Goal: Task Accomplishment & Management: Manage account settings

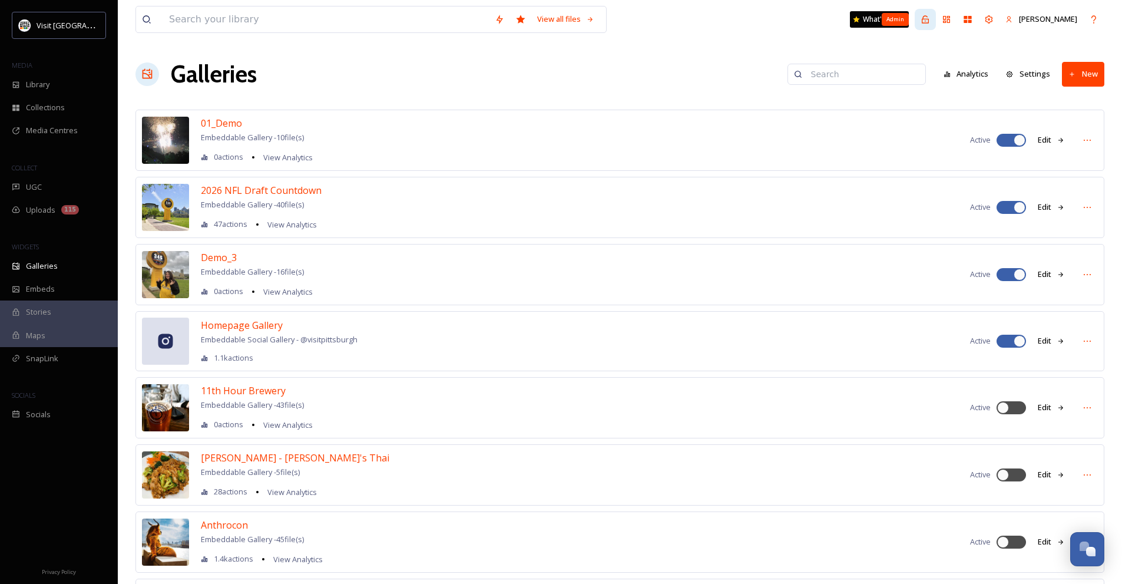
click at [930, 17] on icon at bounding box center [924, 19] width 9 height 9
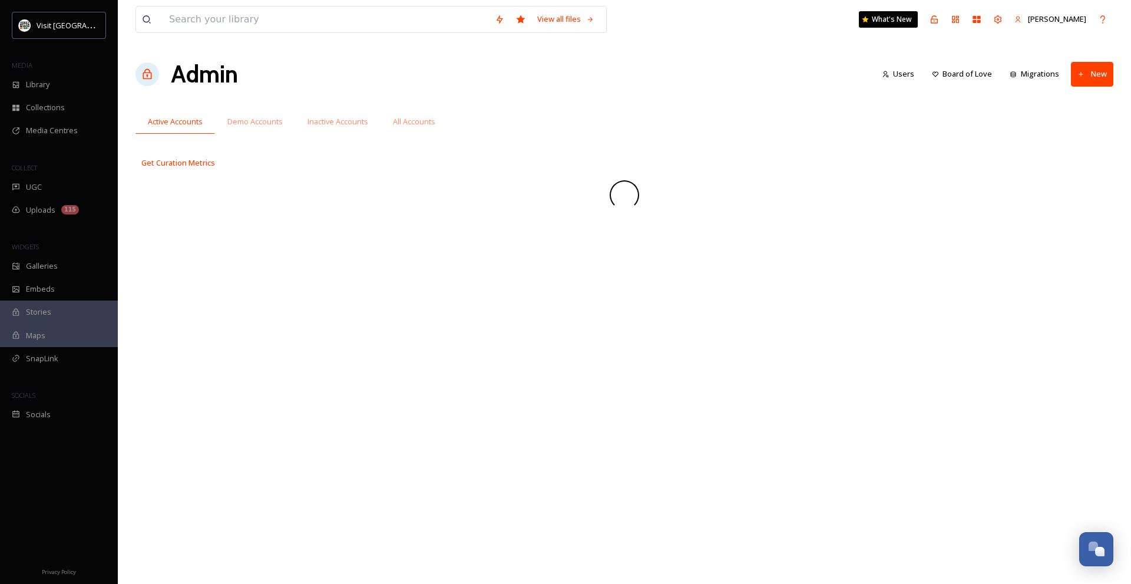
click at [809, 29] on div "View all files What's New Zachary Seet" at bounding box center [624, 19] width 978 height 39
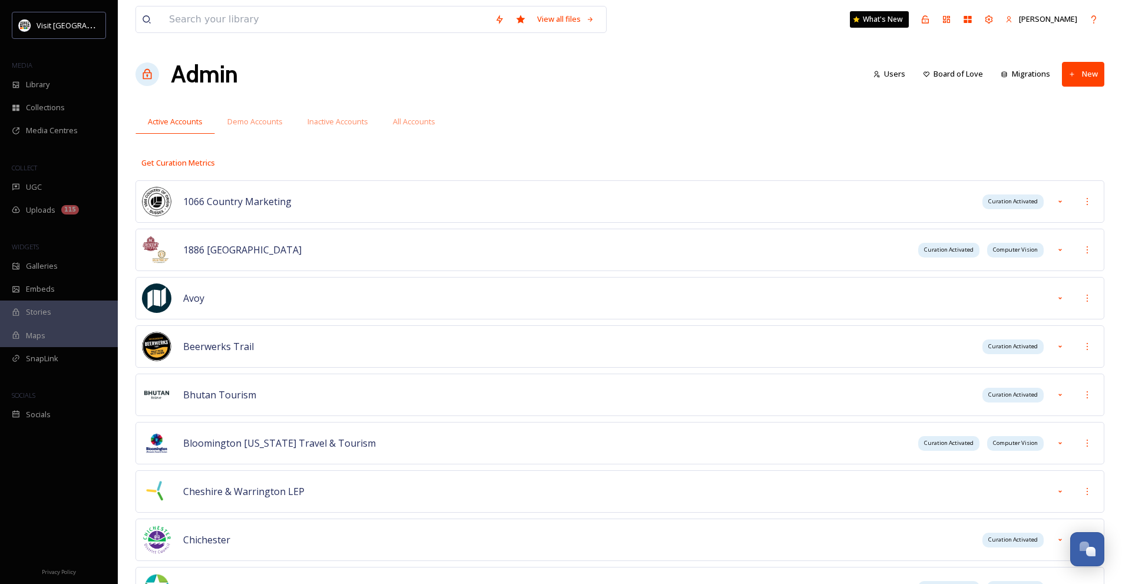
scroll to position [4015, 0]
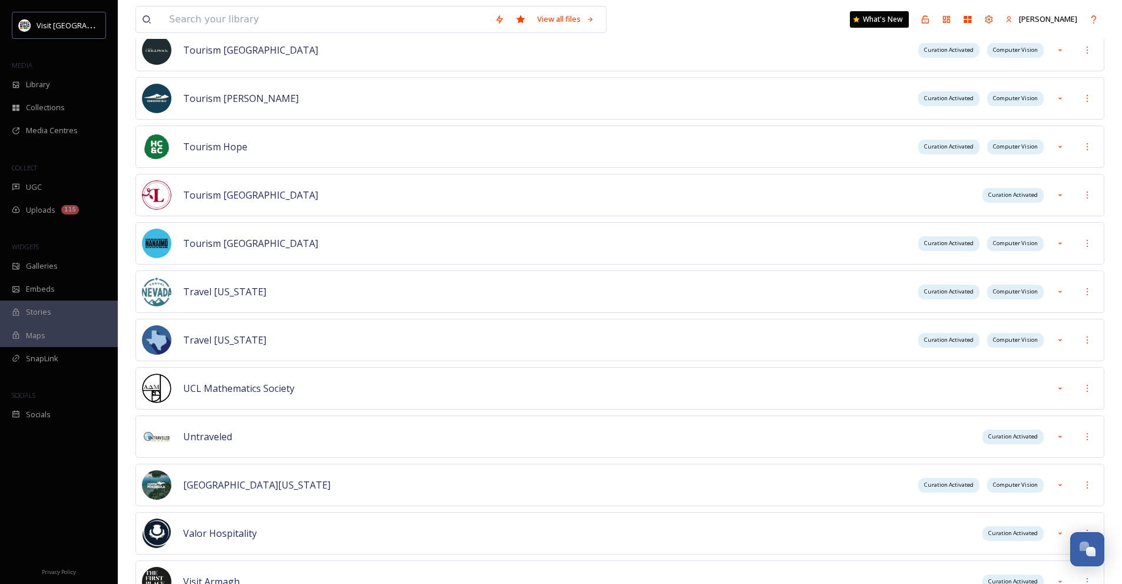
drag, startPoint x: 1093, startPoint y: 290, endPoint x: 1069, endPoint y: 303, distance: 26.9
click at [1092, 291] on div at bounding box center [1087, 291] width 21 height 21
click at [1068, 305] on div "Sign into Team Add Team to User Update Curation Schedule Create Curation Run" at bounding box center [1045, 358] width 106 height 106
drag, startPoint x: 1067, startPoint y: 310, endPoint x: 1038, endPoint y: 211, distance: 102.7
click at [1067, 310] on div "Sign into Team" at bounding box center [1044, 317] width 105 height 23
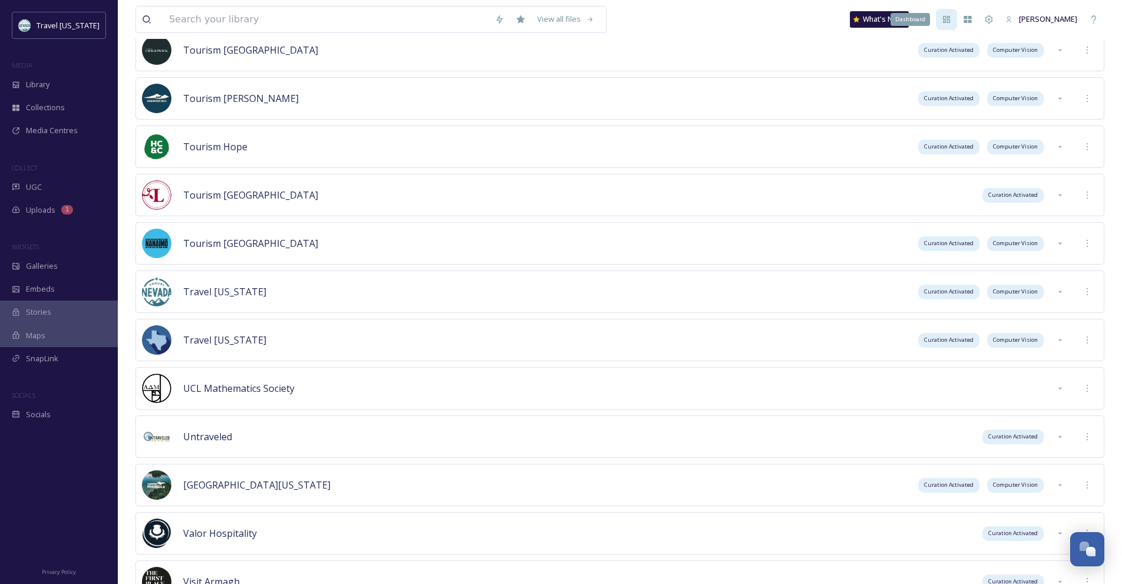
click at [951, 19] on icon at bounding box center [946, 19] width 9 height 9
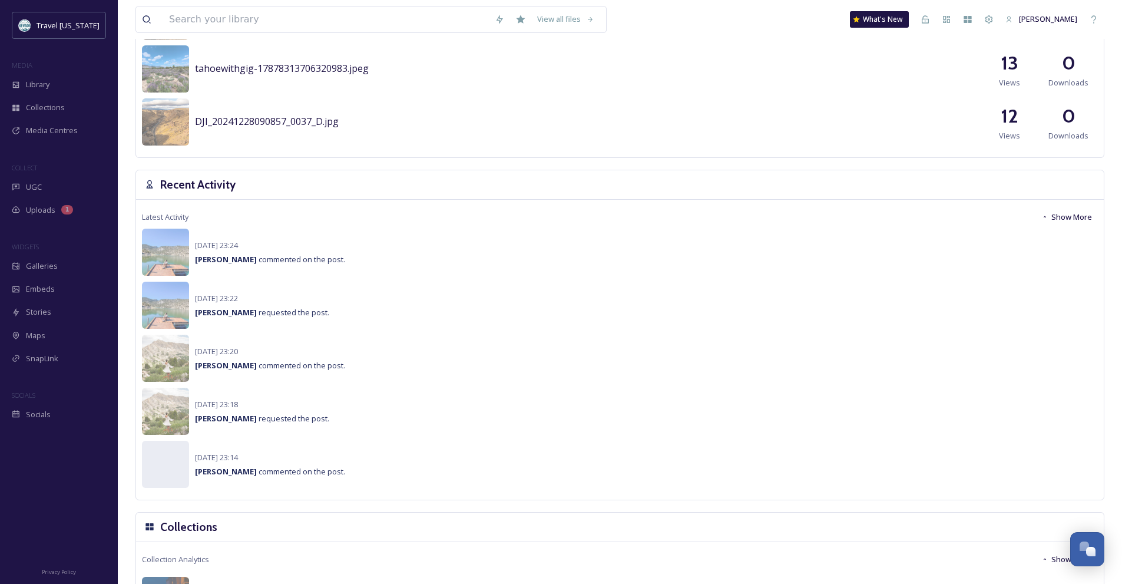
scroll to position [707, 0]
click at [1068, 214] on button "Show More" at bounding box center [1066, 216] width 62 height 23
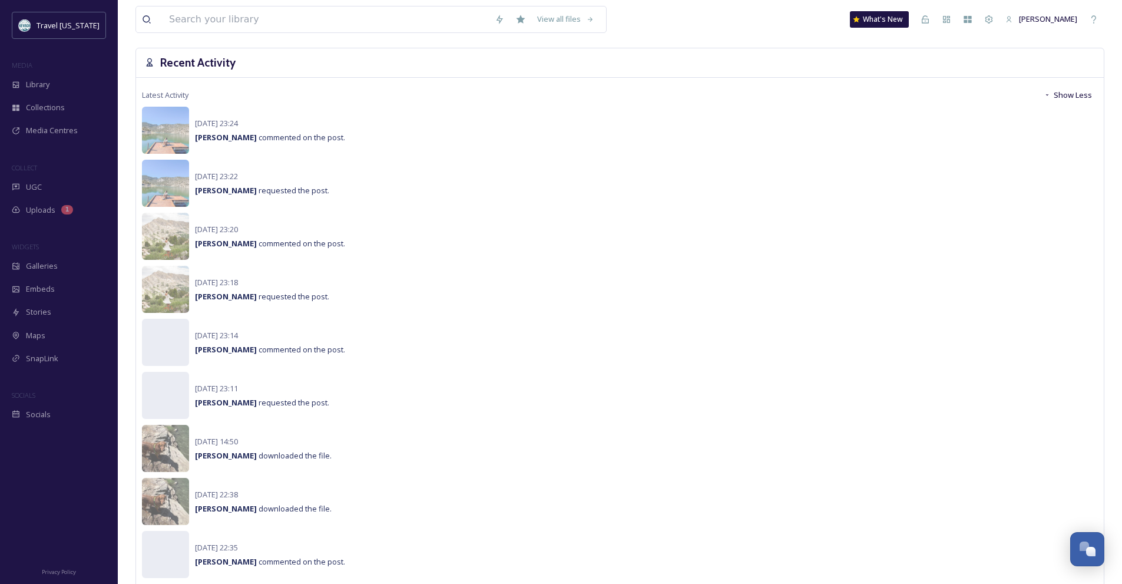
scroll to position [824, 0]
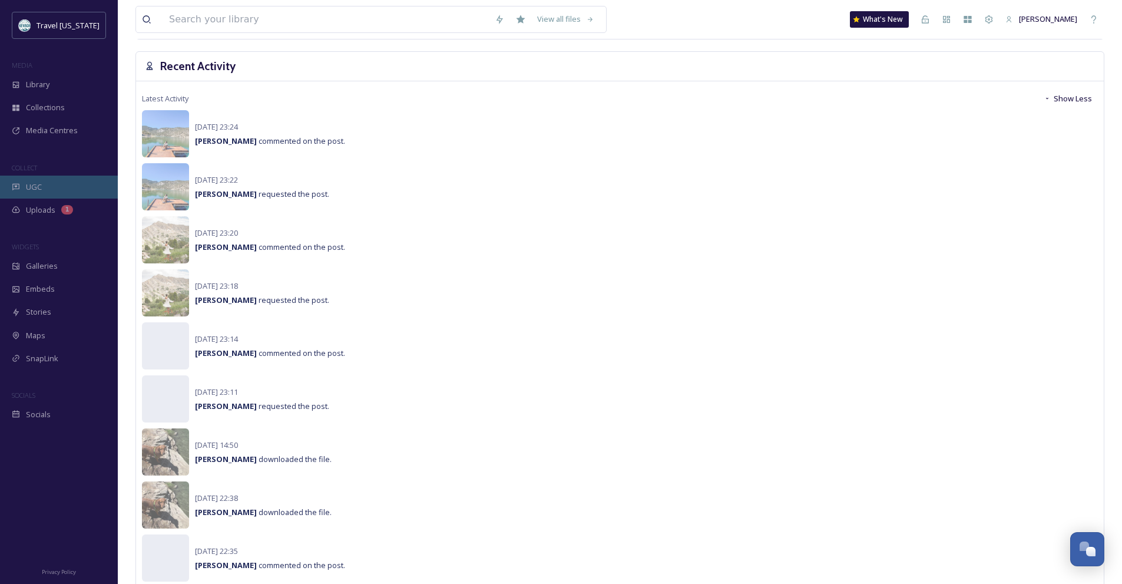
click at [79, 191] on div "UGC" at bounding box center [59, 186] width 118 height 23
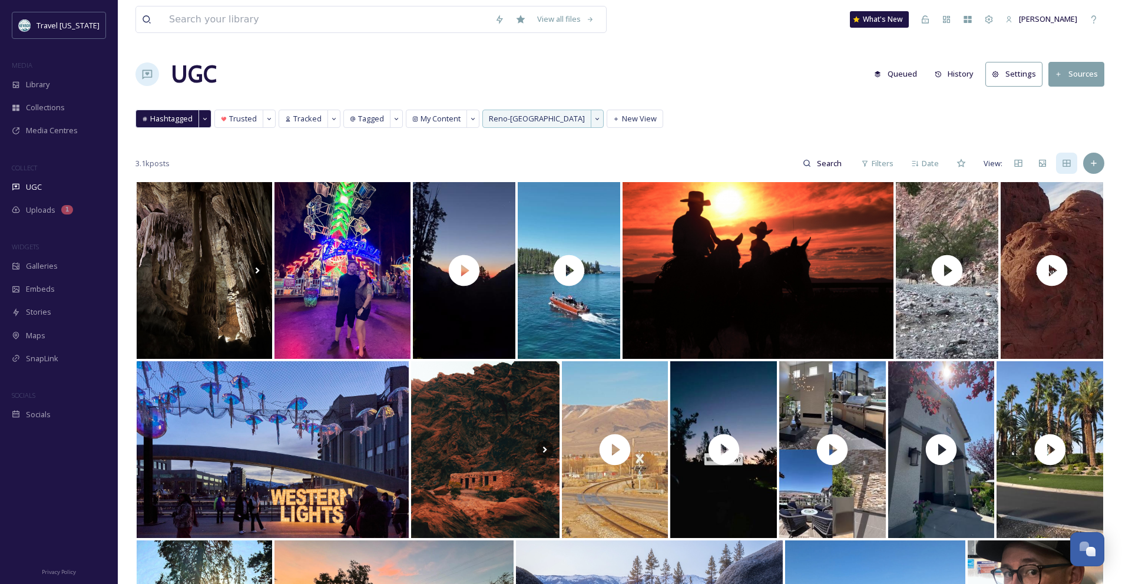
click at [950, 79] on button "History" at bounding box center [954, 73] width 51 height 23
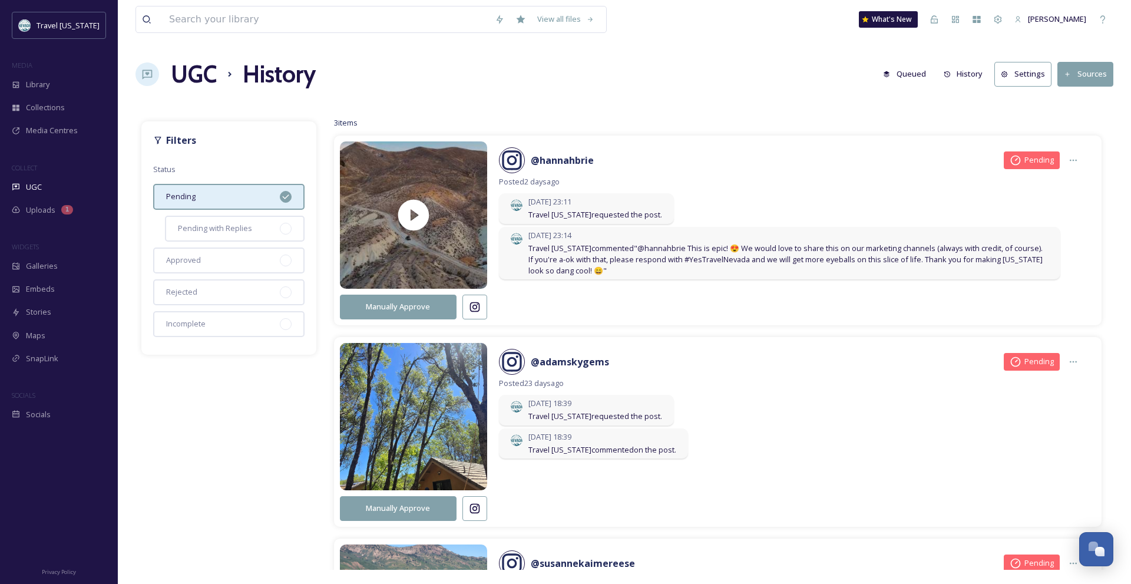
click at [1022, 72] on button "Settings" at bounding box center [1022, 74] width 57 height 24
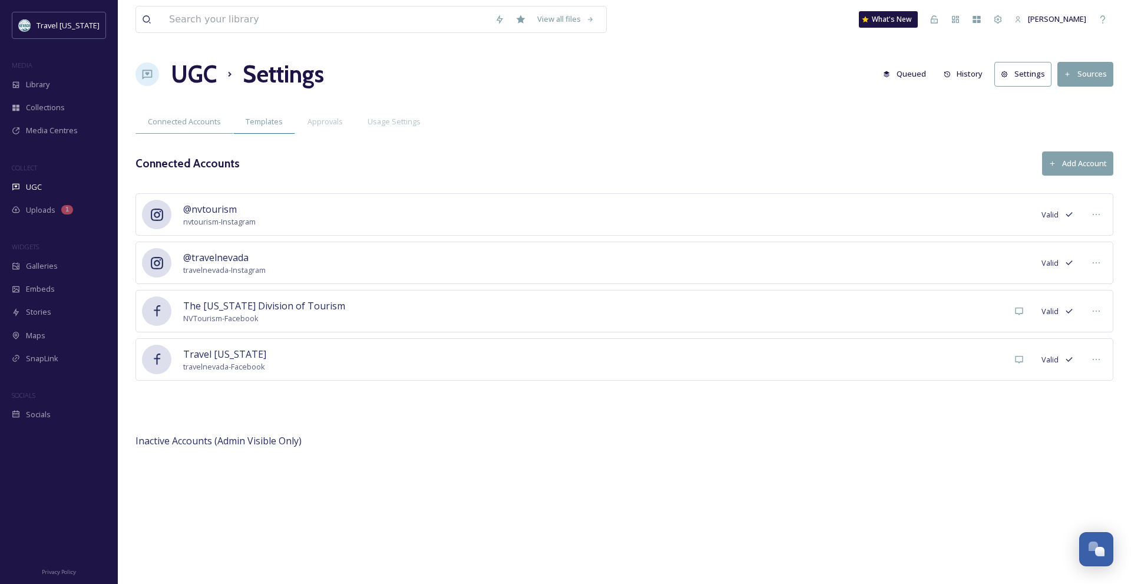
click at [270, 124] on span "Templates" at bounding box center [264, 121] width 37 height 11
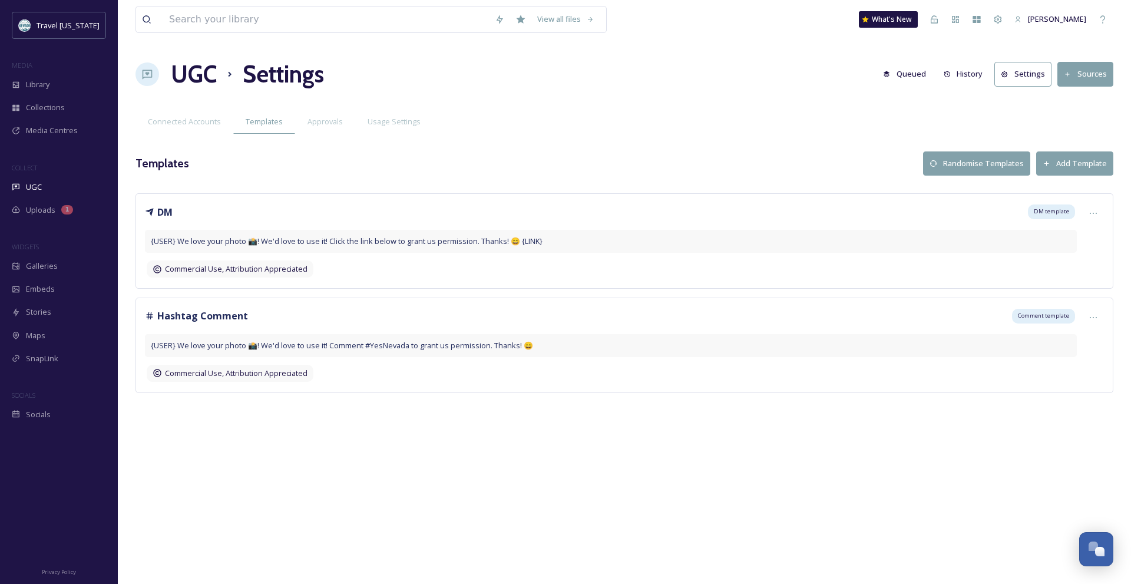
click at [210, 80] on h1 "UGC" at bounding box center [194, 74] width 46 height 35
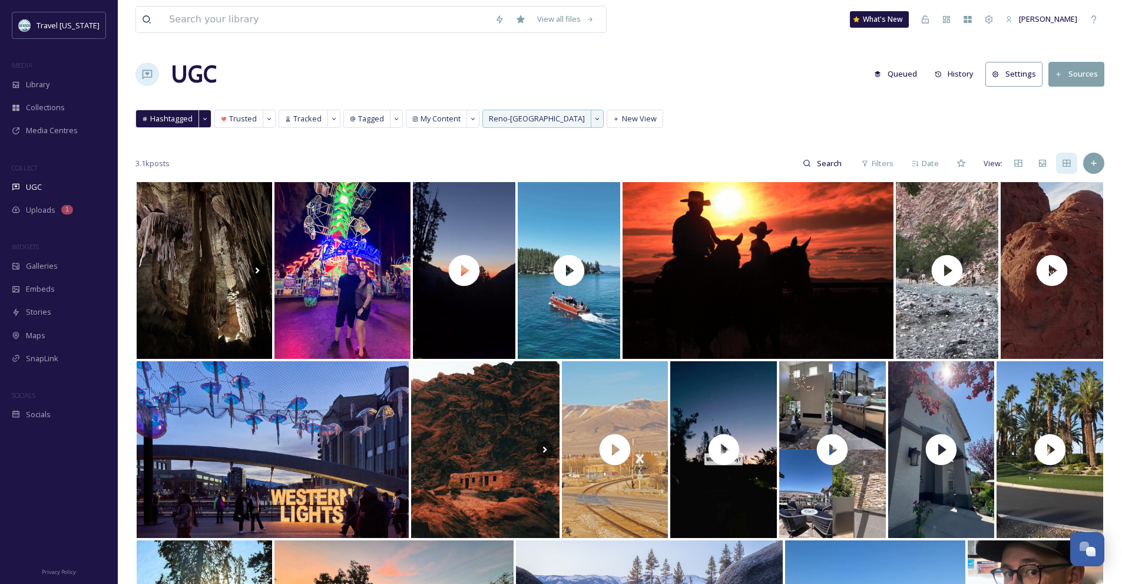
click at [952, 83] on button "History" at bounding box center [954, 73] width 51 height 23
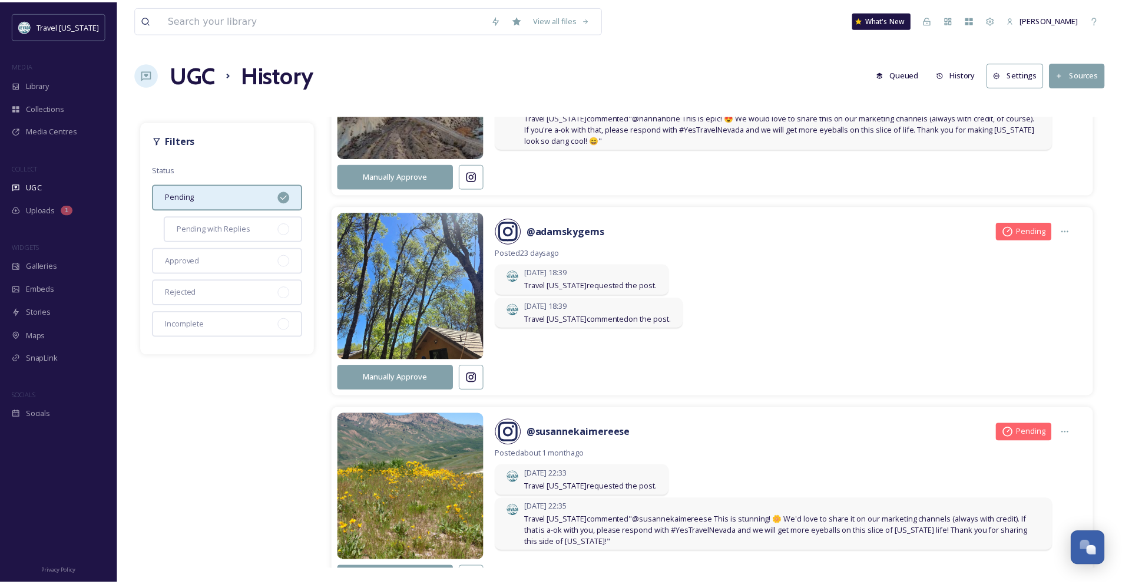
scroll to position [208, 0]
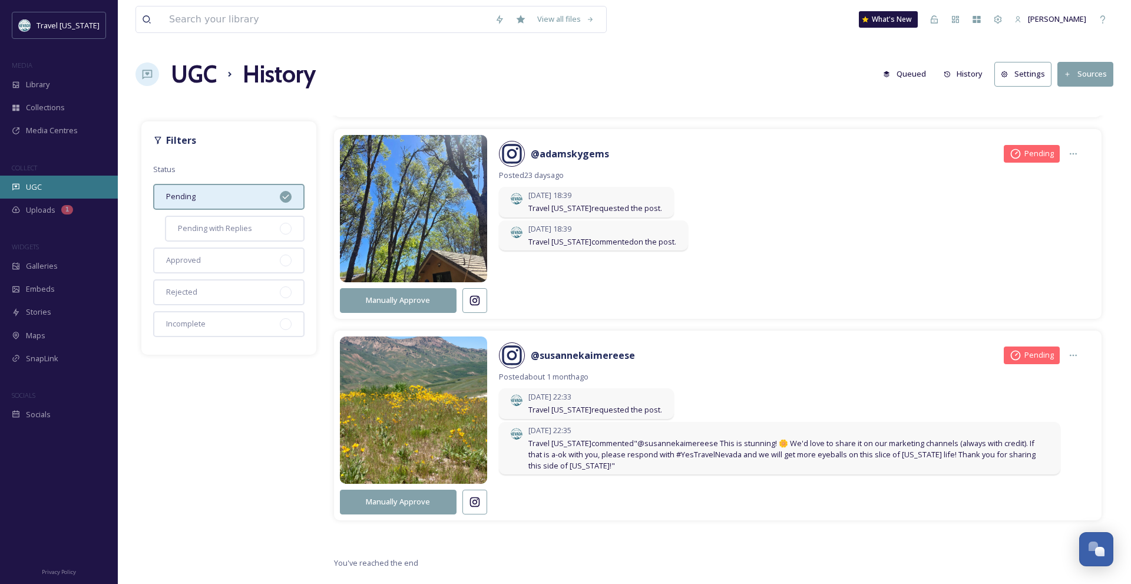
click at [61, 178] on div "UGC" at bounding box center [59, 186] width 118 height 23
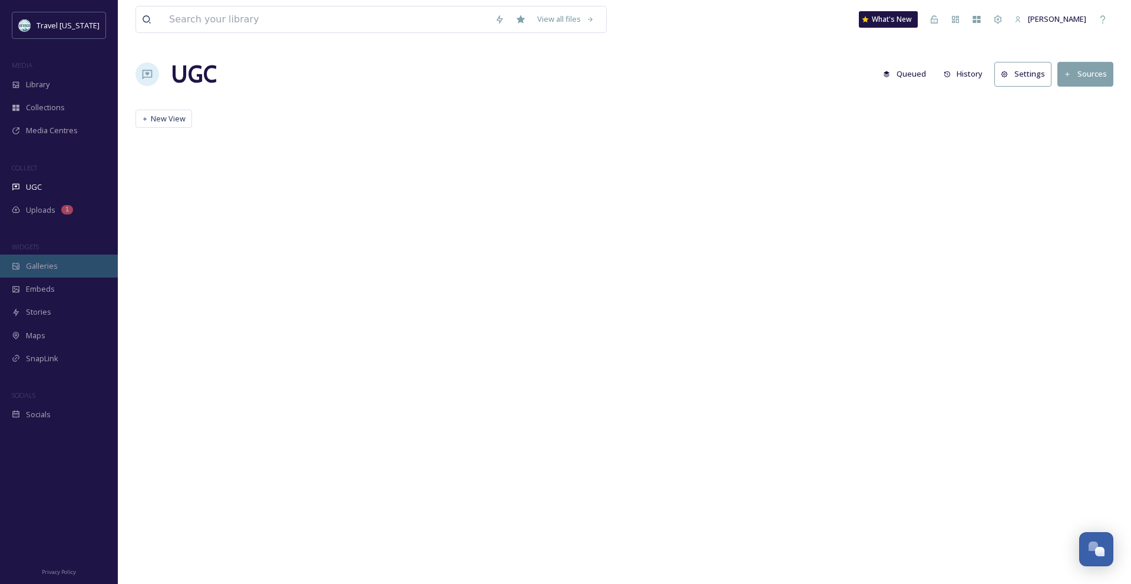
click at [72, 264] on div "Galleries" at bounding box center [59, 265] width 118 height 23
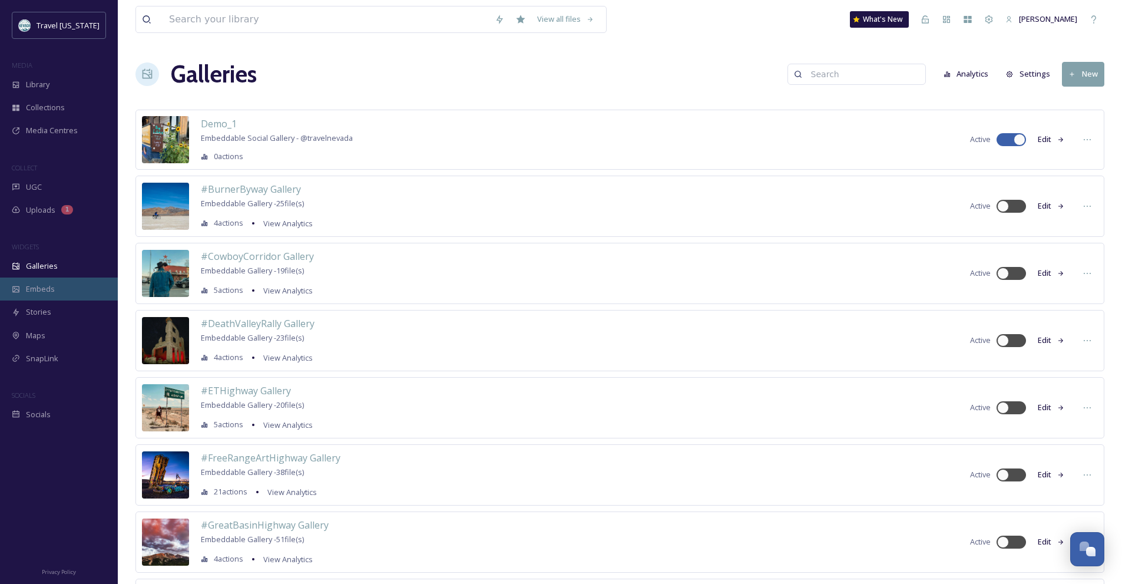
click at [81, 283] on div "Embeds" at bounding box center [59, 288] width 118 height 23
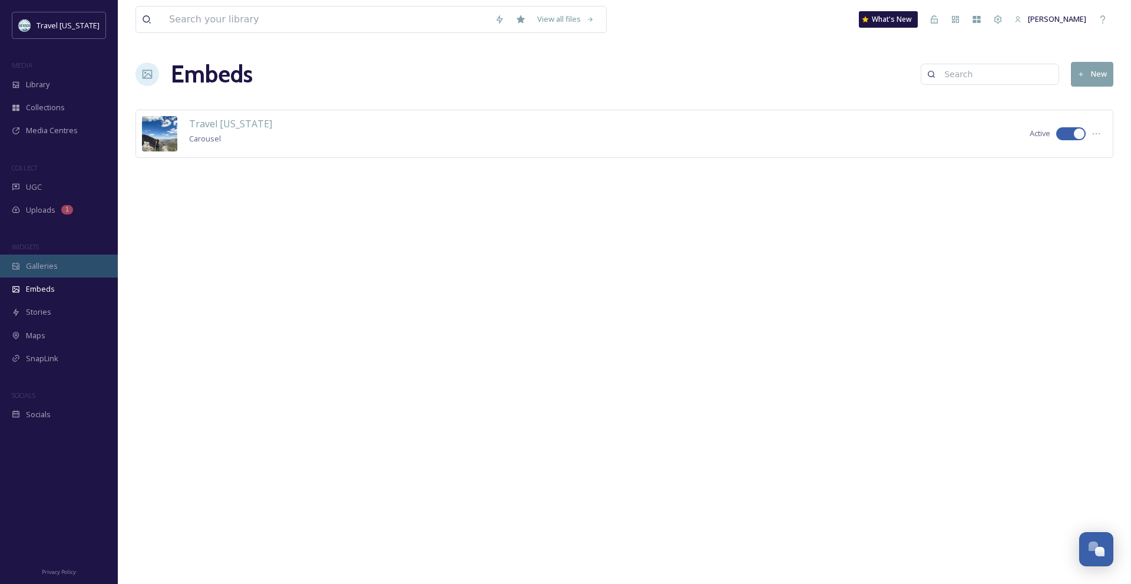
click at [85, 263] on div "Galleries" at bounding box center [59, 265] width 118 height 23
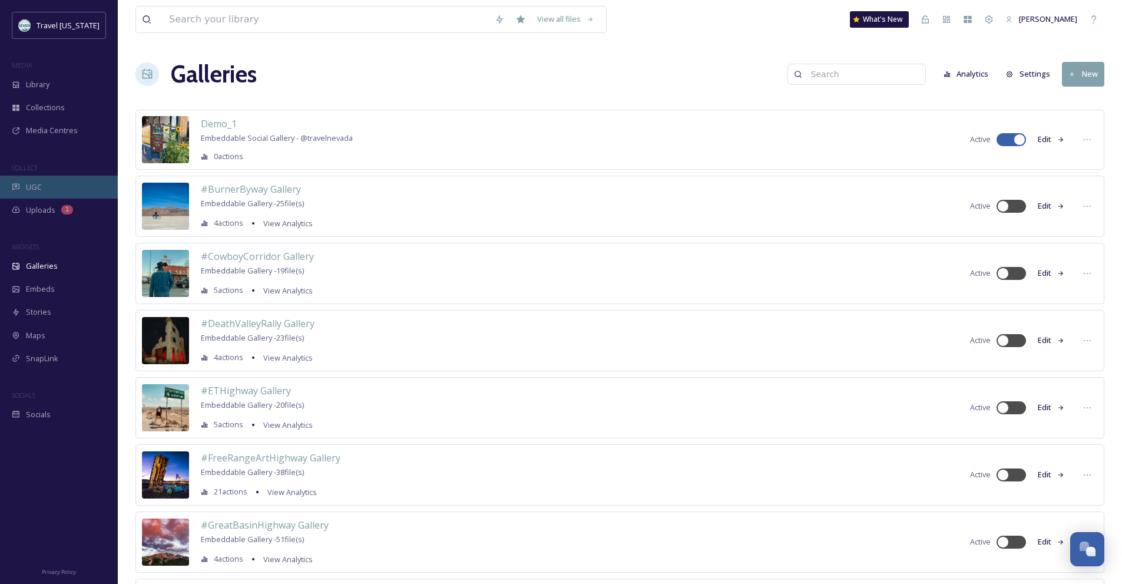
click at [82, 176] on div "UGC" at bounding box center [59, 186] width 118 height 23
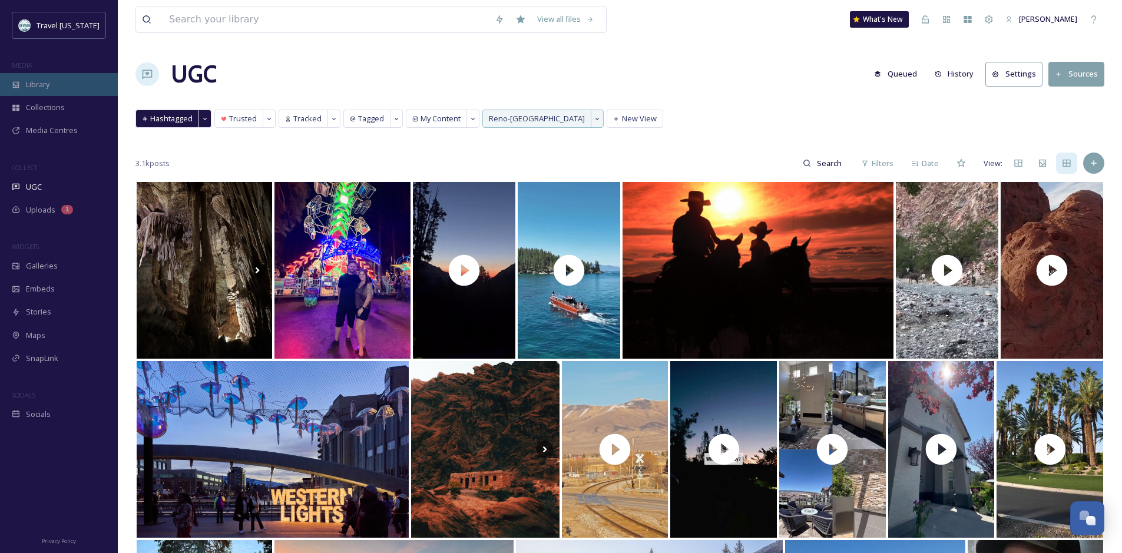
click at [82, 80] on div "Library" at bounding box center [59, 84] width 118 height 23
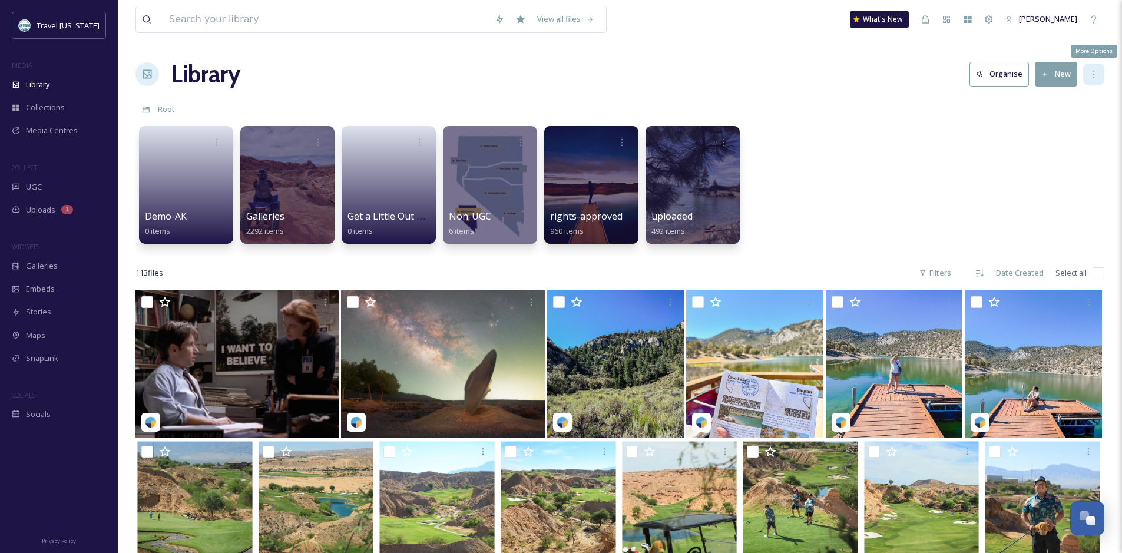
click at [1095, 74] on icon at bounding box center [1093, 73] width 9 height 9
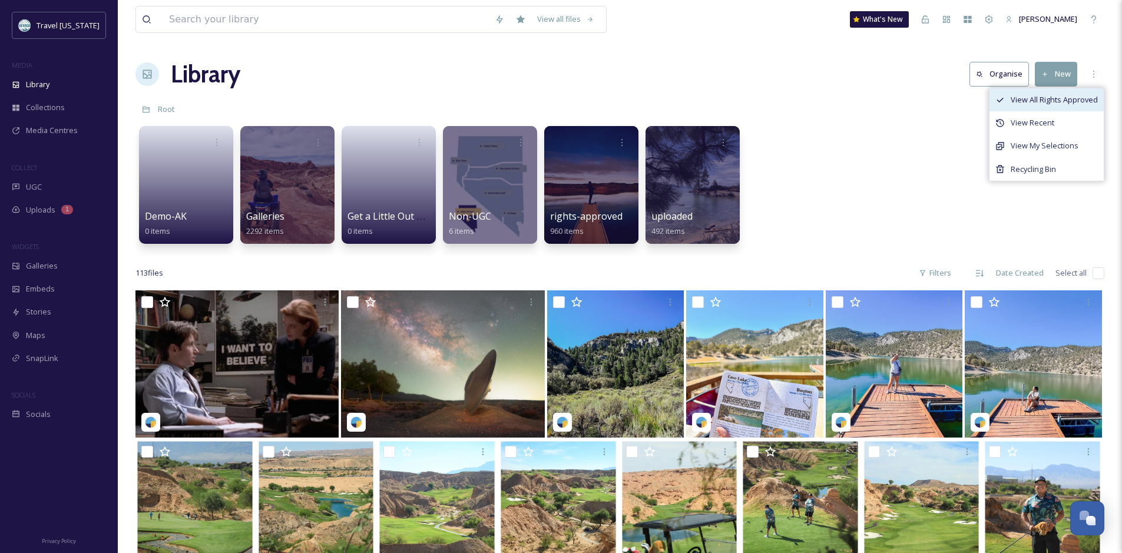
click at [1078, 96] on span "View All Rights Approved" at bounding box center [1054, 99] width 87 height 11
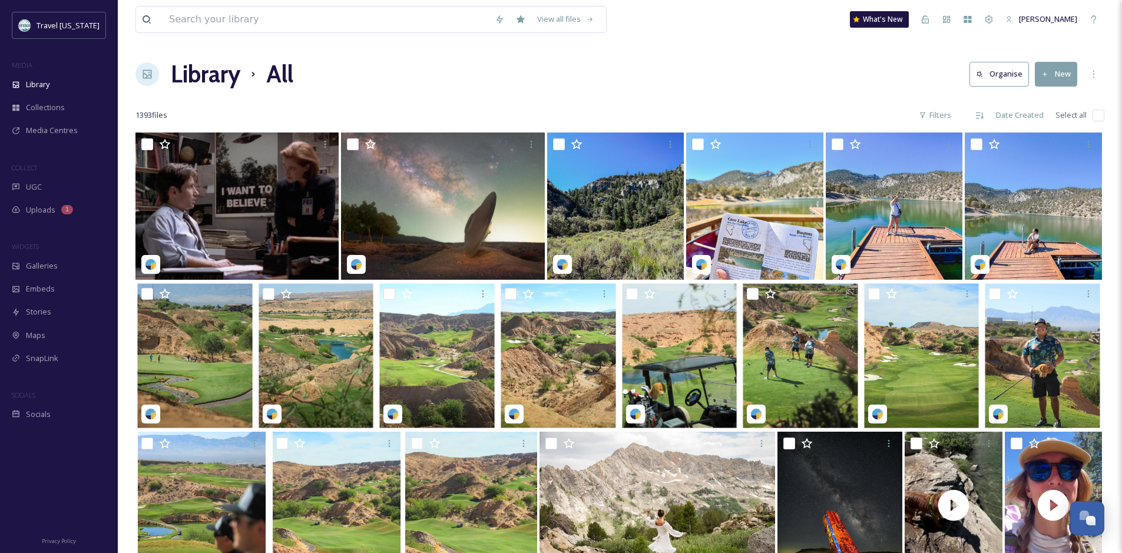
click at [221, 71] on h1 "Library" at bounding box center [205, 74] width 69 height 35
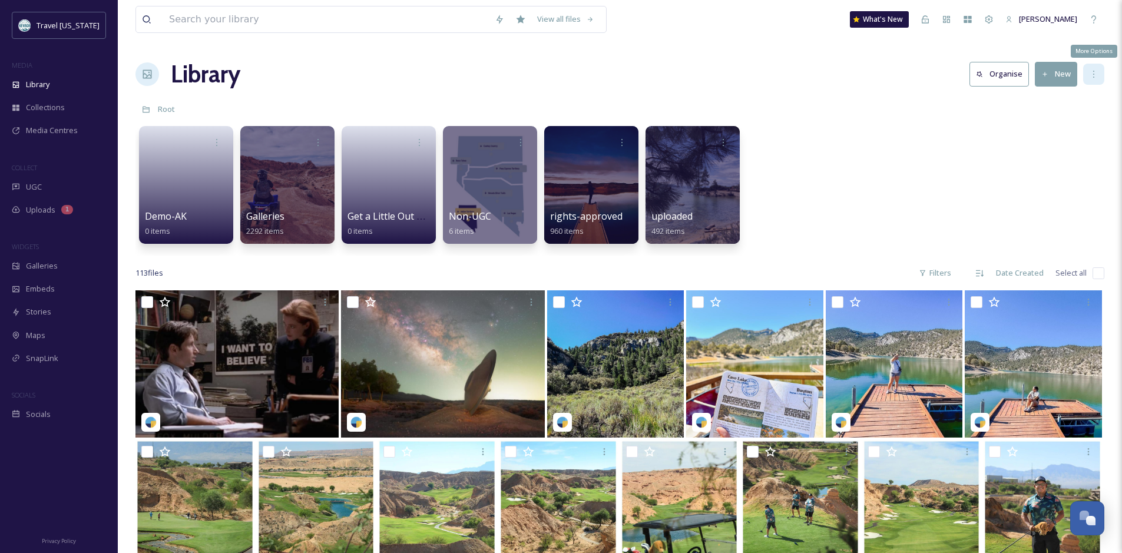
click at [1095, 75] on icon at bounding box center [1093, 73] width 9 height 9
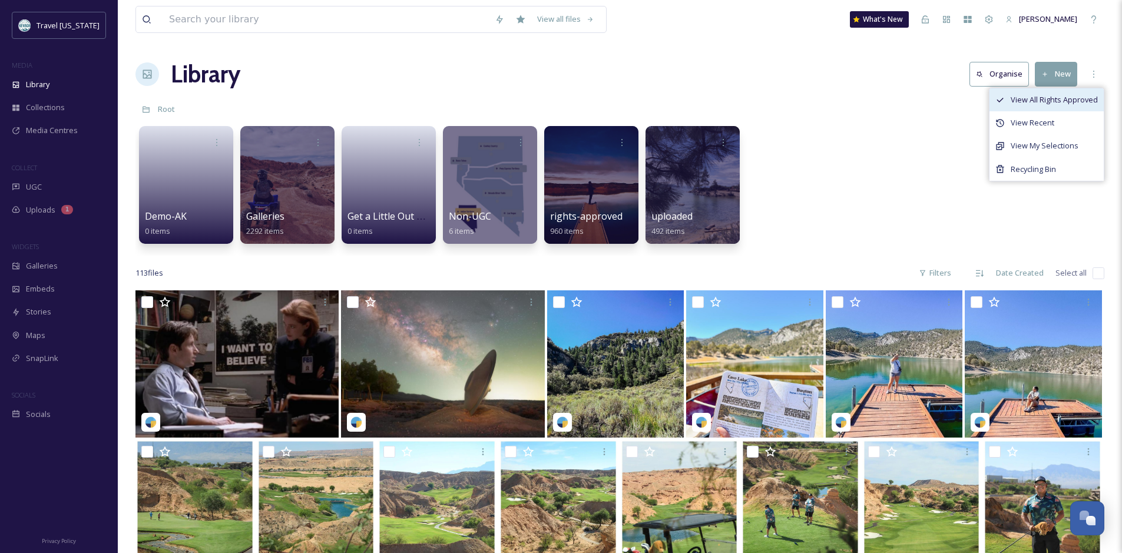
click at [1078, 102] on span "View All Rights Approved" at bounding box center [1054, 99] width 87 height 11
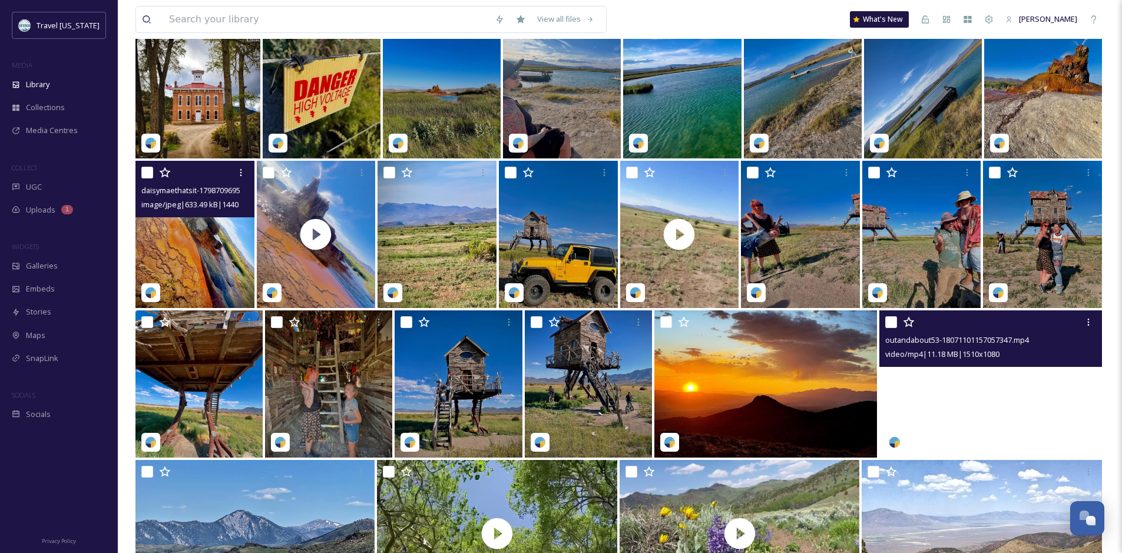
scroll to position [565, 0]
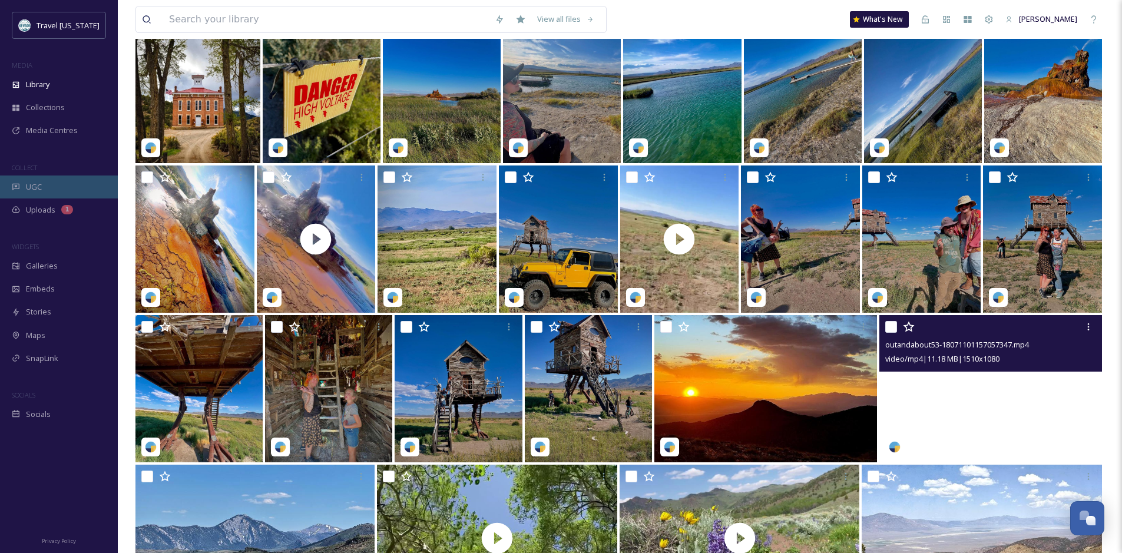
click at [77, 182] on div "UGC" at bounding box center [59, 186] width 118 height 23
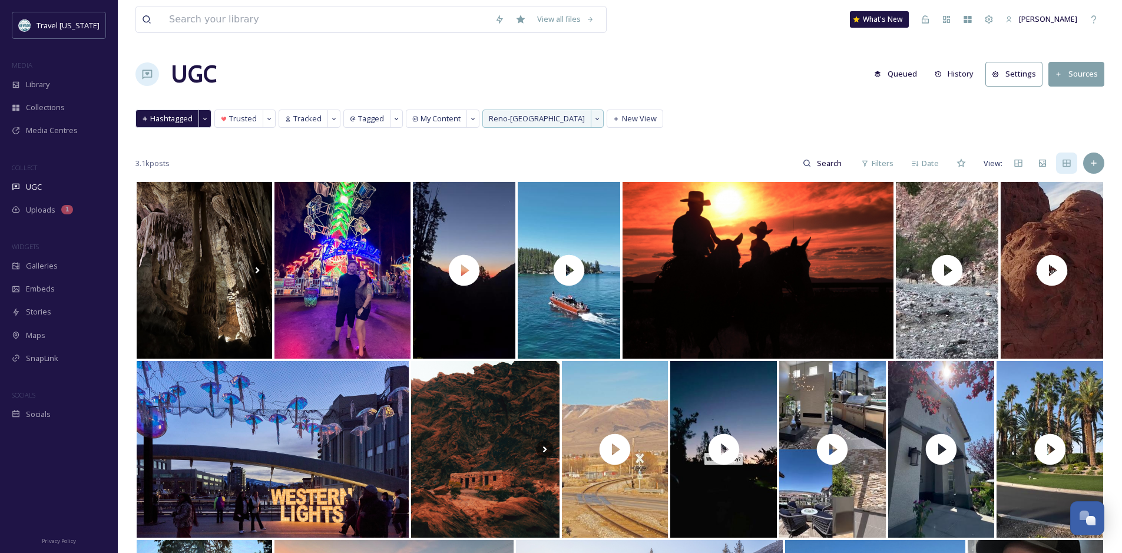
click at [962, 79] on button "History" at bounding box center [954, 73] width 51 height 23
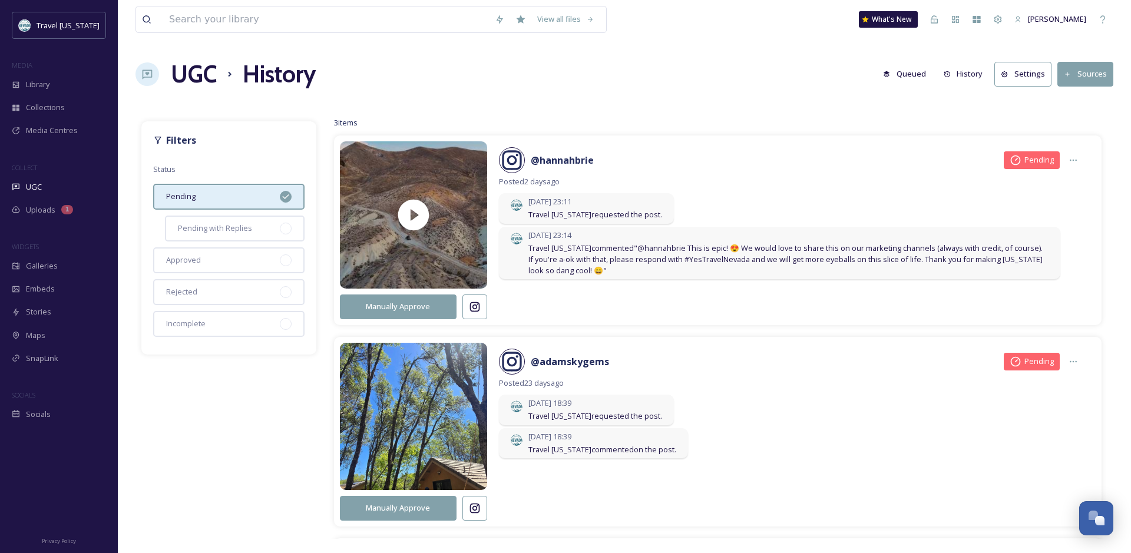
click at [249, 198] on div "Pending" at bounding box center [228, 197] width 151 height 26
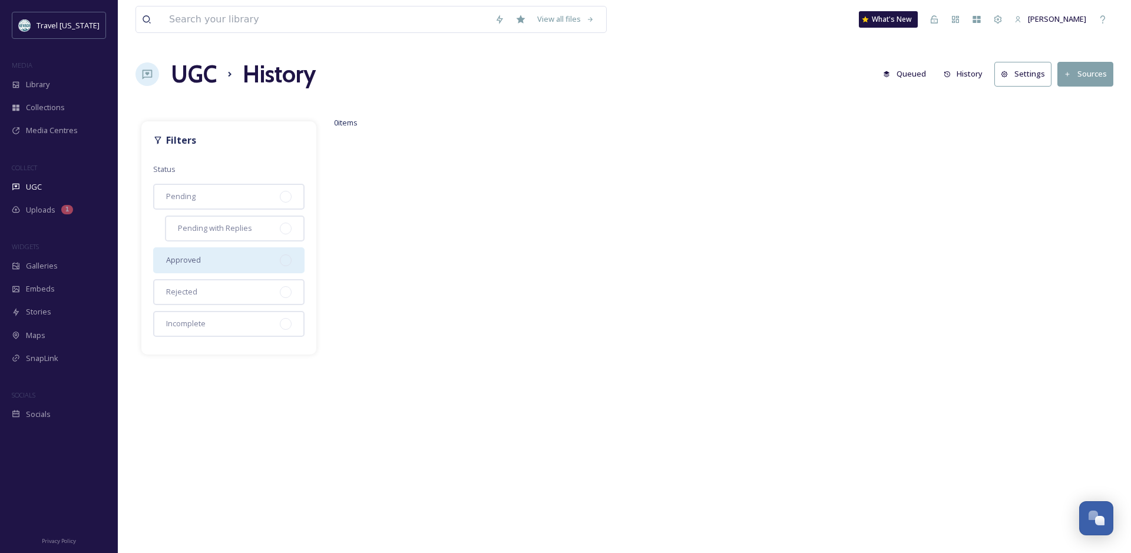
click at [221, 255] on div "Approved" at bounding box center [228, 260] width 151 height 26
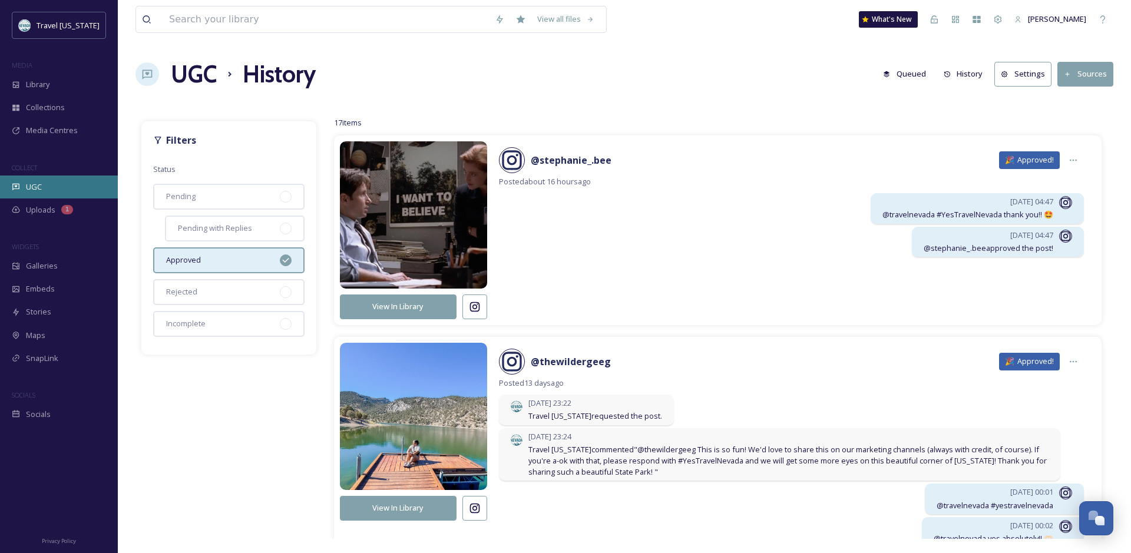
click at [68, 183] on div "UGC" at bounding box center [59, 186] width 118 height 23
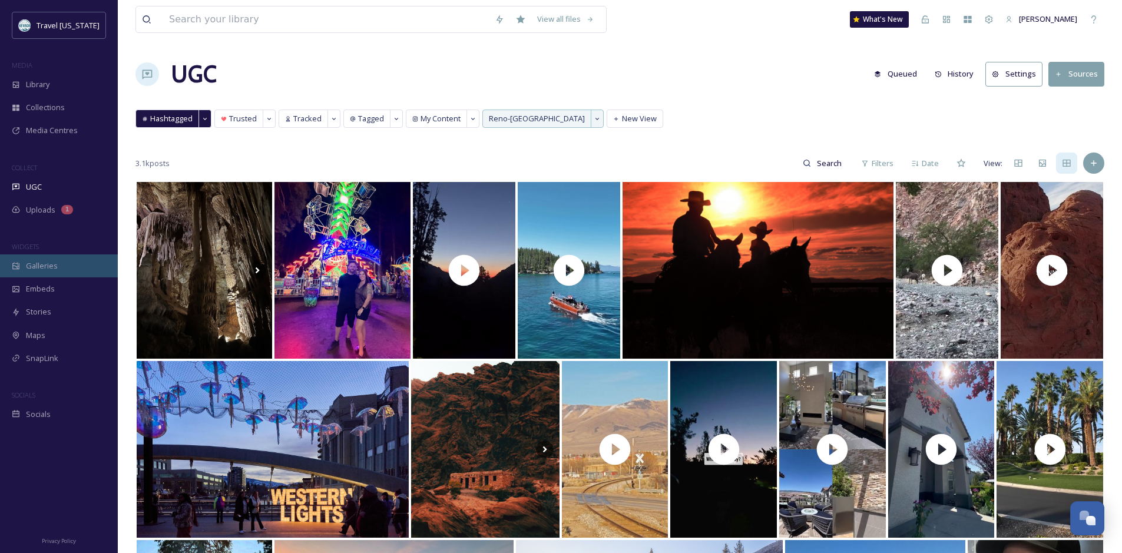
click at [81, 264] on div "Galleries" at bounding box center [59, 265] width 118 height 23
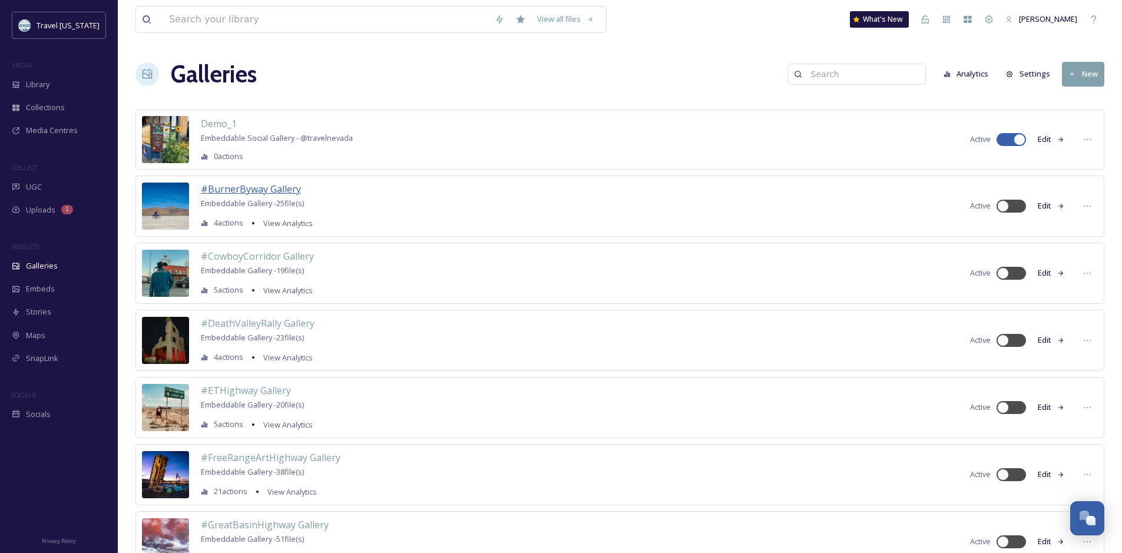
click at [263, 186] on span "#BurnerByway Gallery" at bounding box center [251, 189] width 100 height 13
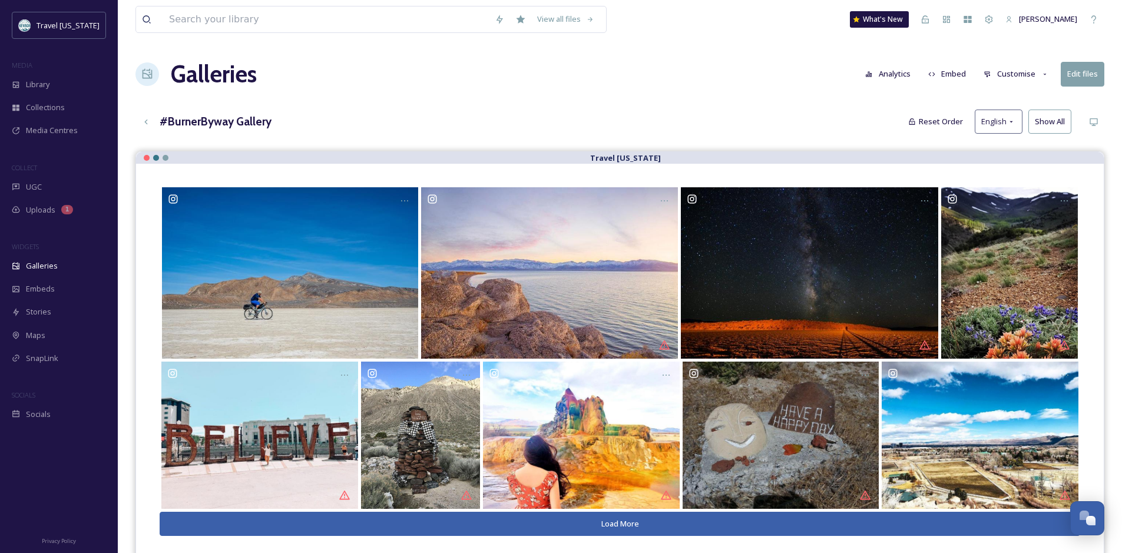
click at [936, 76] on icon at bounding box center [932, 75] width 8 height 8
click at [533, 74] on div "Galleries Analytics Embed Customise Edit files" at bounding box center [619, 74] width 969 height 35
click at [142, 121] on icon at bounding box center [145, 121] width 9 height 9
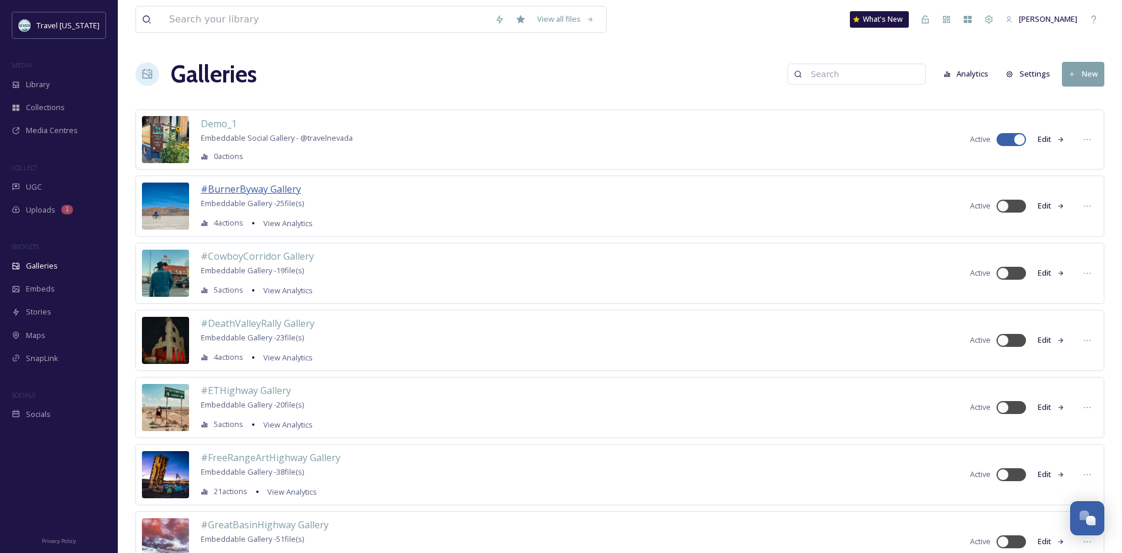
click at [258, 188] on span "#BurnerByway Gallery" at bounding box center [251, 189] width 100 height 13
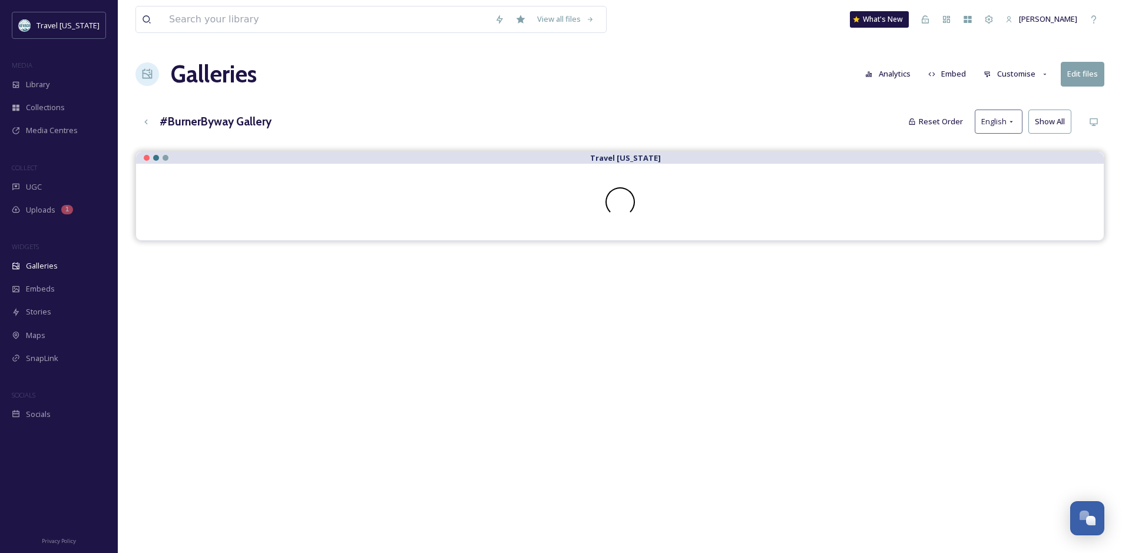
click at [948, 71] on button "Embed" at bounding box center [947, 73] width 50 height 23
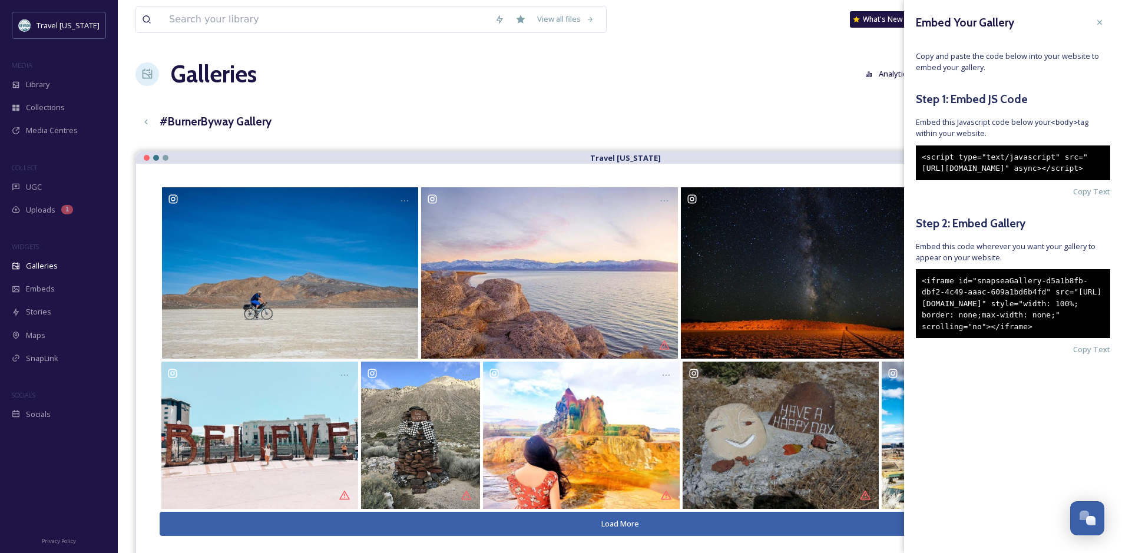
click at [391, 78] on div "Galleries Analytics Embed Customise Edit files" at bounding box center [619, 74] width 969 height 35
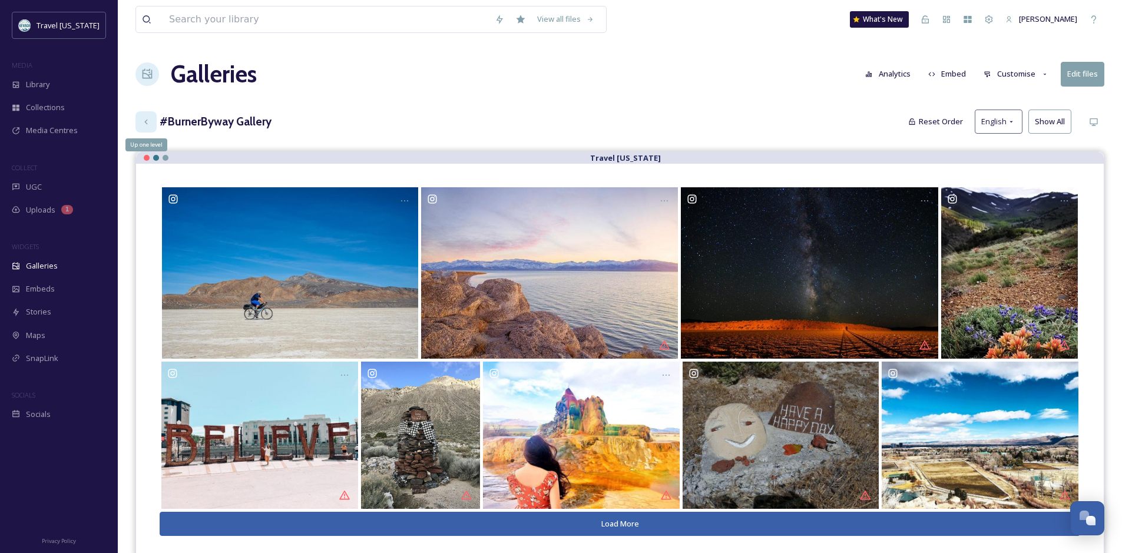
click at [148, 115] on div "Up one level" at bounding box center [145, 121] width 21 height 21
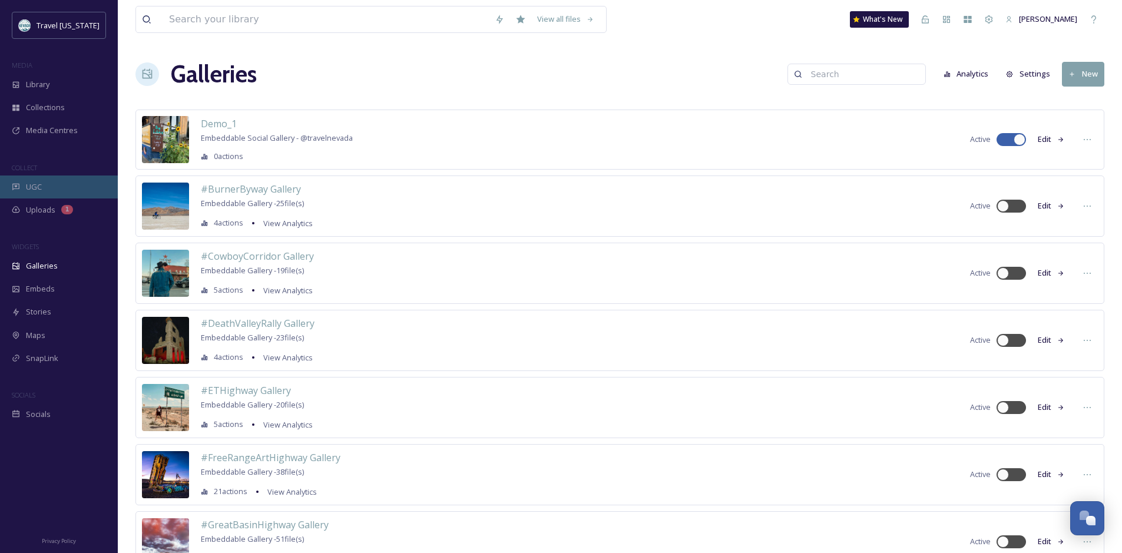
click at [72, 188] on div "UGC" at bounding box center [59, 186] width 118 height 23
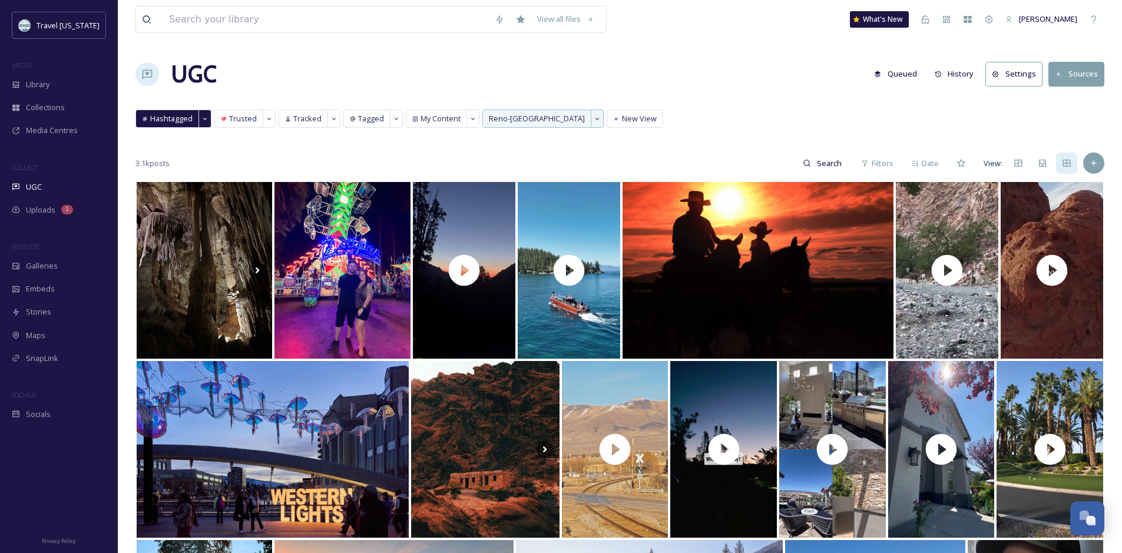
click at [1077, 80] on button "Sources" at bounding box center [1076, 74] width 56 height 24
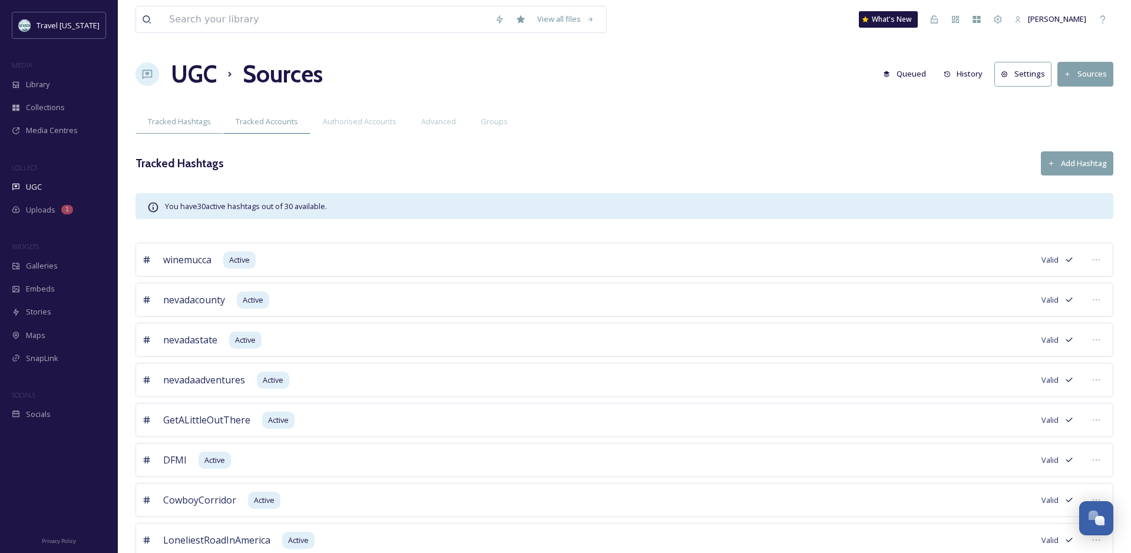
click at [279, 118] on span "Tracked Accounts" at bounding box center [267, 121] width 62 height 11
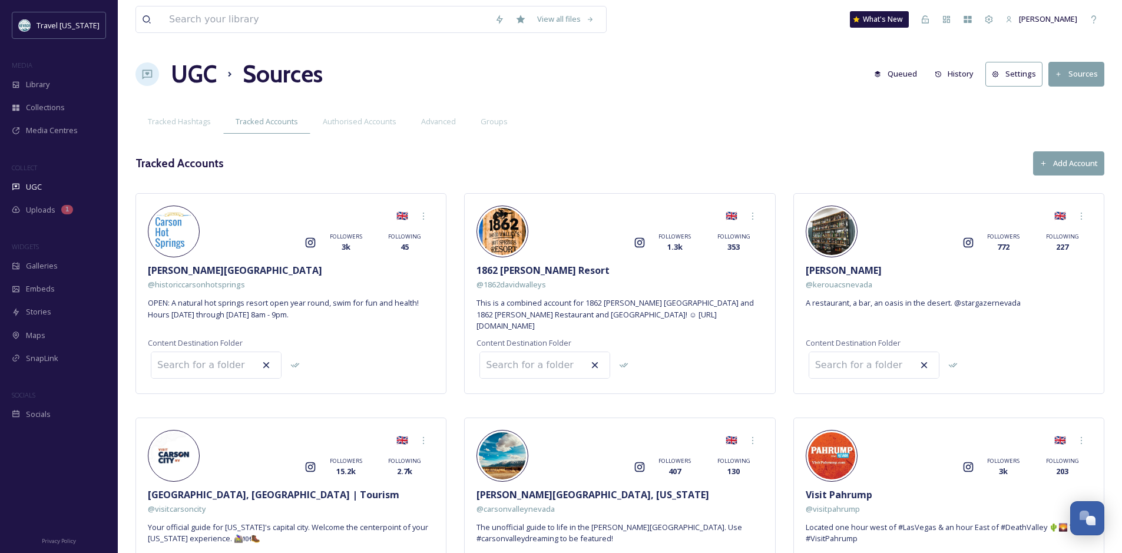
click at [201, 84] on h1 "UGC" at bounding box center [194, 74] width 46 height 35
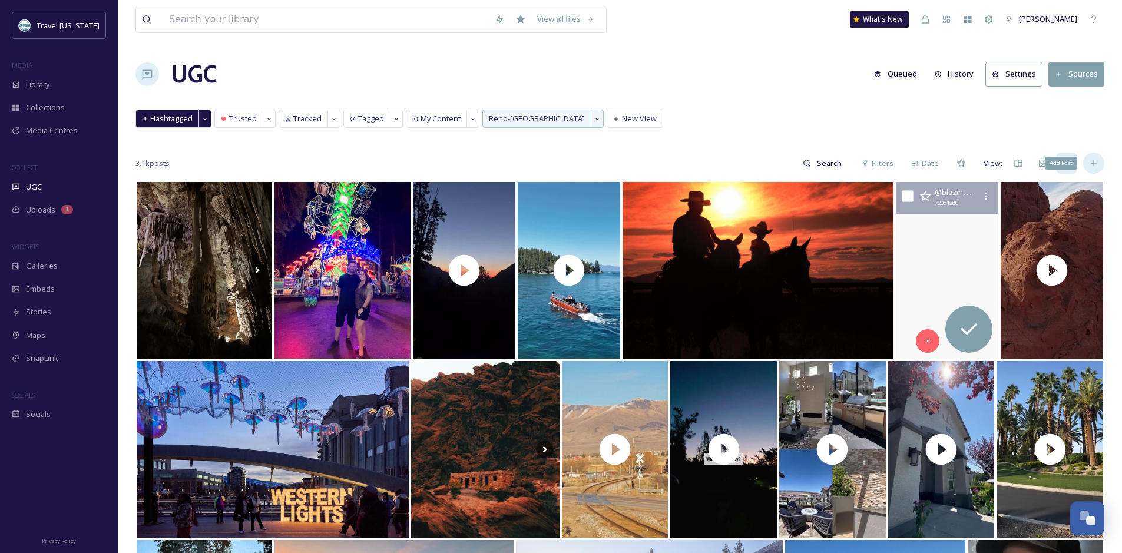
click at [1091, 161] on icon at bounding box center [1093, 162] width 9 height 9
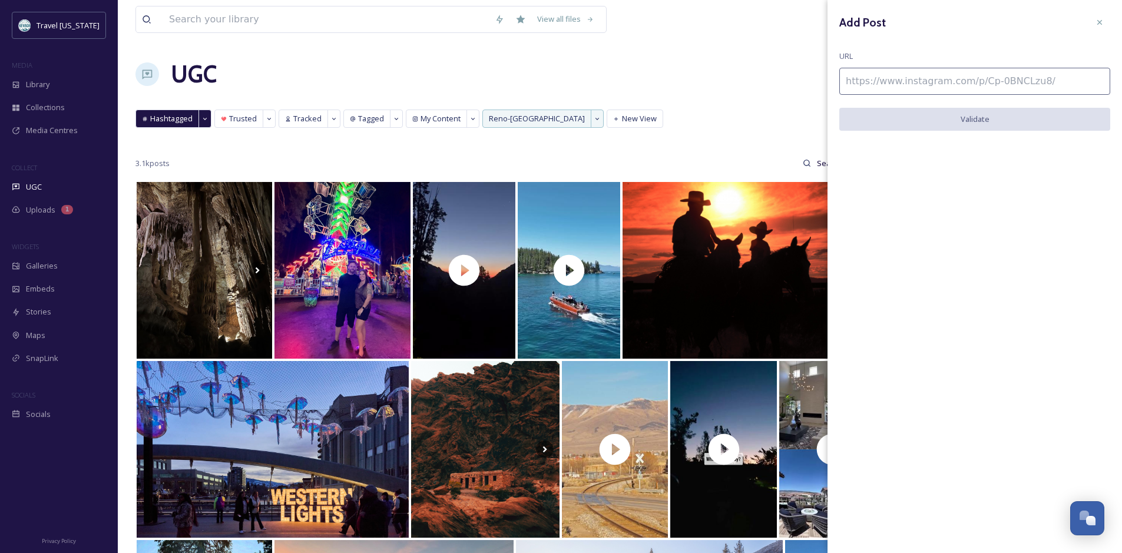
click at [992, 87] on input at bounding box center [974, 81] width 271 height 27
paste input "https://www.instagram.com/p/DCm_90AzgJu/"
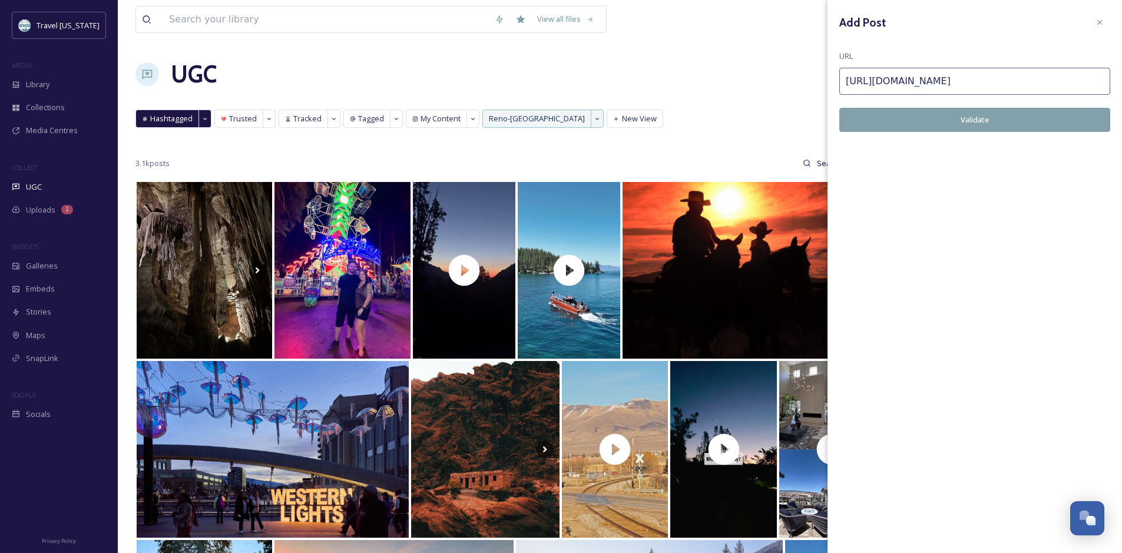
type input "https://www.instagram.com/p/DCm_90AzgJu/"
click at [1025, 118] on button "Validate" at bounding box center [974, 120] width 271 height 24
click at [745, 62] on div "UGC Queued History Settings Sources" at bounding box center [619, 74] width 969 height 35
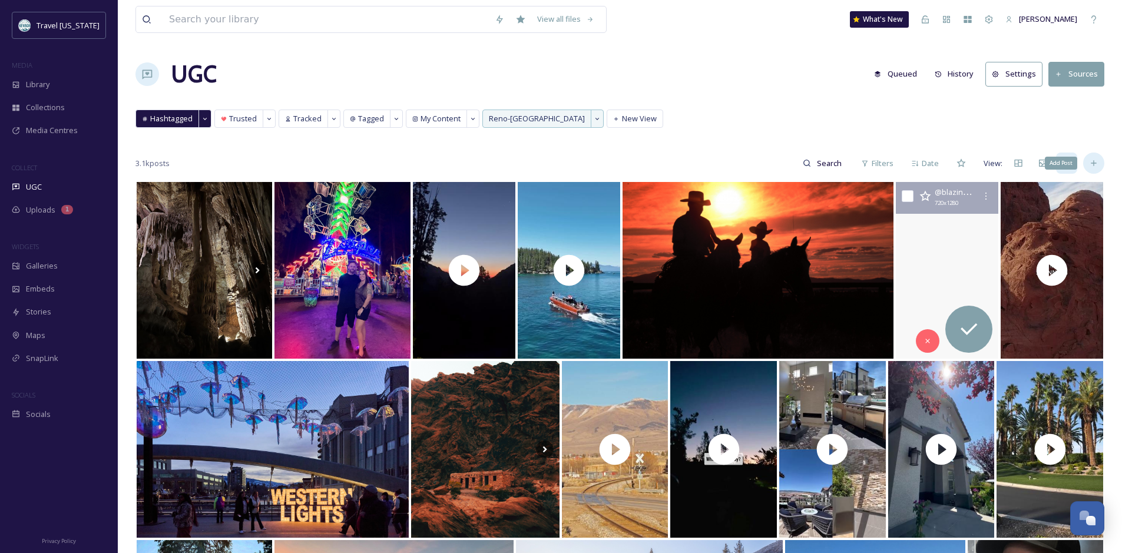
click at [1094, 156] on div "Add Post" at bounding box center [1093, 163] width 21 height 21
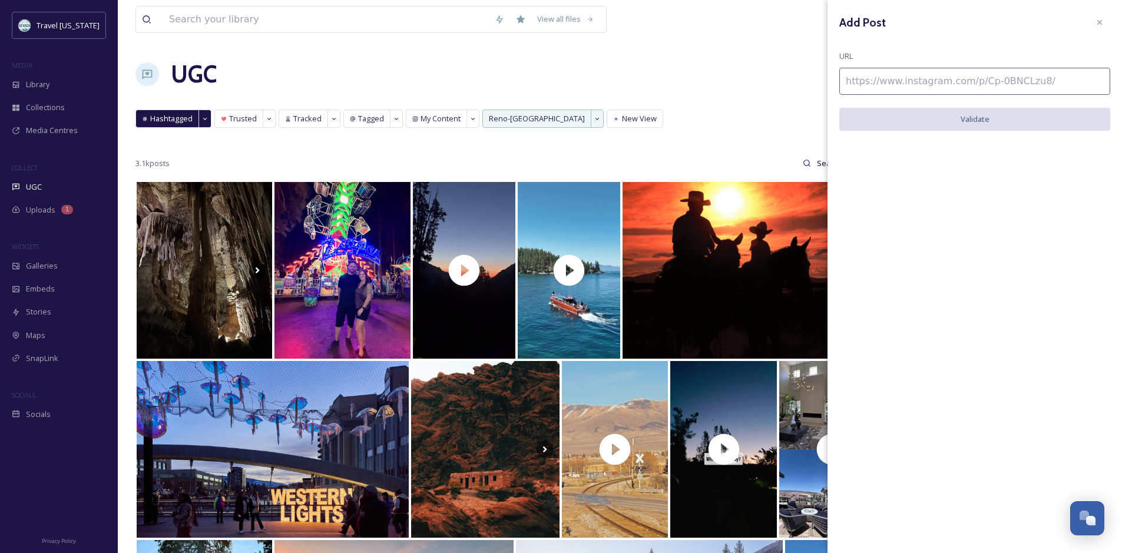
click at [955, 74] on input at bounding box center [974, 81] width 271 height 27
paste input "https://www.instagram.com/p/DC5AikqvdUK/"
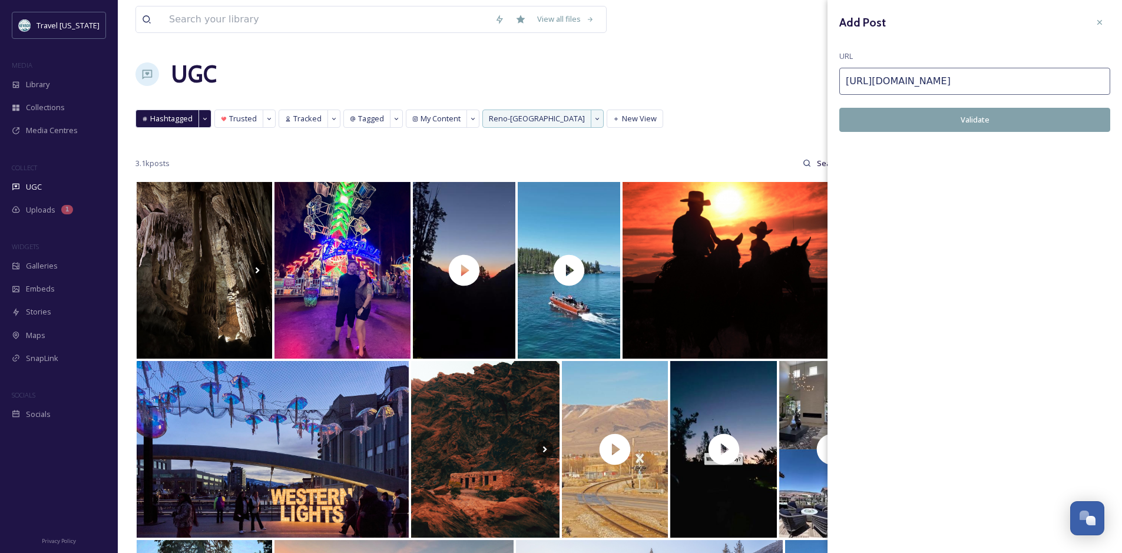
type input "https://www.instagram.com/p/DC5AikqvdUK/"
click at [967, 114] on button "Validate" at bounding box center [974, 120] width 271 height 24
click at [1097, 22] on icon at bounding box center [1099, 22] width 9 height 9
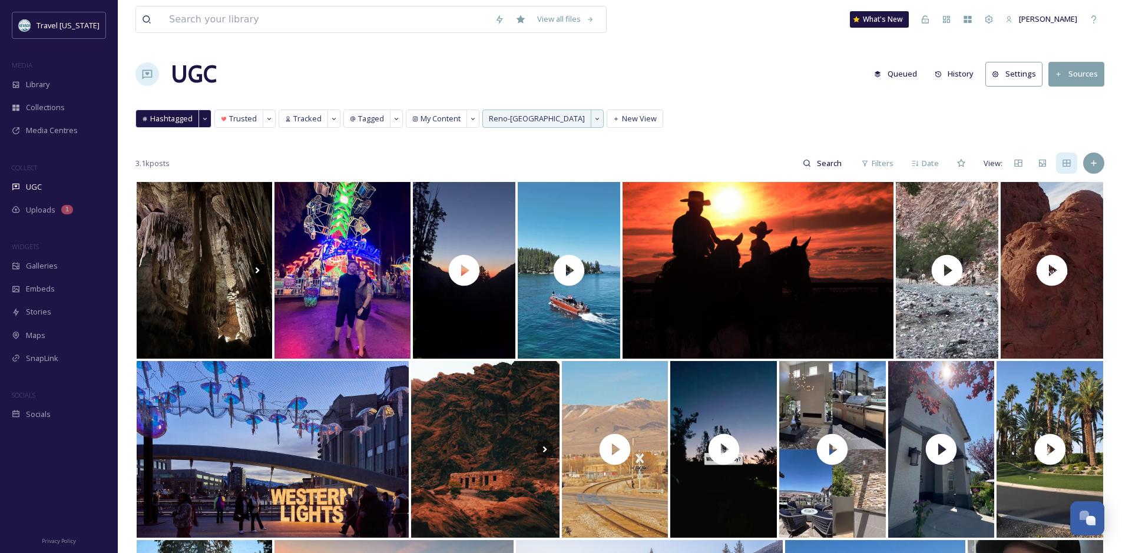
click at [920, 130] on div "Hashtagged Trusted Tracked Tagged My Content Reno-Tahoe Territory New View Hash…" at bounding box center [619, 122] width 969 height 24
click at [101, 89] on div "Library" at bounding box center [59, 84] width 118 height 23
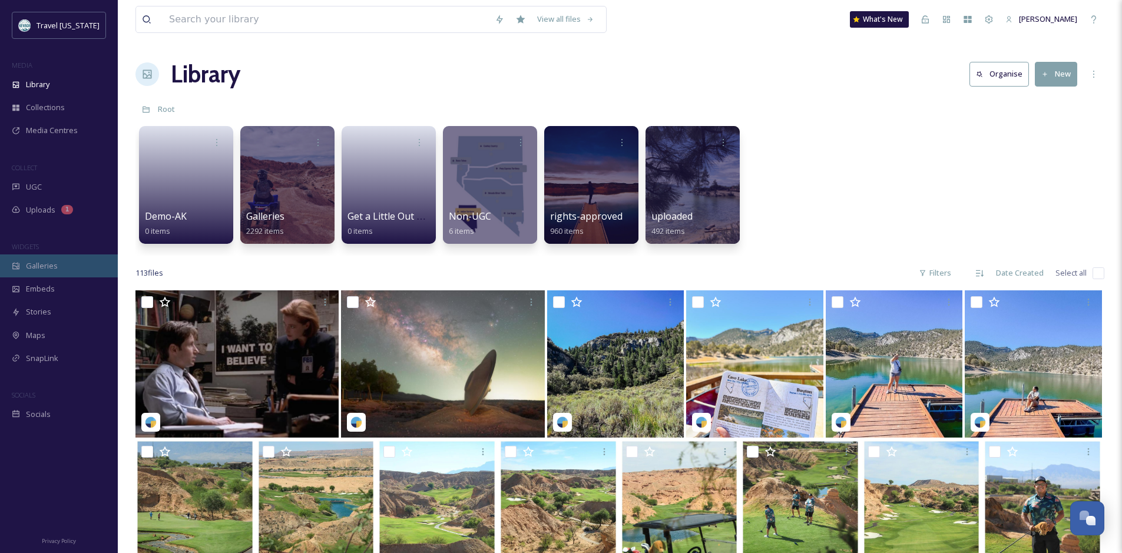
click at [31, 264] on span "Galleries" at bounding box center [42, 265] width 32 height 11
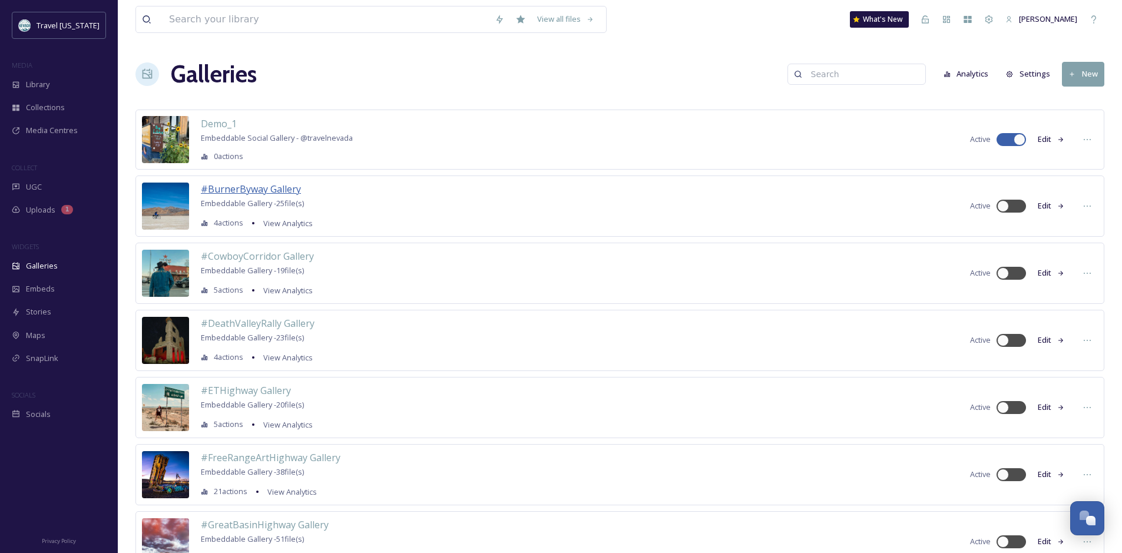
click at [248, 188] on span "#BurnerByway Gallery" at bounding box center [251, 189] width 100 height 13
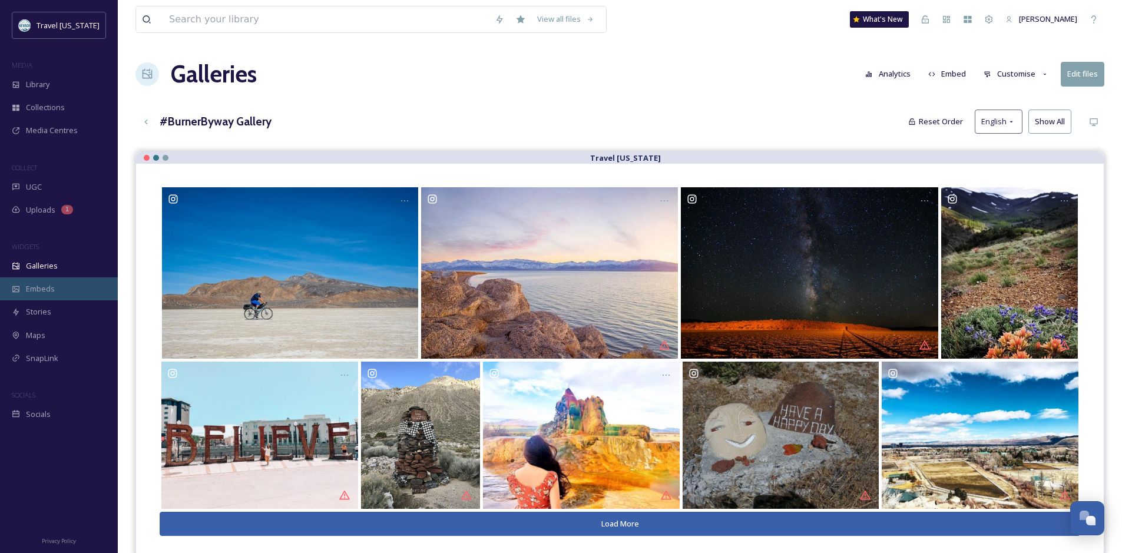
click at [57, 296] on div "Embeds" at bounding box center [59, 288] width 118 height 23
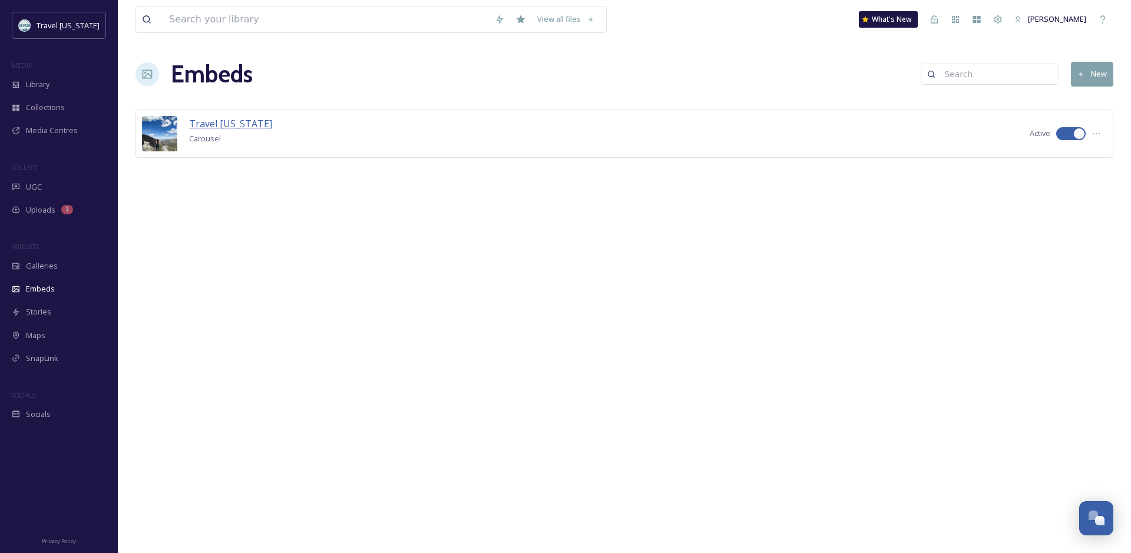
click at [224, 120] on span "Travel Nevada" at bounding box center [230, 123] width 83 height 13
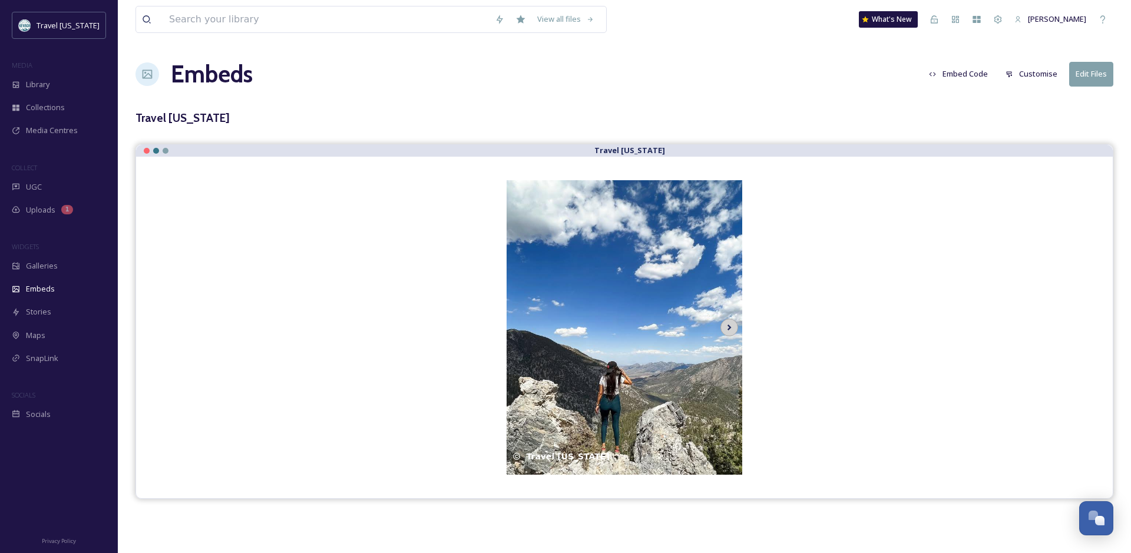
click at [725, 327] on icon at bounding box center [729, 328] width 16 height 18
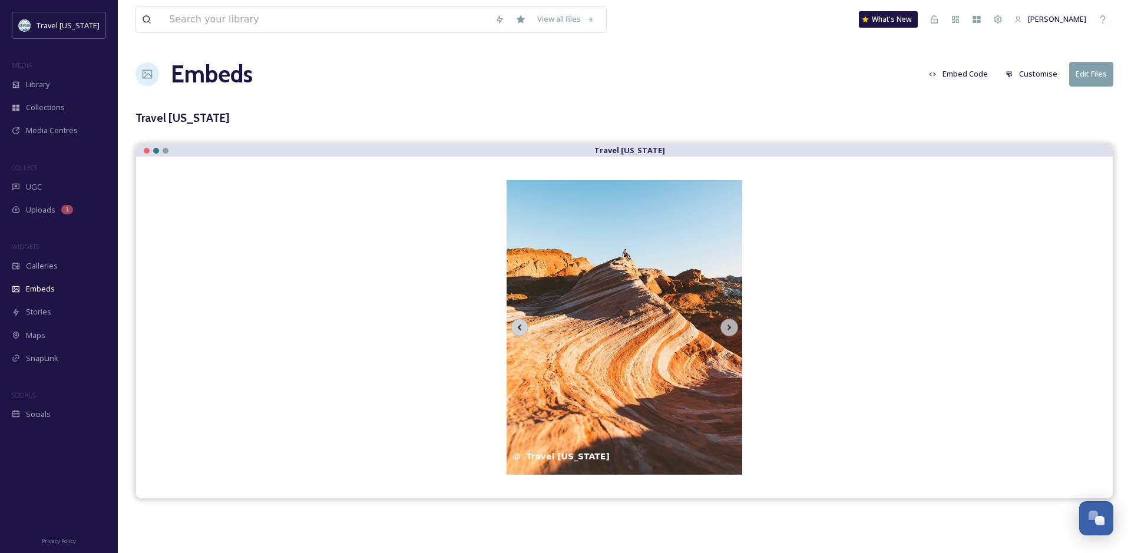
click at [512, 326] on icon at bounding box center [519, 328] width 16 height 18
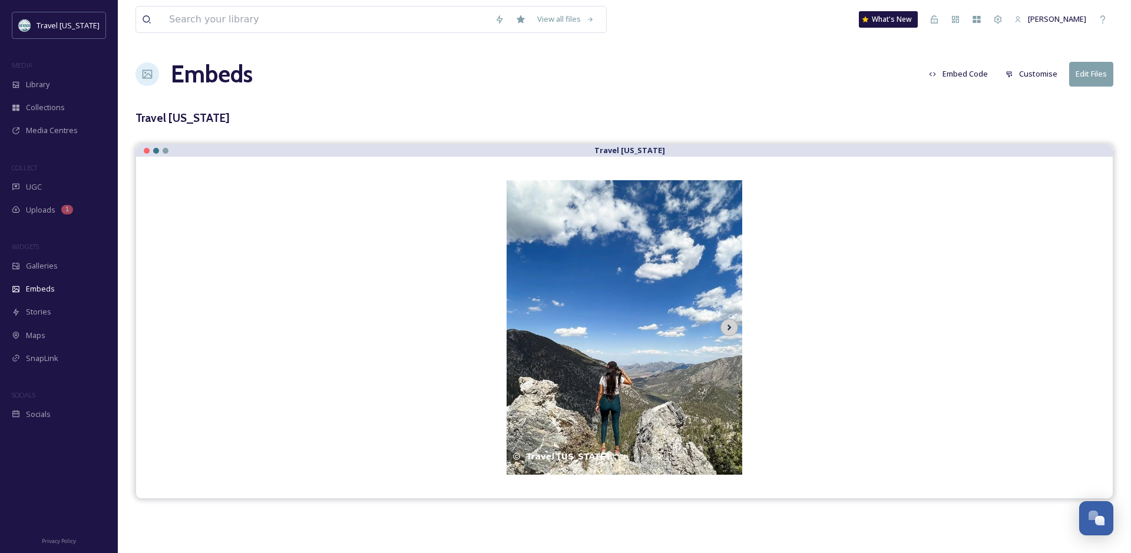
click at [730, 328] on icon at bounding box center [729, 328] width 16 height 18
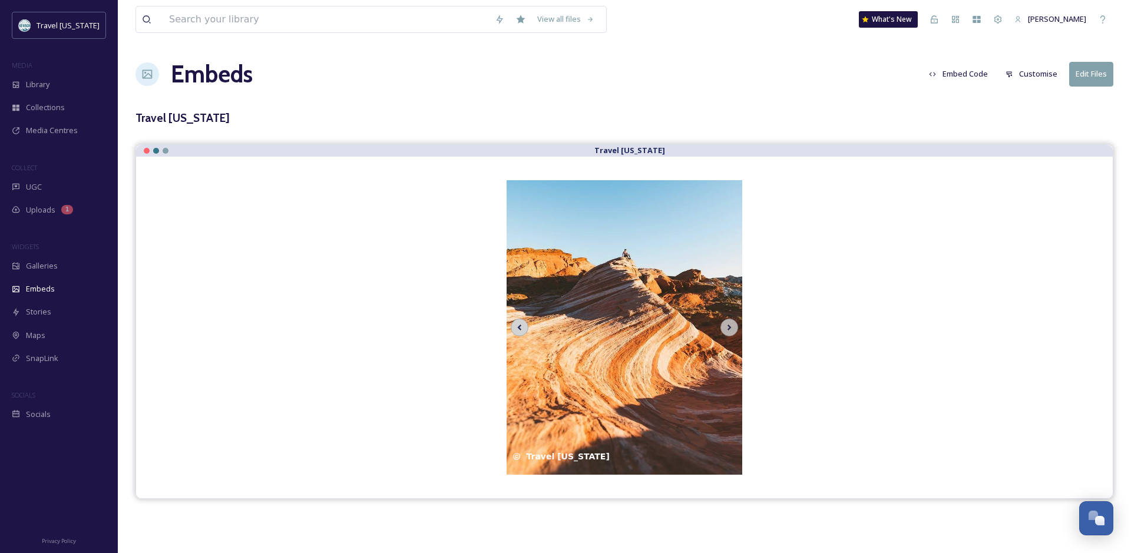
click at [522, 327] on icon at bounding box center [519, 328] width 16 height 18
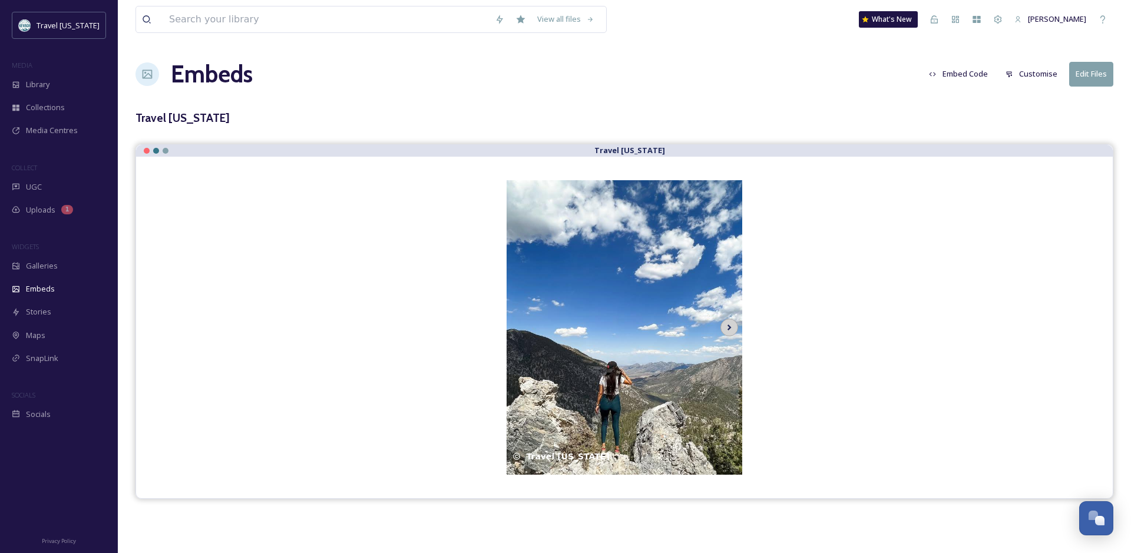
click at [732, 327] on icon at bounding box center [729, 328] width 16 height 18
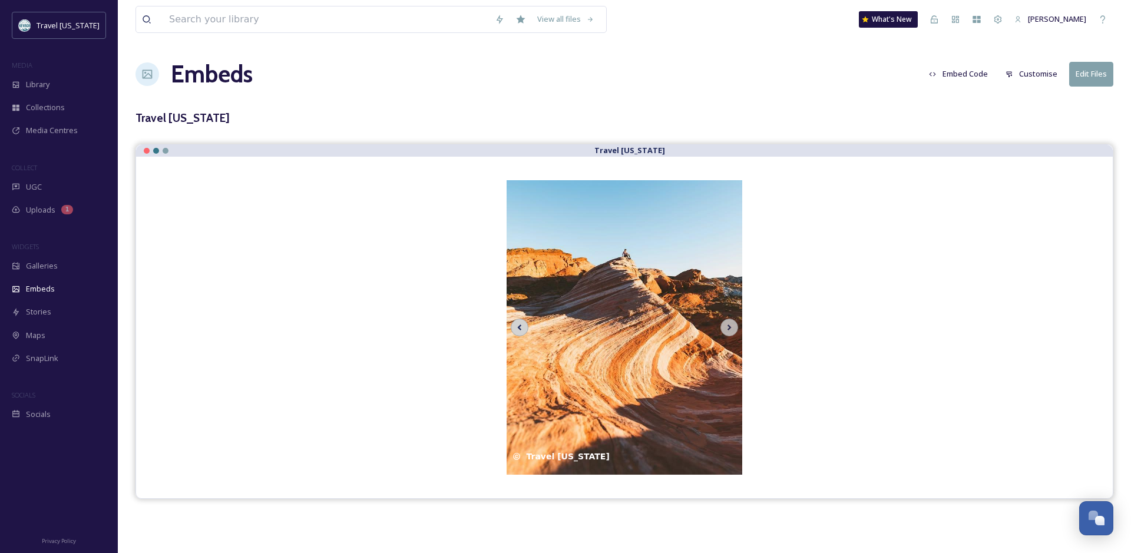
click at [516, 321] on icon at bounding box center [519, 328] width 16 height 18
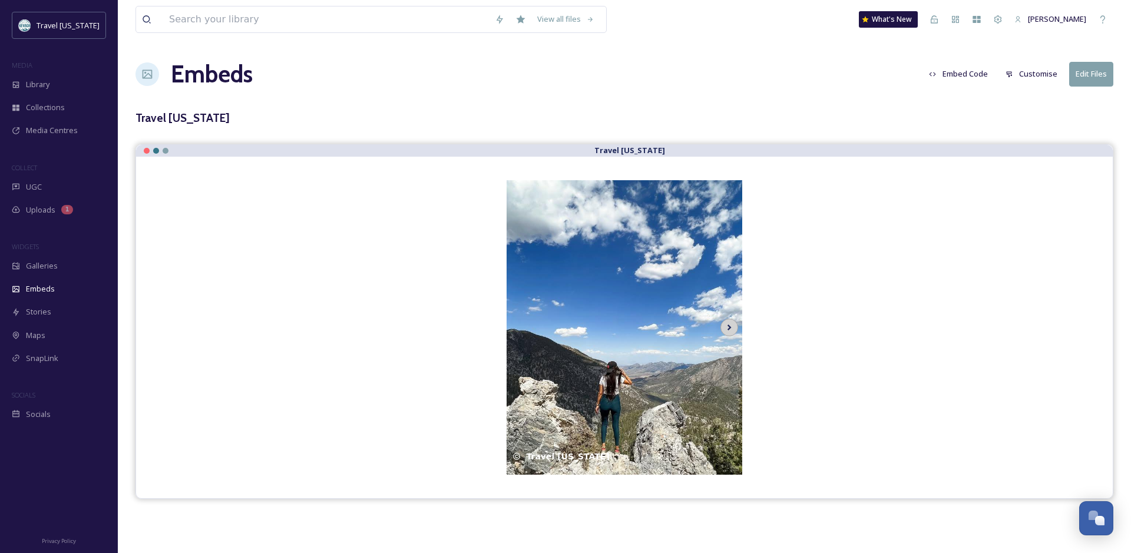
click at [731, 326] on icon at bounding box center [729, 328] width 16 height 18
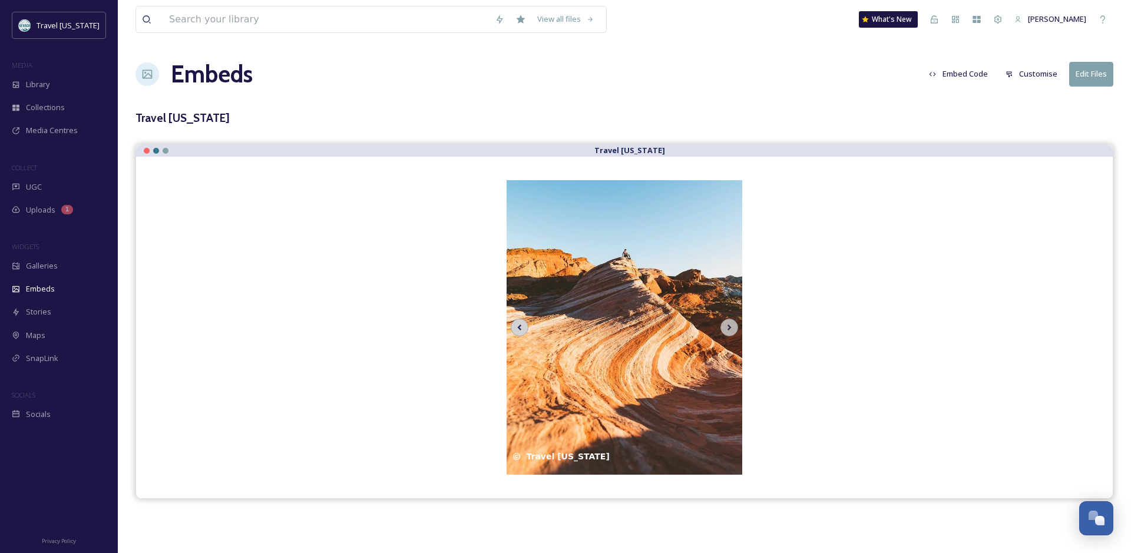
click at [515, 327] on icon at bounding box center [519, 328] width 16 height 18
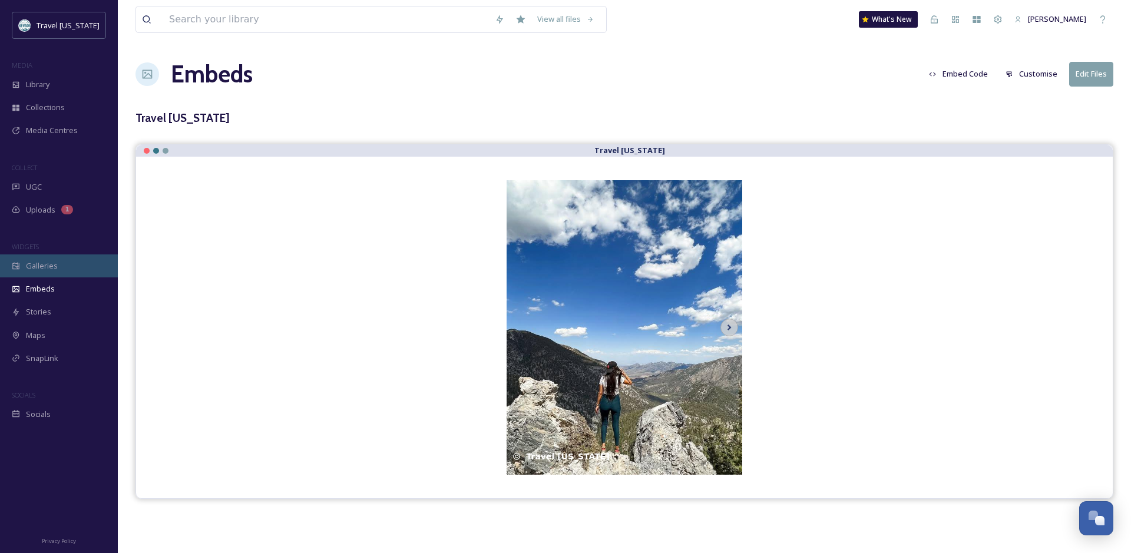
click at [69, 257] on div "Galleries" at bounding box center [59, 265] width 118 height 23
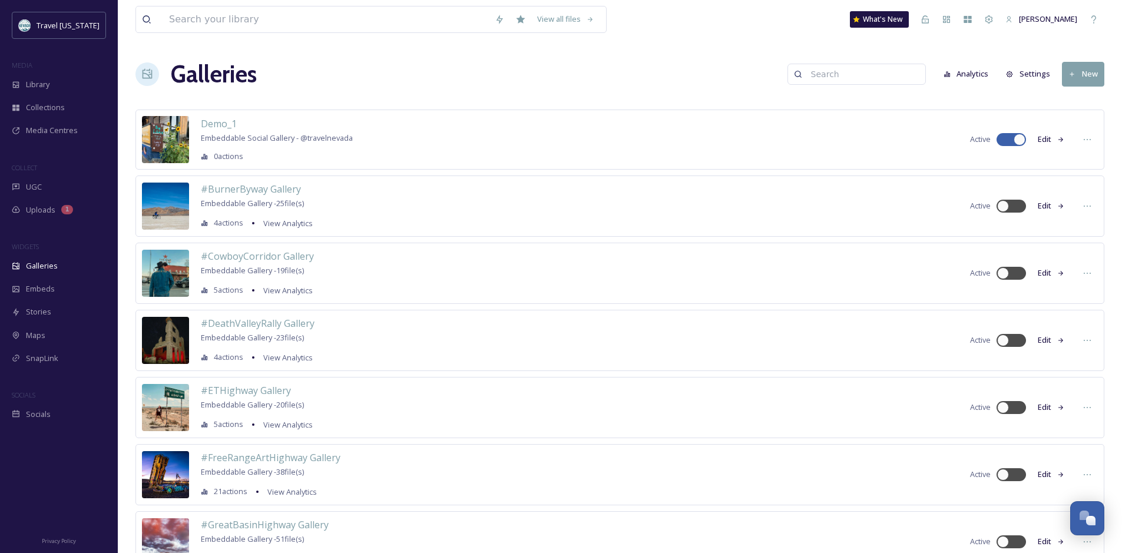
click at [1081, 72] on button "New" at bounding box center [1083, 74] width 42 height 24
click at [1066, 105] on icon at bounding box center [1062, 101] width 9 height 9
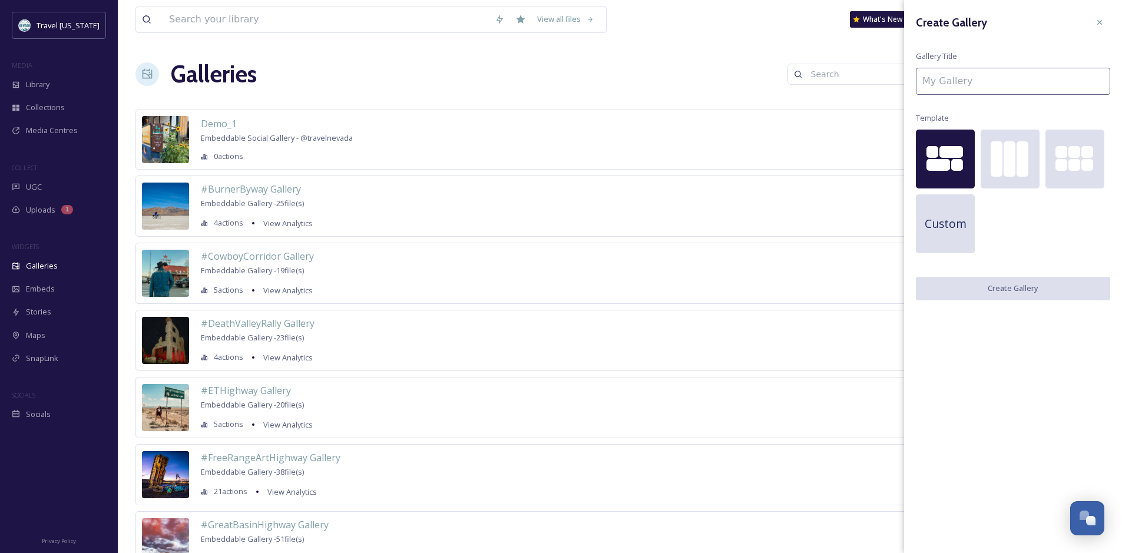
click at [1012, 84] on input at bounding box center [1013, 81] width 194 height 27
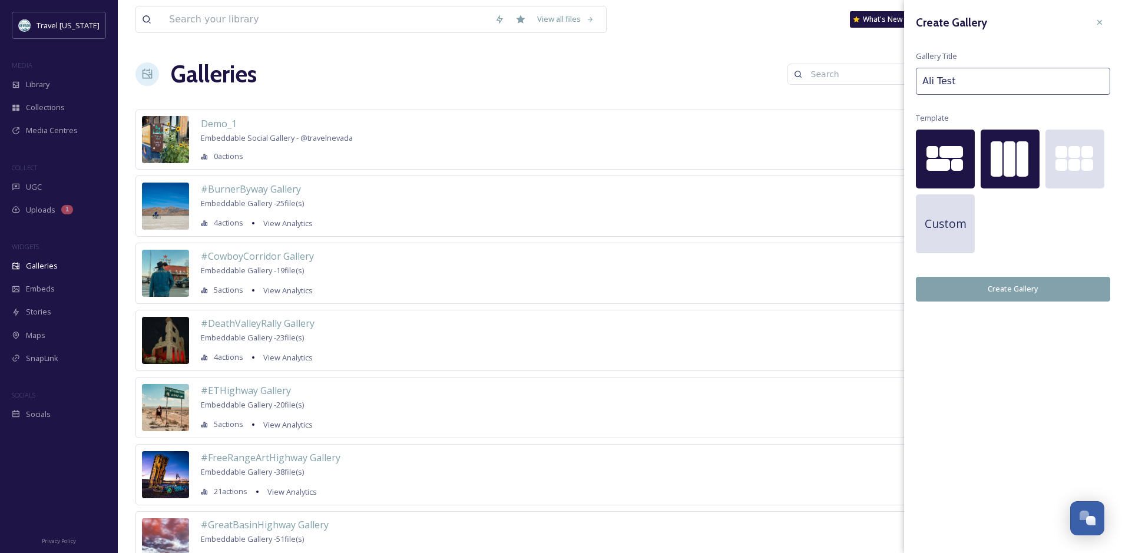
type input "Ali Test"
click at [1017, 180] on div at bounding box center [1010, 159] width 59 height 59
click at [1034, 288] on button "Create Gallery" at bounding box center [1013, 289] width 194 height 24
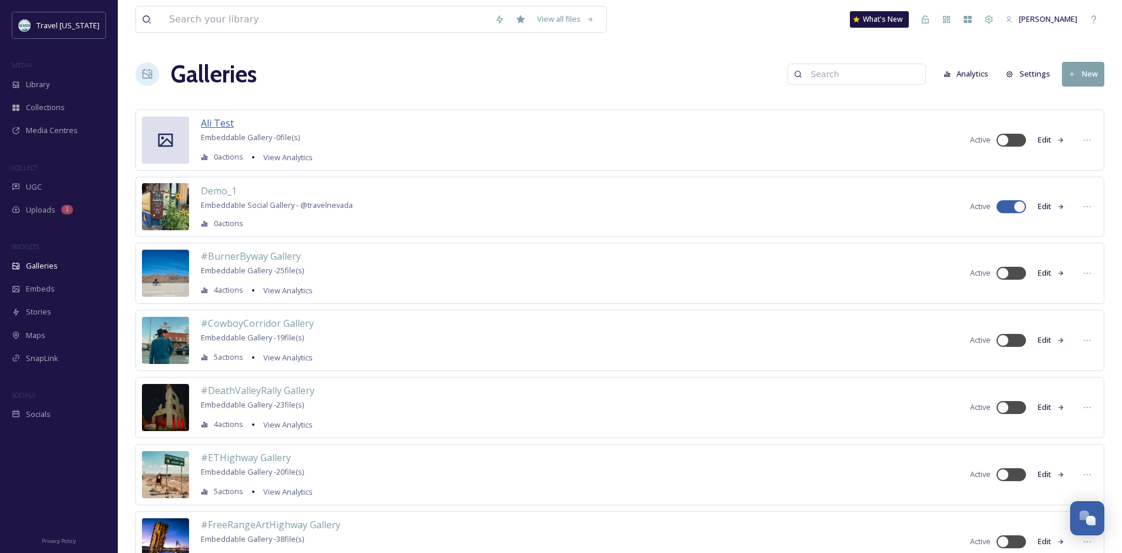
click at [218, 121] on span "Ali Test" at bounding box center [217, 123] width 33 height 13
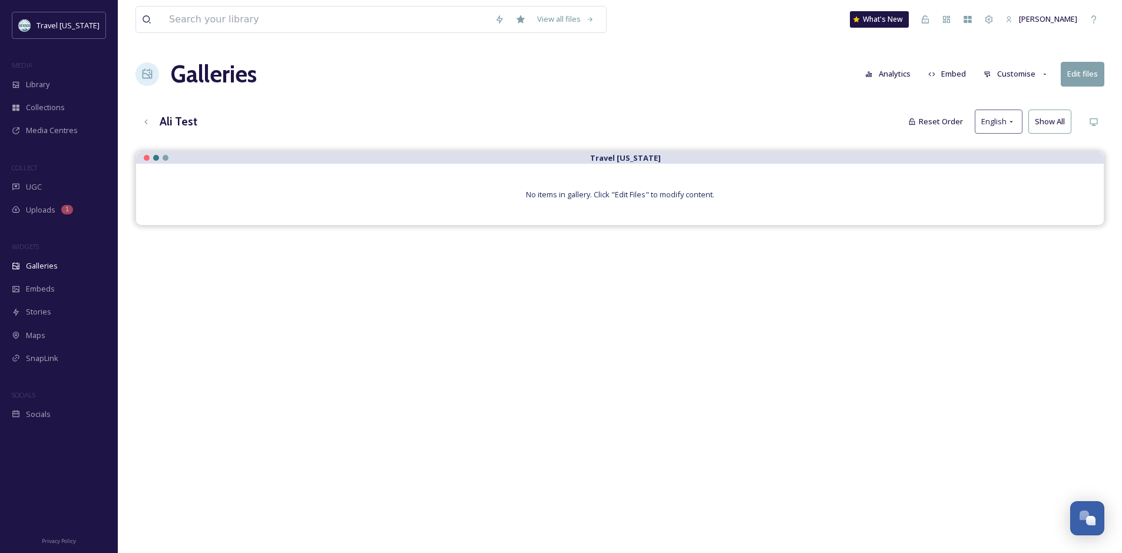
click at [995, 72] on button "Customise" at bounding box center [1016, 73] width 77 height 23
click at [868, 120] on div "Ali Test Reset Order English Show All" at bounding box center [619, 122] width 969 height 24
click at [141, 120] on icon at bounding box center [145, 121] width 9 height 9
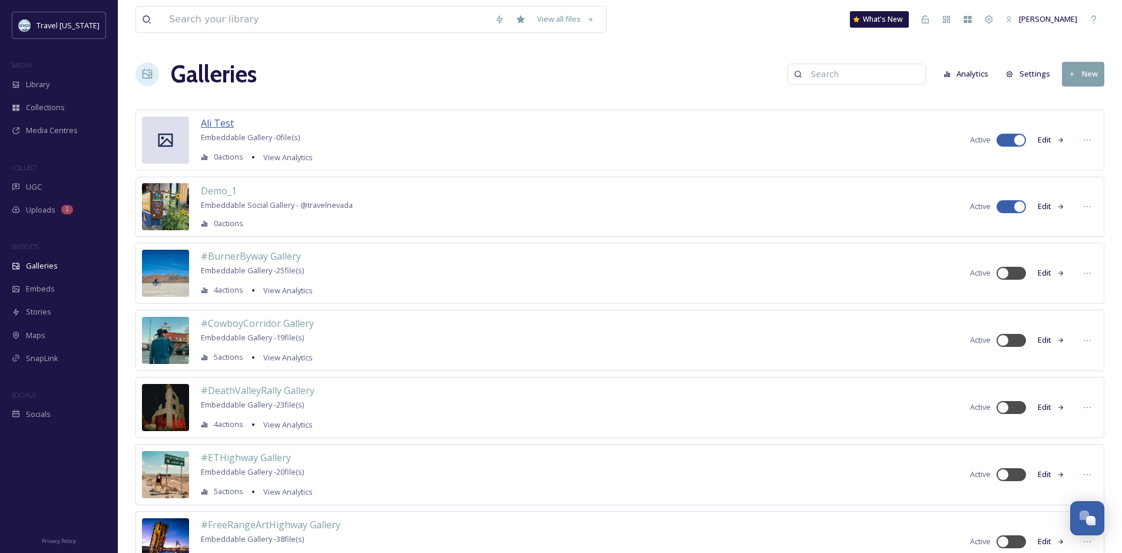
click at [214, 121] on span "Ali Test" at bounding box center [217, 123] width 33 height 13
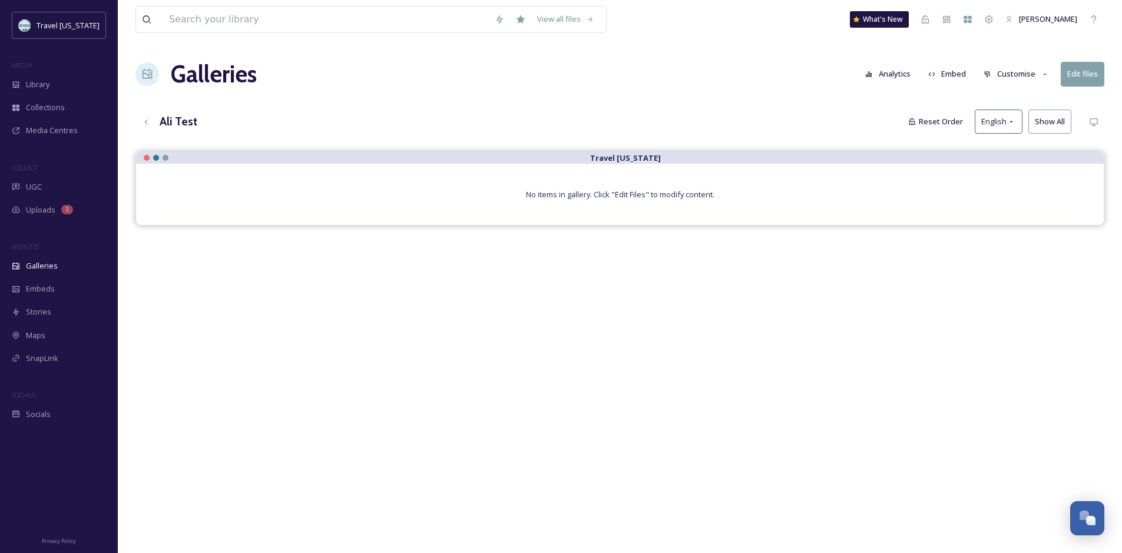
click at [1018, 71] on button "Customise" at bounding box center [1016, 73] width 77 height 23
click at [975, 42] on div "View all files What's New Zachary Seet Galleries Analytics Embed Customise Edit…" at bounding box center [620, 361] width 1004 height 722
click at [1071, 67] on button "Edit files" at bounding box center [1083, 74] width 44 height 24
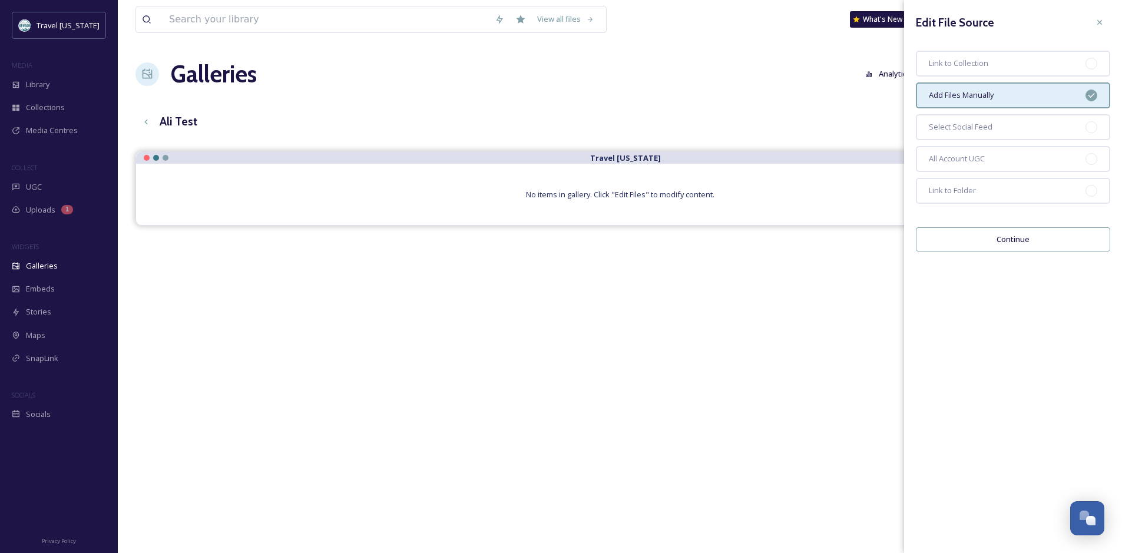
click at [1054, 235] on button "Continue" at bounding box center [1013, 239] width 194 height 24
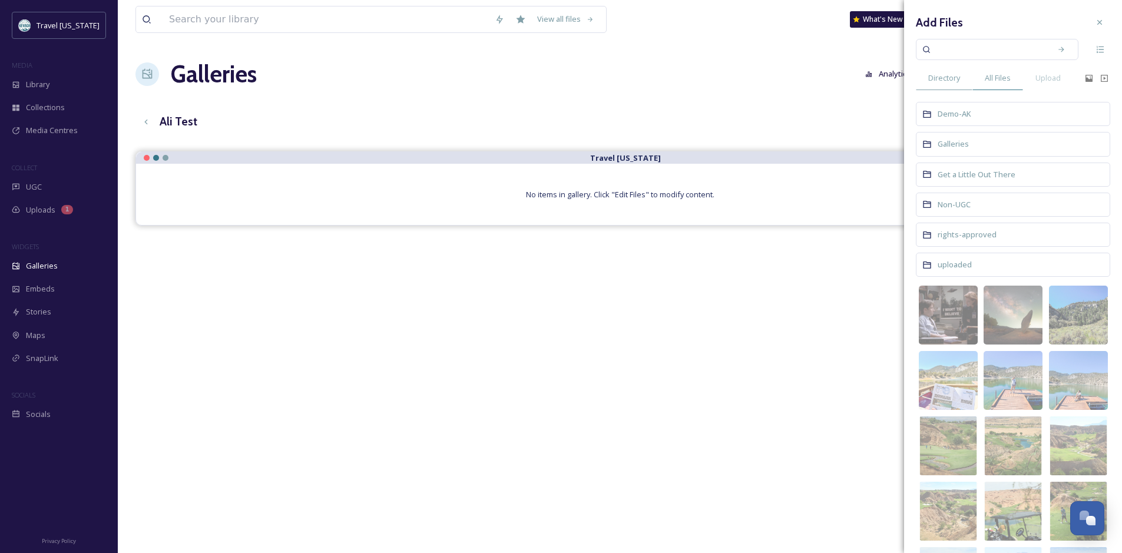
click at [999, 75] on span "All Files" at bounding box center [998, 77] width 26 height 11
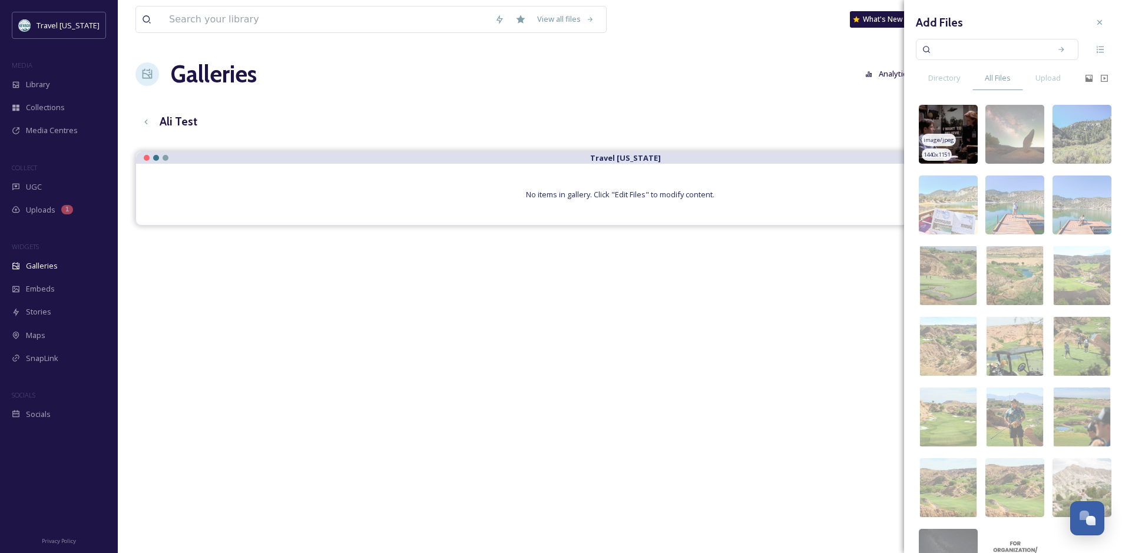
click at [954, 121] on img at bounding box center [948, 134] width 59 height 59
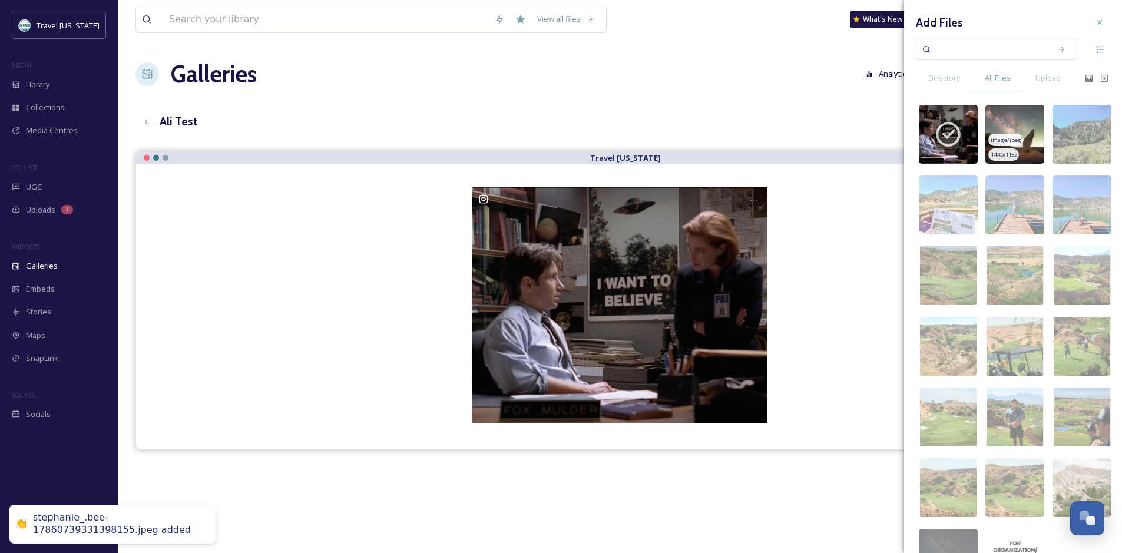
click at [1010, 111] on img at bounding box center [1014, 134] width 59 height 59
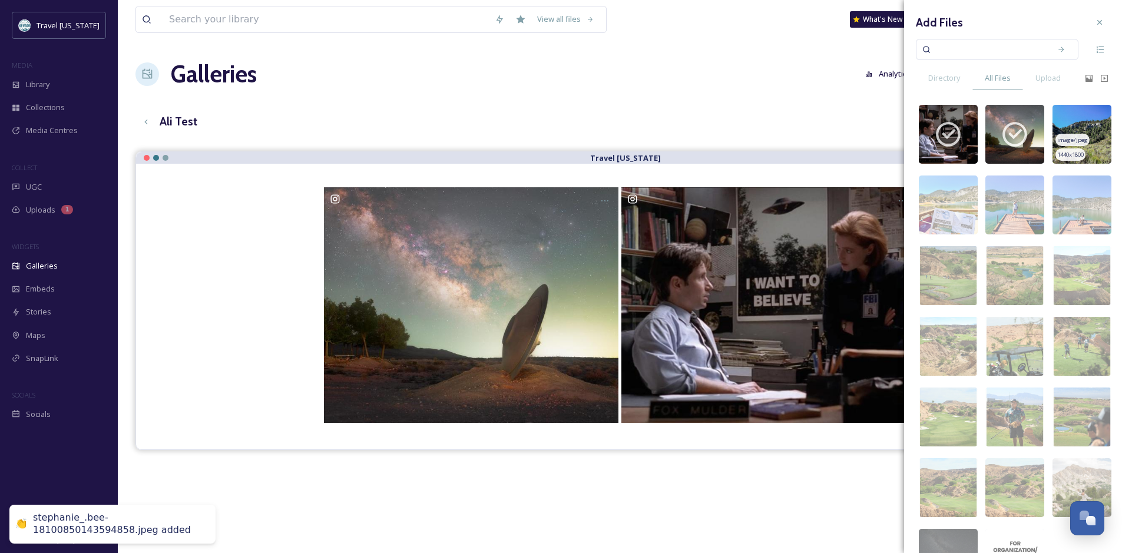
click at [1074, 111] on img at bounding box center [1081, 134] width 59 height 59
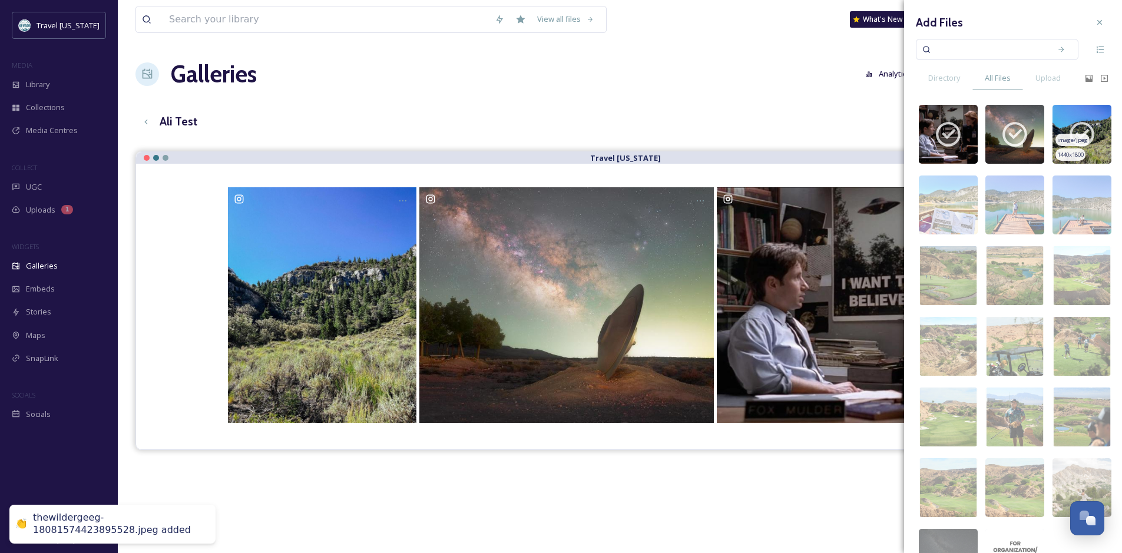
click at [1072, 123] on icon at bounding box center [1081, 134] width 25 height 25
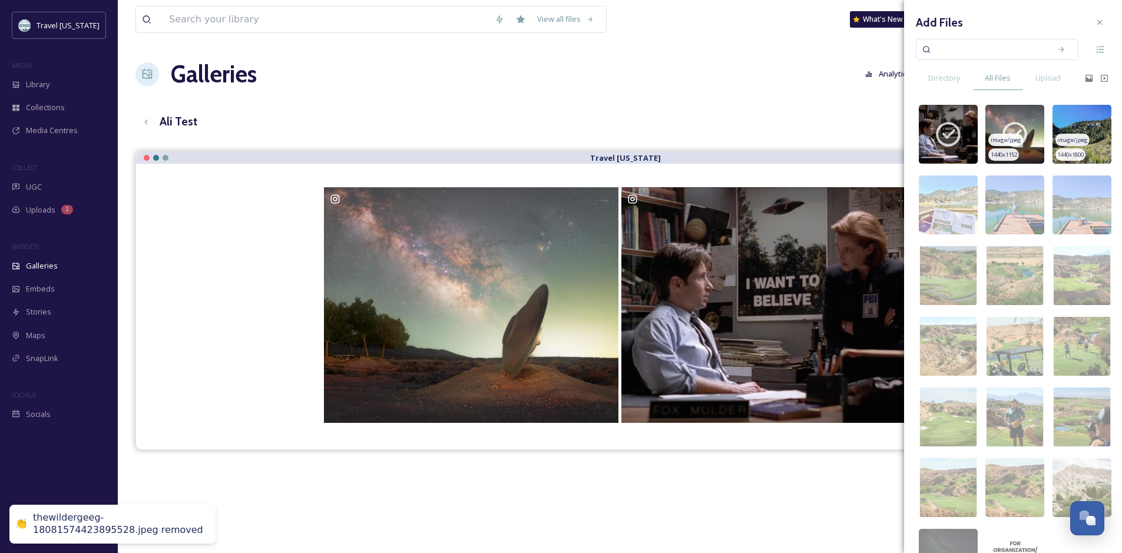
click at [1016, 121] on icon at bounding box center [1014, 134] width 29 height 29
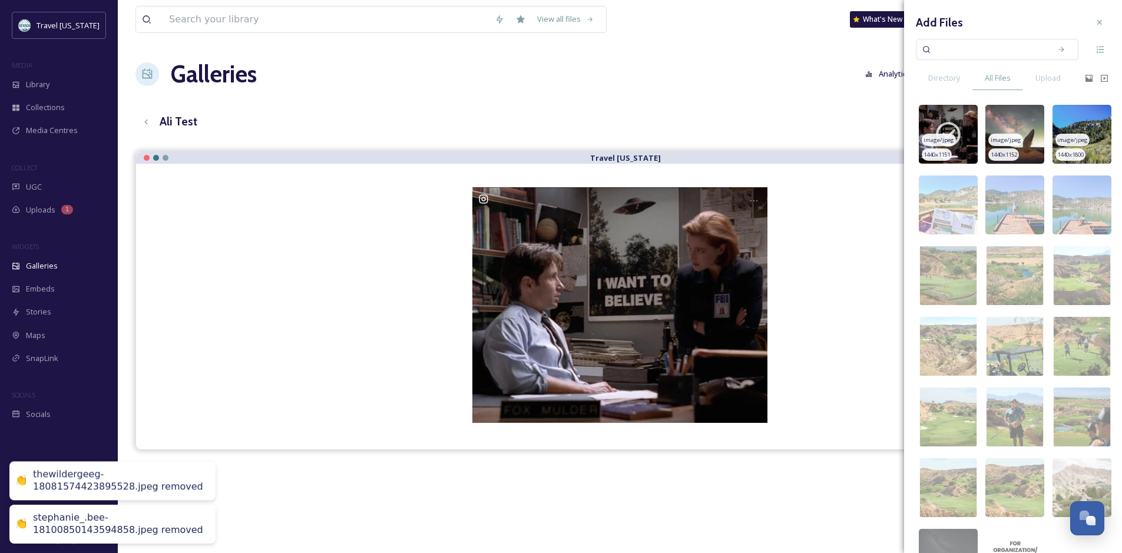
click at [967, 123] on img at bounding box center [948, 134] width 59 height 59
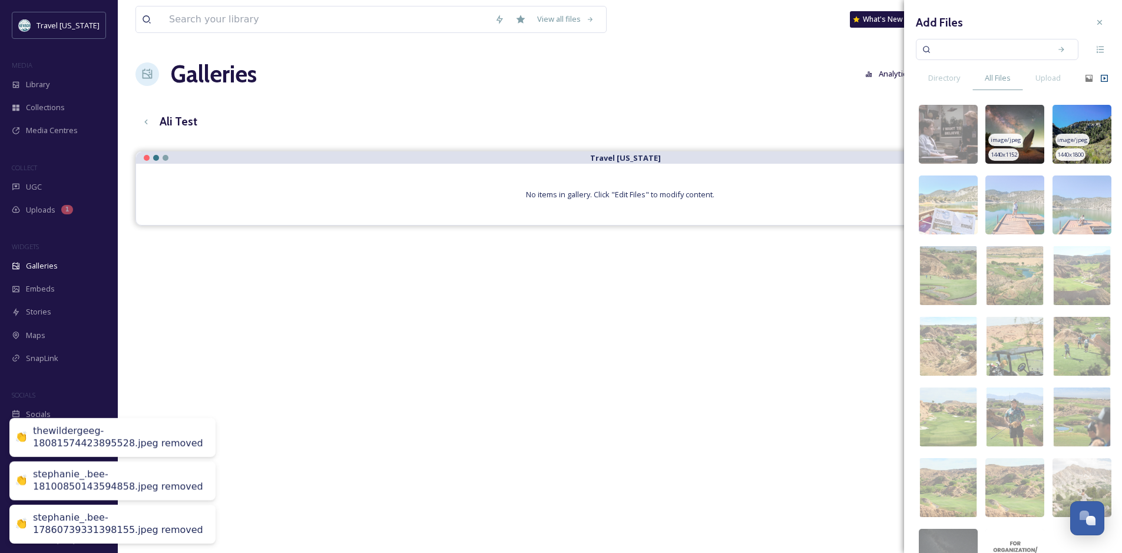
click at [1099, 77] on icon at bounding box center [1103, 78] width 9 height 9
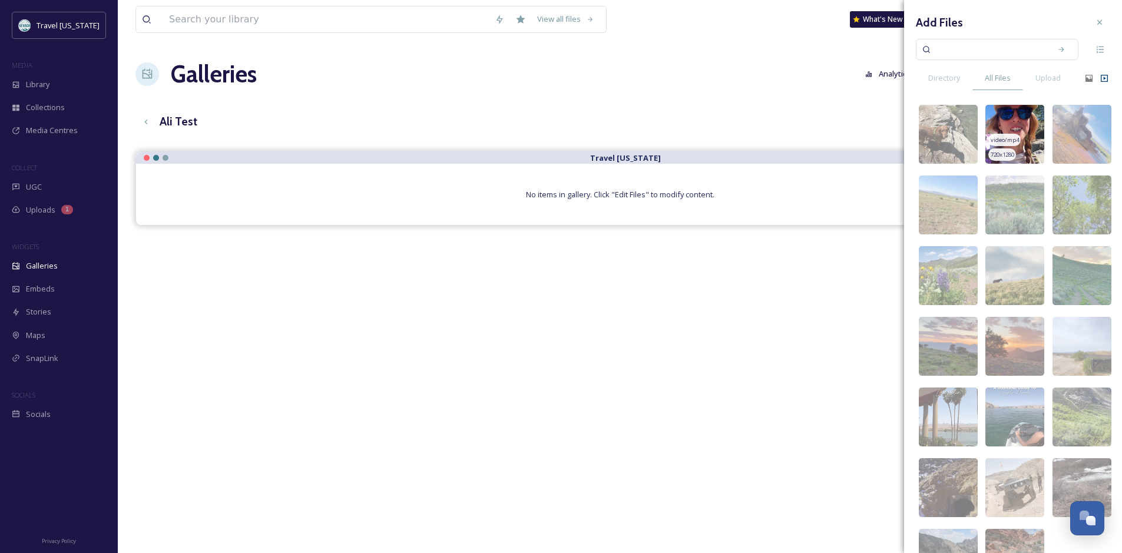
click at [1010, 120] on img at bounding box center [1014, 134] width 59 height 59
click at [952, 117] on img at bounding box center [948, 134] width 59 height 59
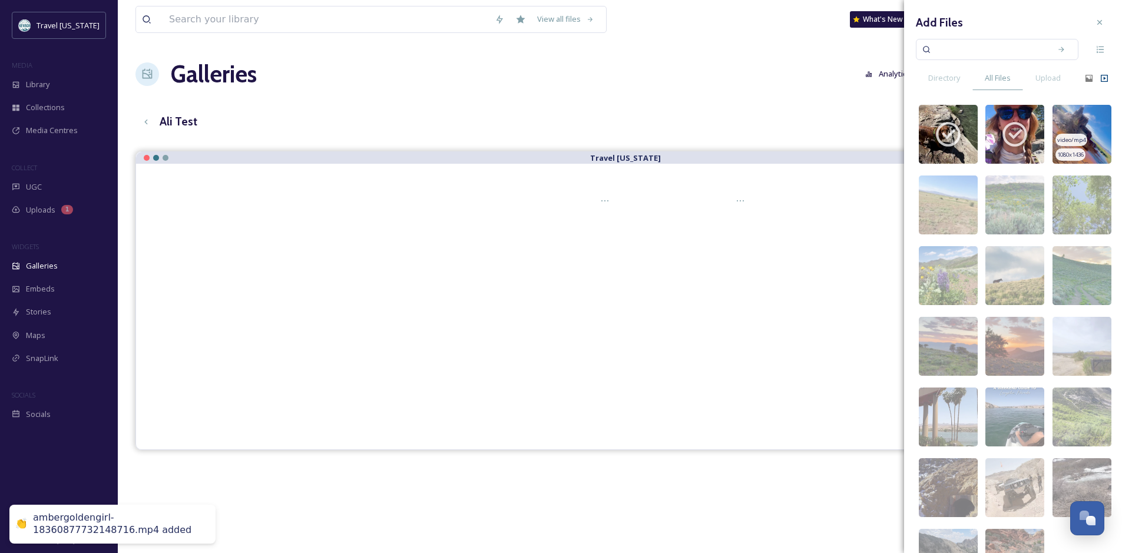
click at [1082, 121] on img at bounding box center [1081, 134] width 59 height 59
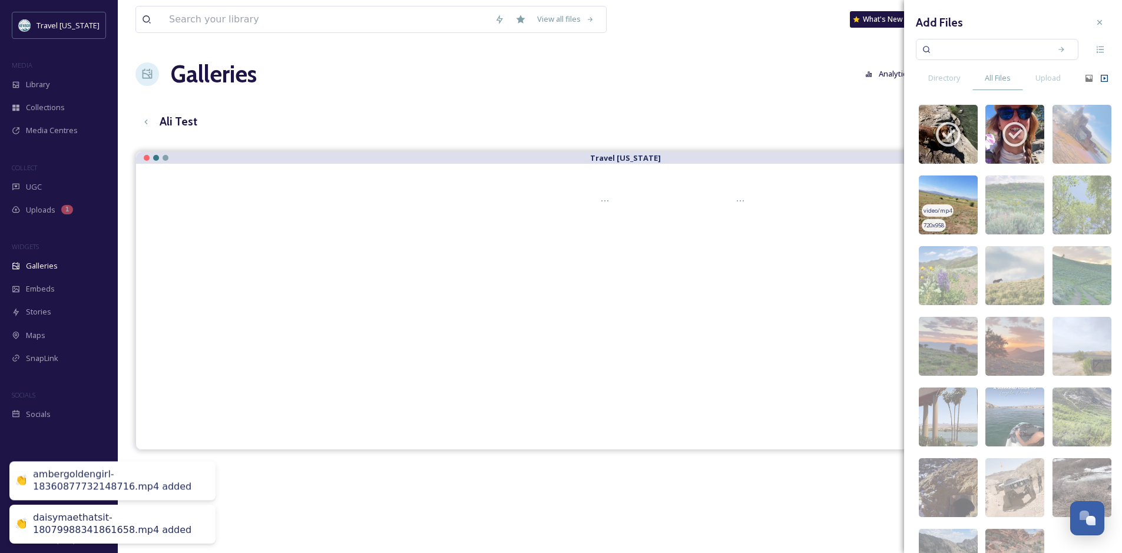
click at [957, 197] on img at bounding box center [948, 204] width 59 height 59
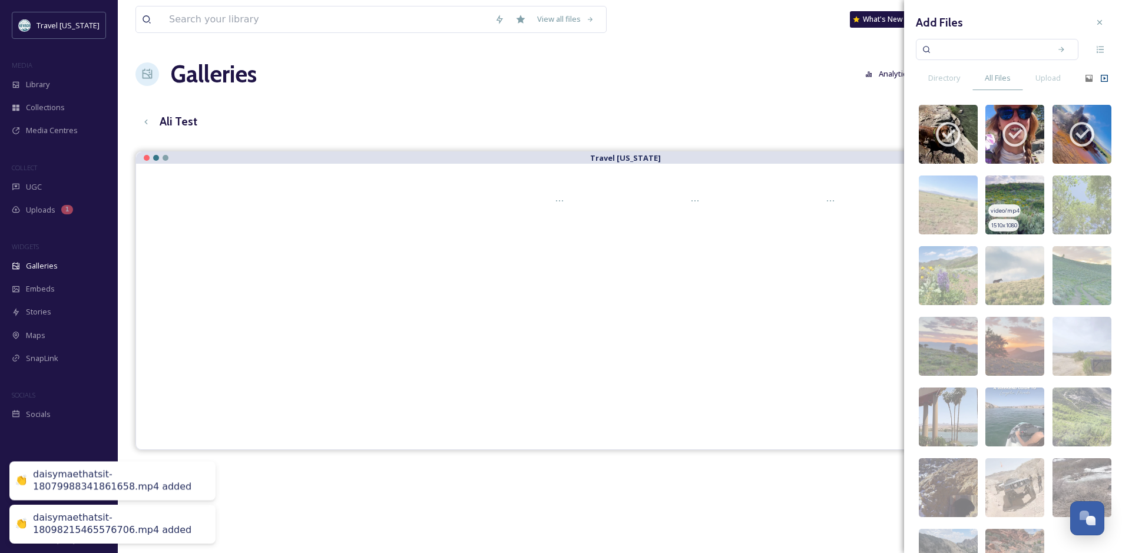
click at [1028, 190] on img at bounding box center [1014, 204] width 59 height 59
click at [1023, 189] on img at bounding box center [1014, 204] width 59 height 59
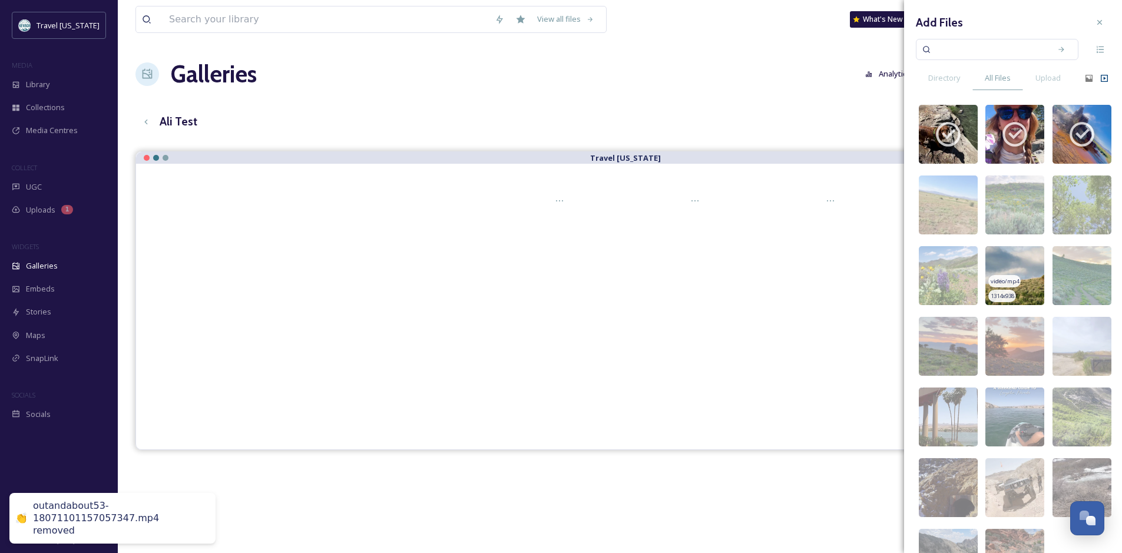
click at [1014, 261] on img at bounding box center [1014, 275] width 59 height 59
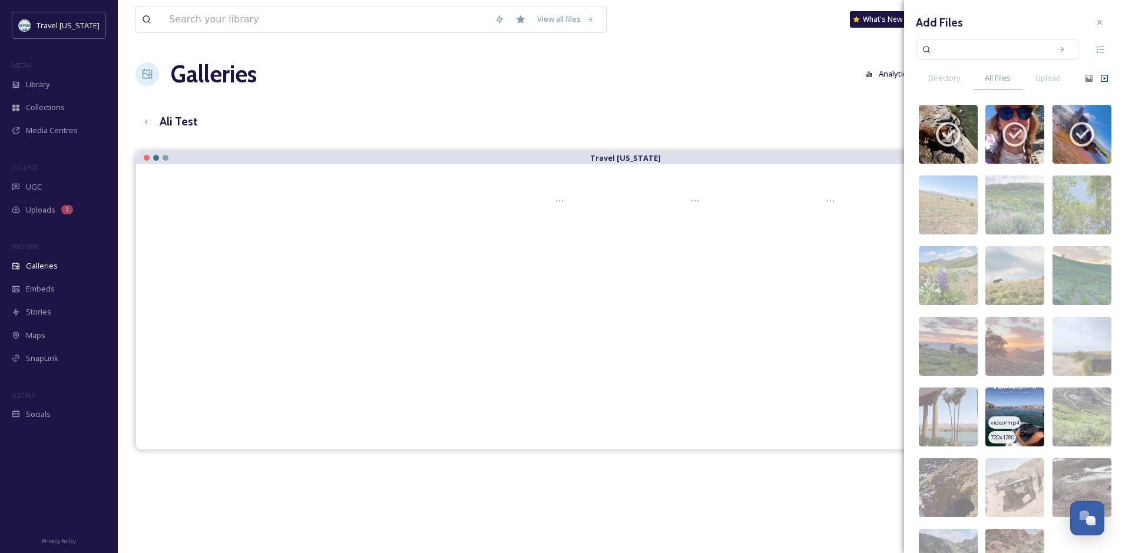
click at [1009, 408] on img at bounding box center [1014, 417] width 59 height 59
click at [1096, 416] on img at bounding box center [1081, 417] width 59 height 59
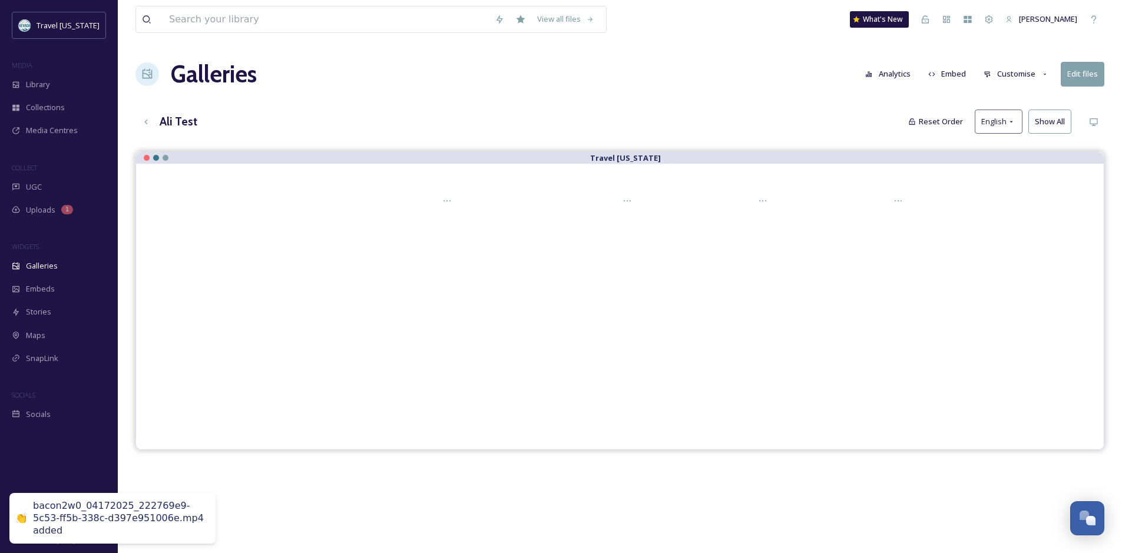
click at [650, 87] on div "Galleries Analytics Embed Customise Edit files" at bounding box center [619, 74] width 969 height 35
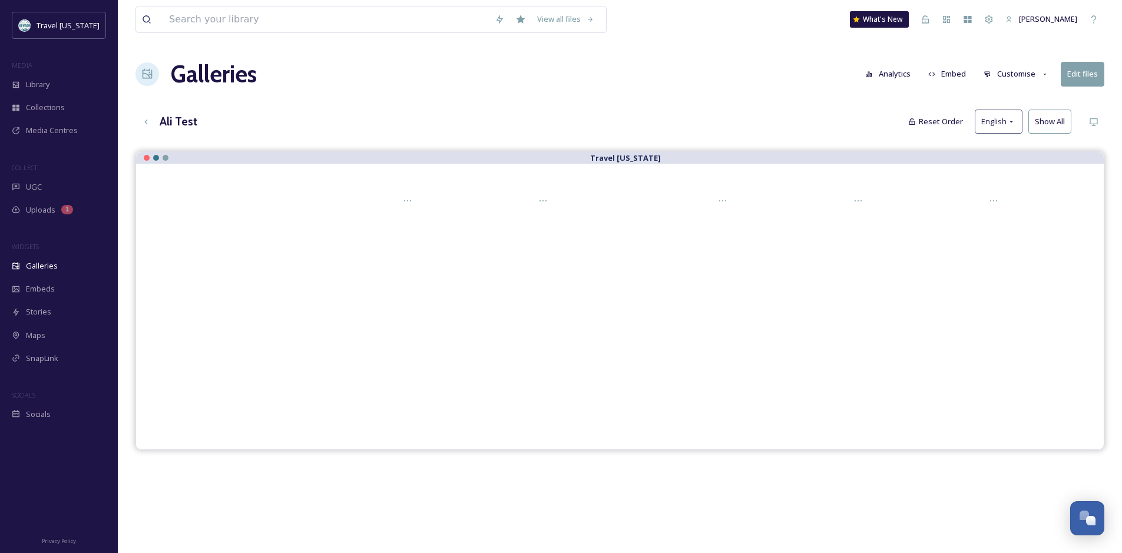
click at [998, 77] on button "Customise" at bounding box center [1016, 73] width 77 height 23
click at [1003, 93] on div "Layout" at bounding box center [1019, 101] width 82 height 23
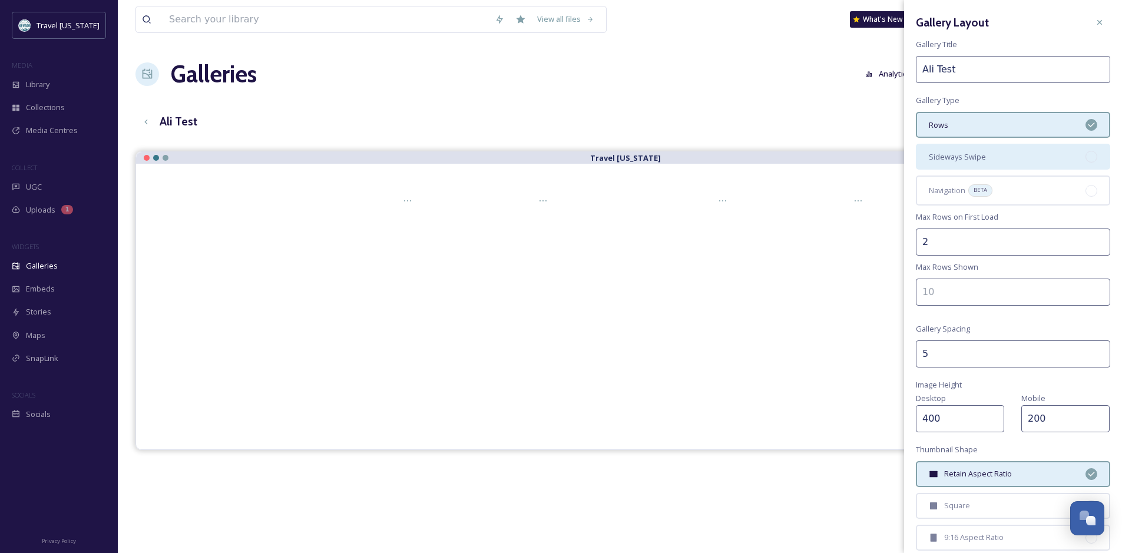
click at [1001, 150] on div "Sideways Swipe" at bounding box center [1013, 157] width 194 height 26
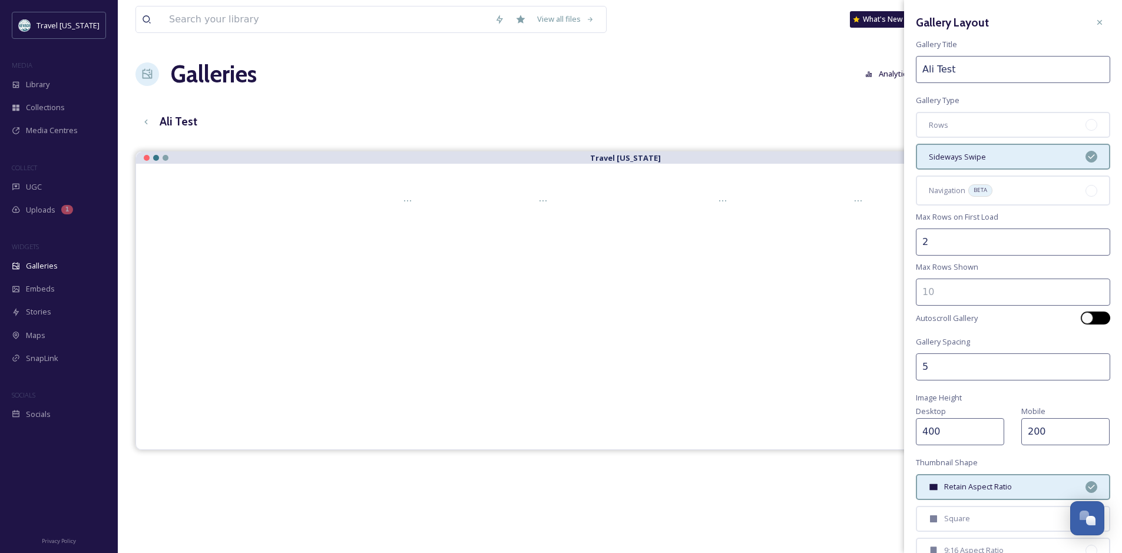
click at [1084, 316] on div at bounding box center [1087, 318] width 12 height 12
checkbox input "true"
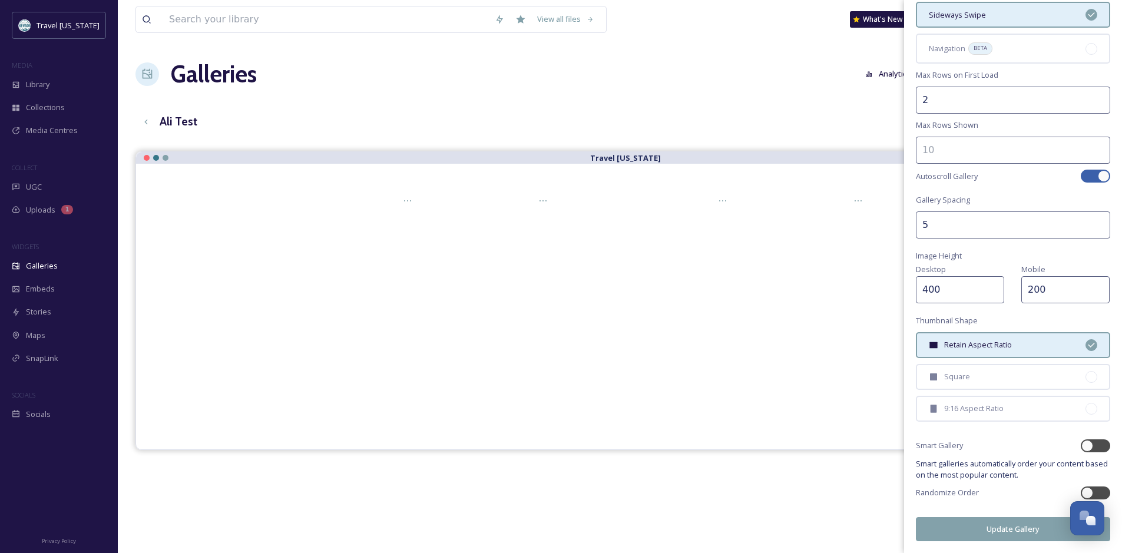
click at [1039, 519] on button "Update Gallery" at bounding box center [1013, 529] width 194 height 24
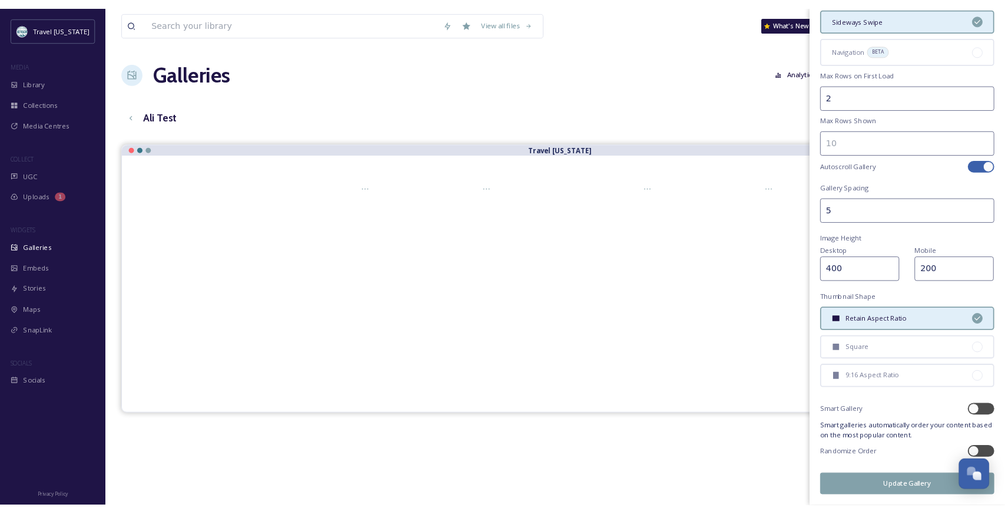
scroll to position [141, 0]
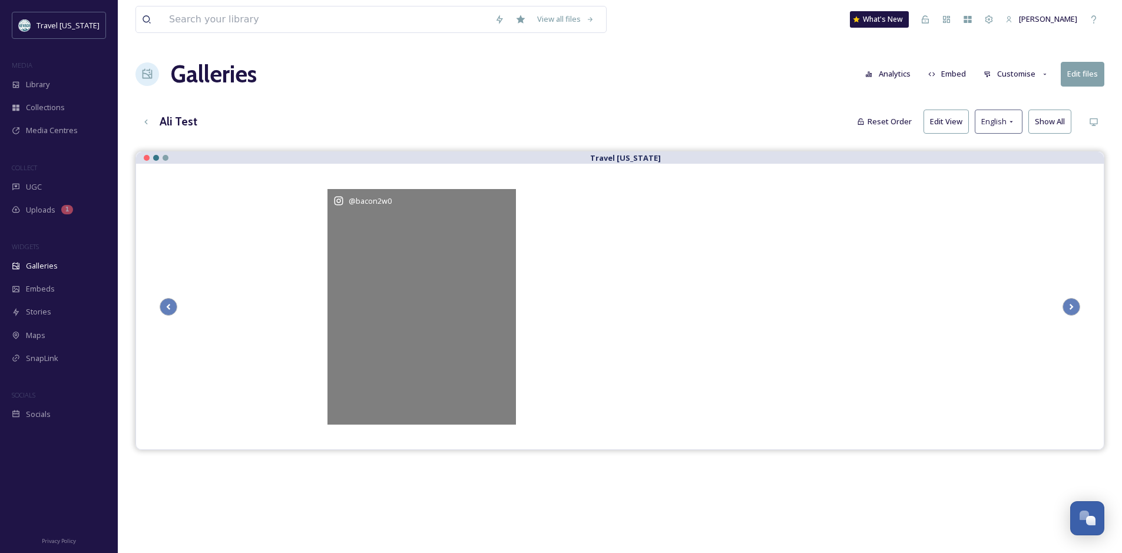
drag, startPoint x: 522, startPoint y: 309, endPoint x: 492, endPoint y: 304, distance: 30.5
click at [492, 304] on div "@ bacon2w0" at bounding box center [421, 307] width 188 height 236
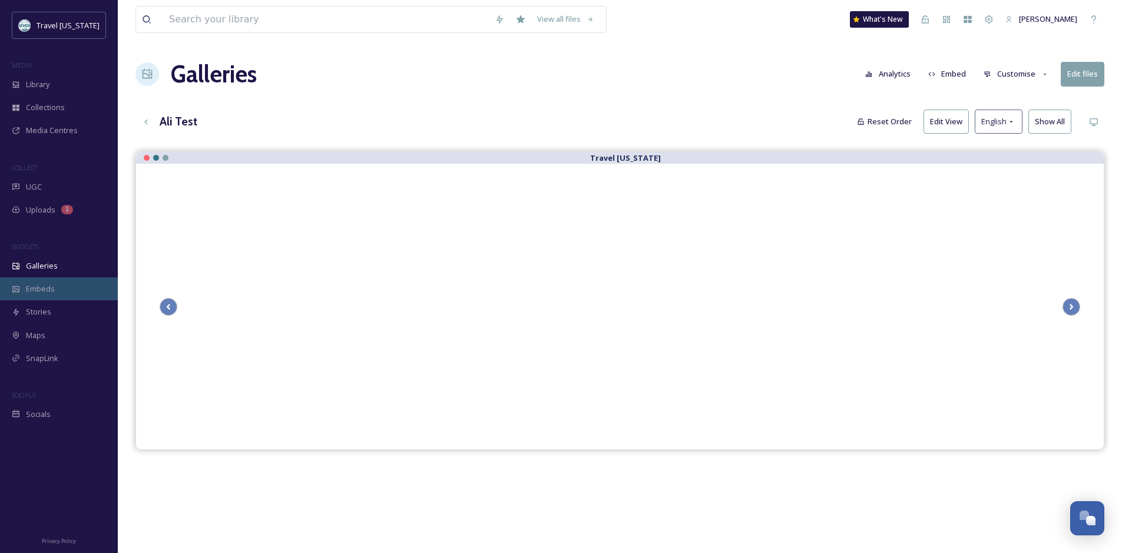
click at [71, 288] on div "Embeds" at bounding box center [59, 288] width 118 height 23
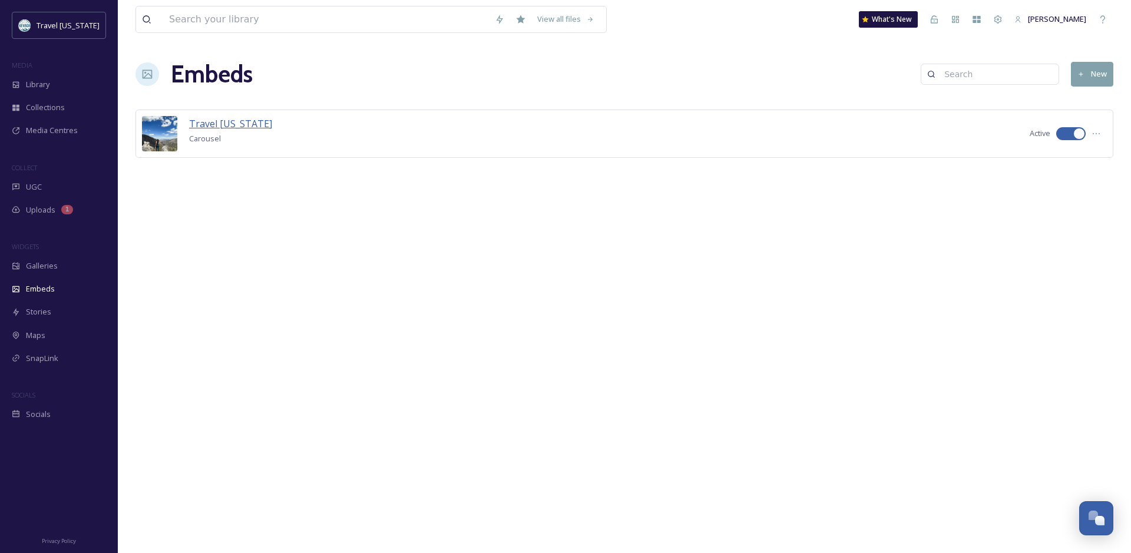
click at [249, 128] on span "Travel Nevada" at bounding box center [230, 123] width 83 height 13
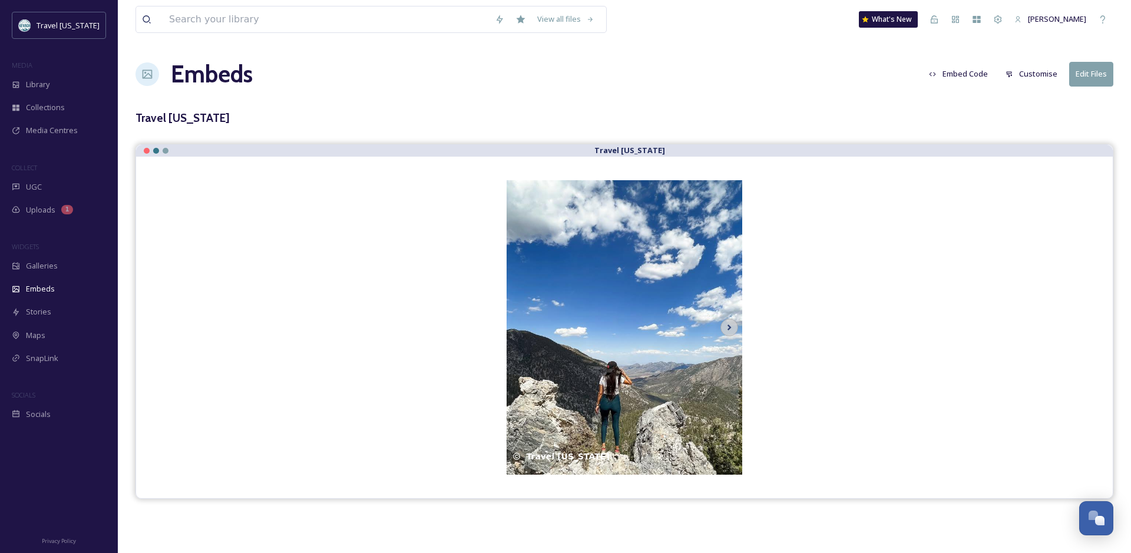
click at [948, 76] on button "Embed Code" at bounding box center [958, 73] width 71 height 23
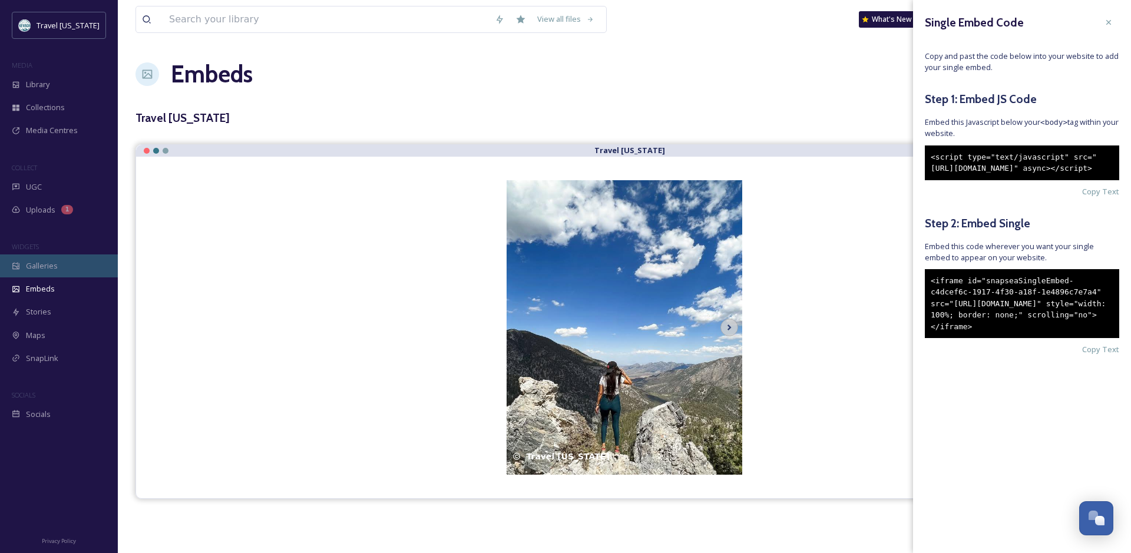
click at [81, 265] on div "Galleries" at bounding box center [59, 265] width 118 height 23
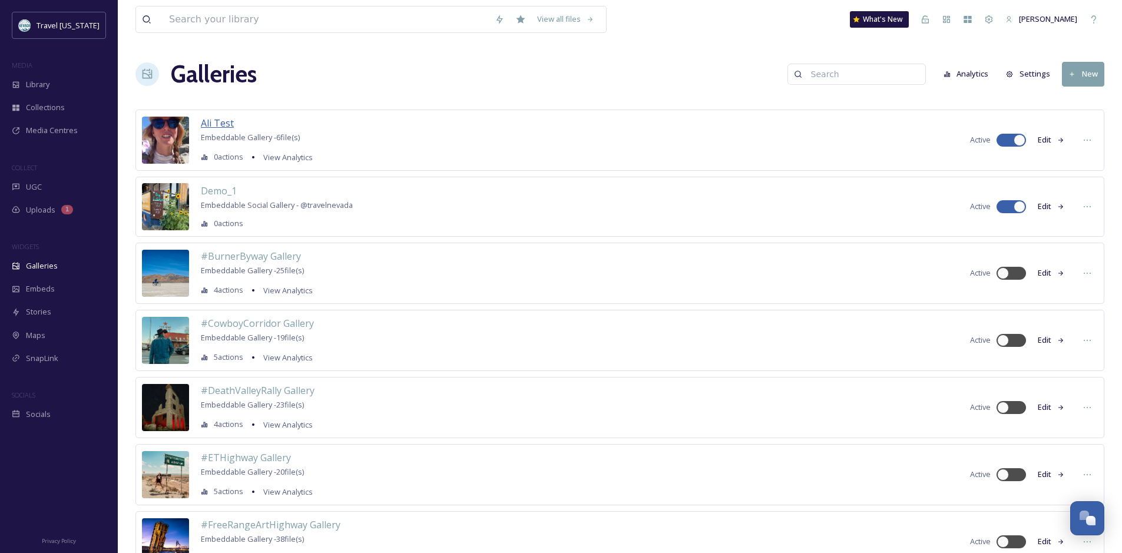
click at [221, 125] on span "Ali Test" at bounding box center [217, 123] width 33 height 13
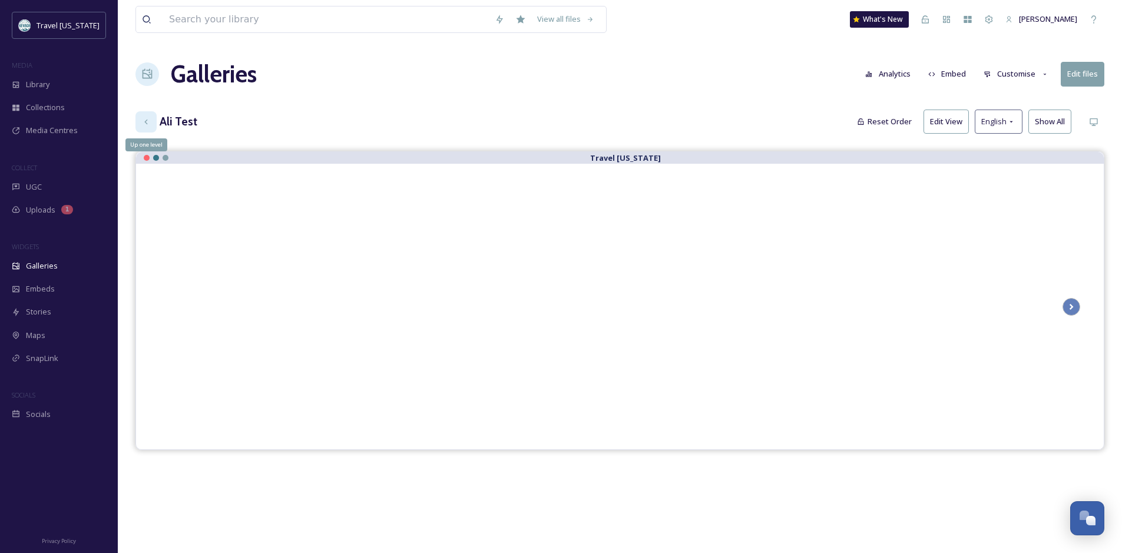
click at [144, 124] on icon at bounding box center [145, 121] width 9 height 9
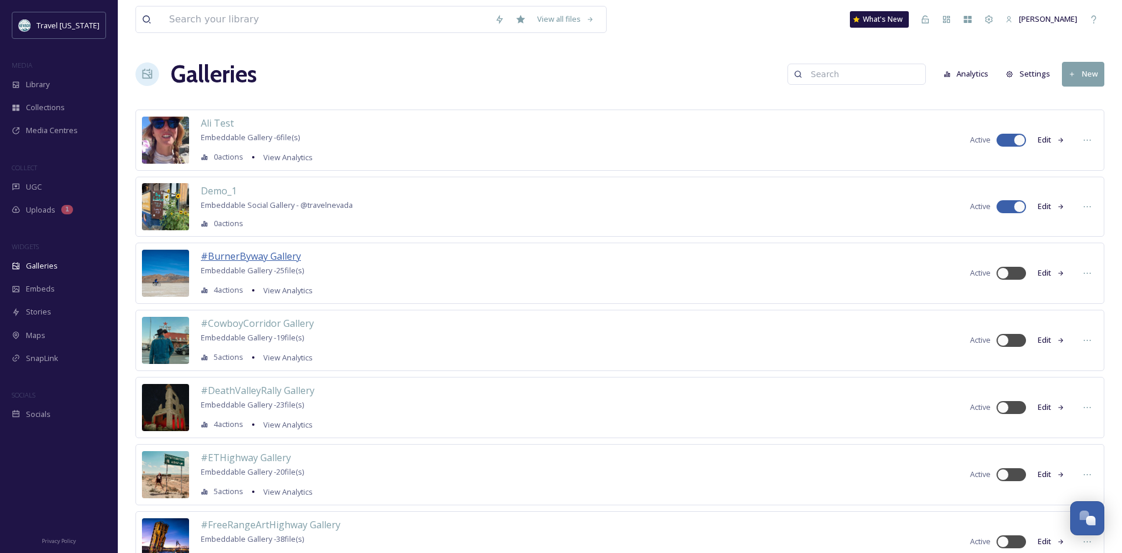
click at [255, 260] on span "#BurnerByway Gallery" at bounding box center [251, 256] width 100 height 13
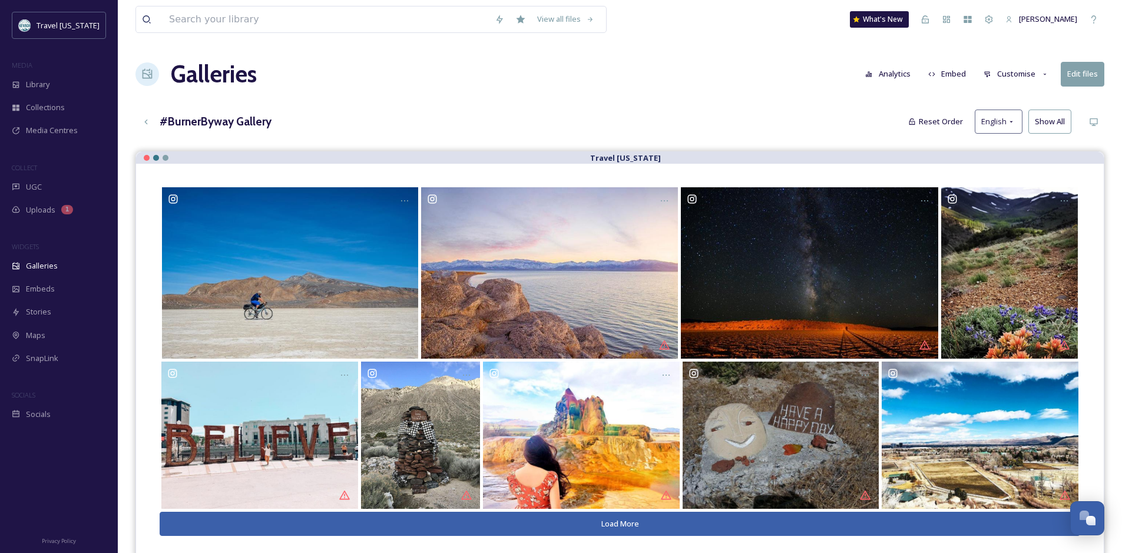
click at [1012, 69] on button "Customise" at bounding box center [1016, 73] width 77 height 23
click at [1009, 95] on div "Layout" at bounding box center [1019, 101] width 82 height 23
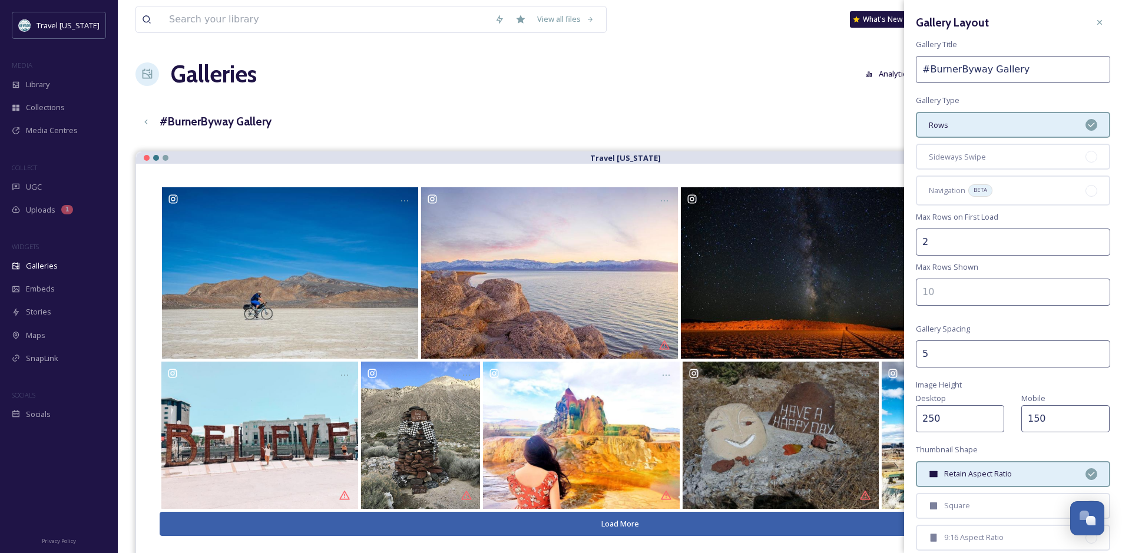
click at [575, 117] on div "#BurnerByway Gallery Reset Order English Show All" at bounding box center [619, 122] width 969 height 24
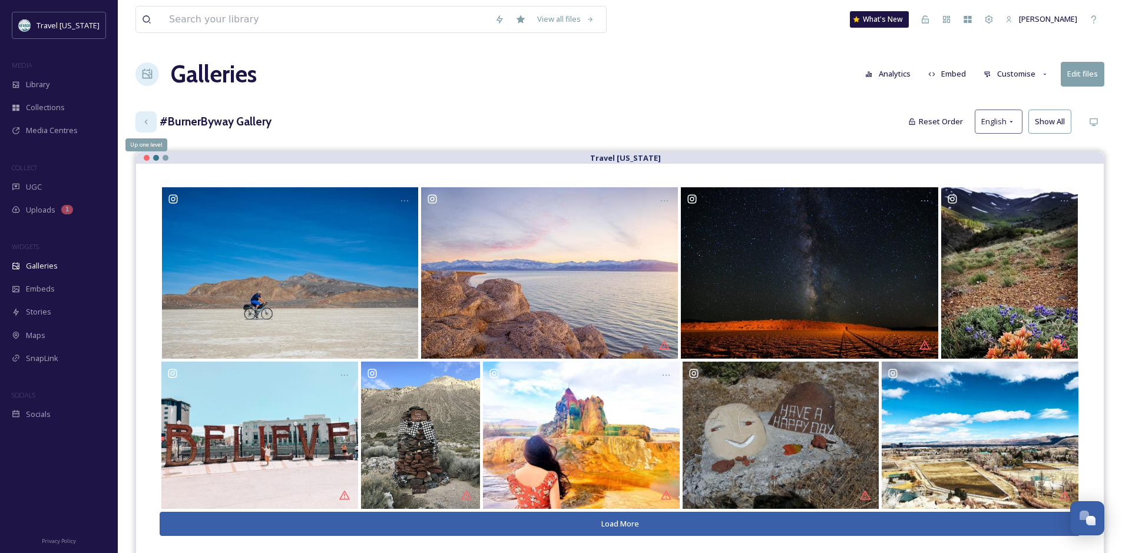
click at [147, 120] on icon at bounding box center [145, 121] width 3 height 5
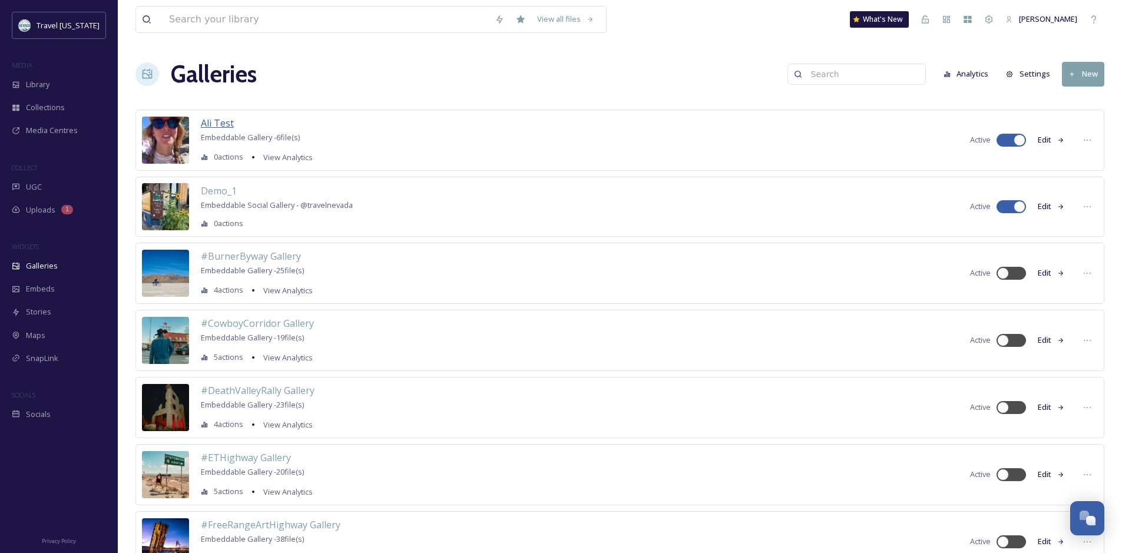
click at [222, 120] on span "Ali Test" at bounding box center [217, 123] width 33 height 13
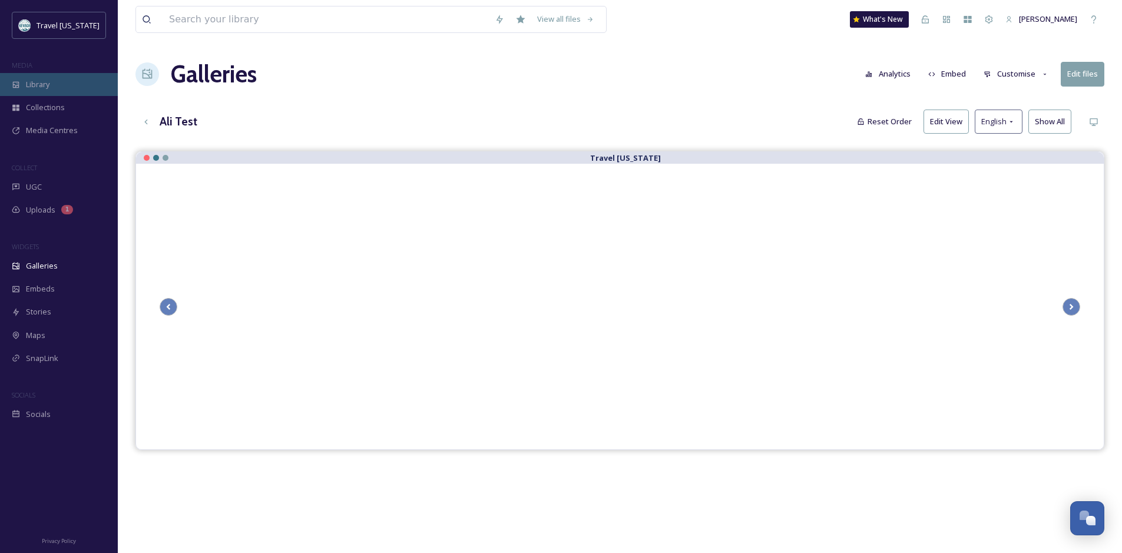
click at [86, 92] on div "Library" at bounding box center [59, 84] width 118 height 23
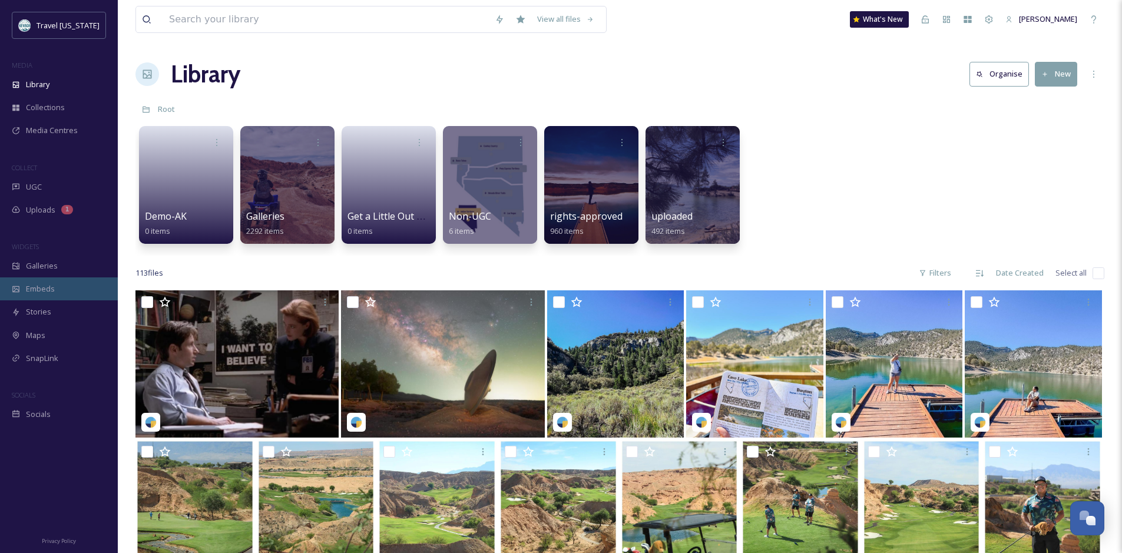
click at [69, 287] on div "Embeds" at bounding box center [59, 288] width 118 height 23
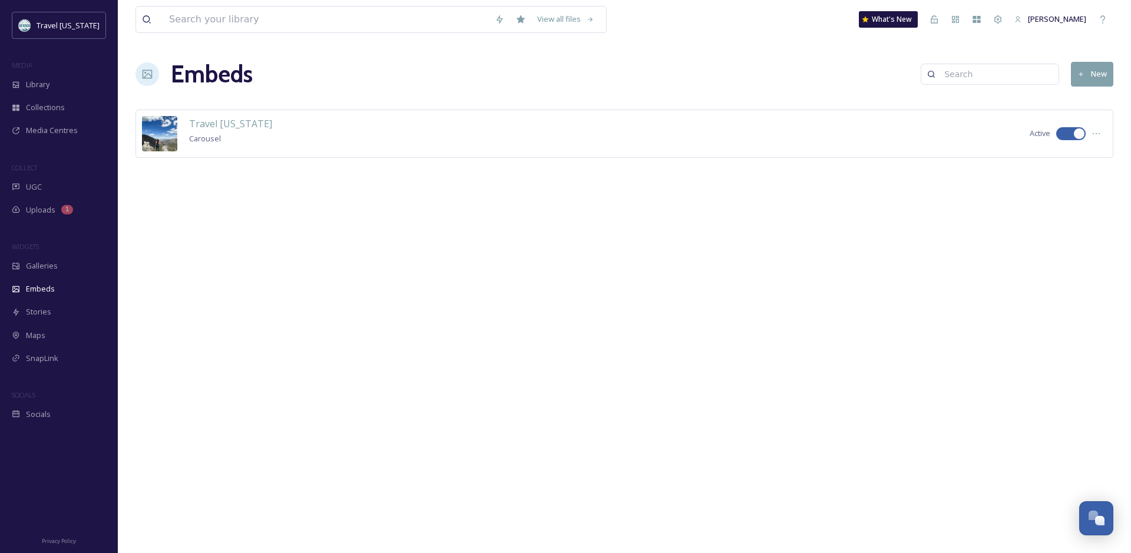
click at [1087, 80] on button "New" at bounding box center [1092, 74] width 42 height 24
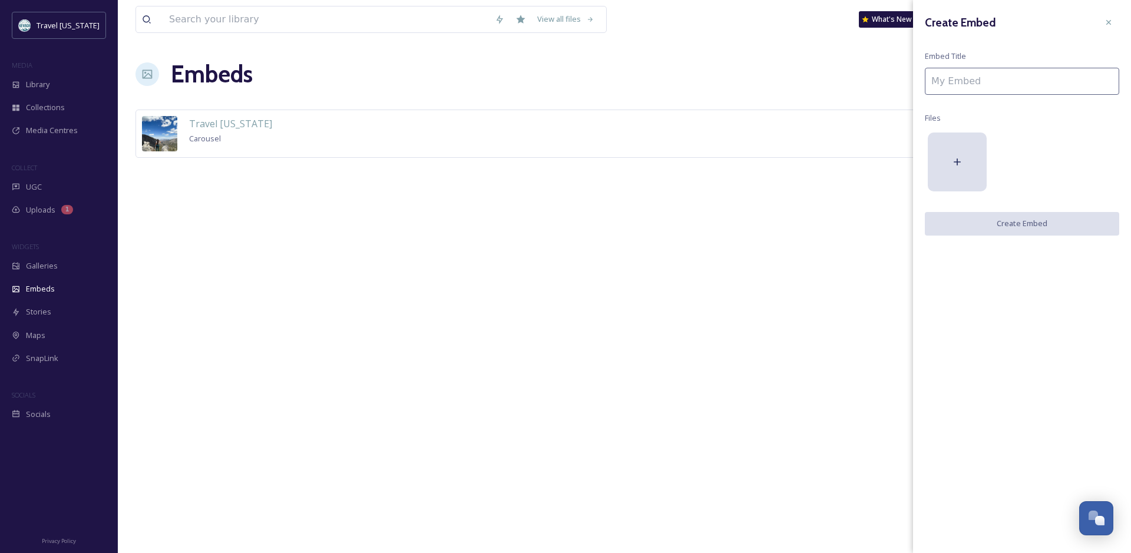
click at [1013, 75] on input at bounding box center [1022, 81] width 194 height 27
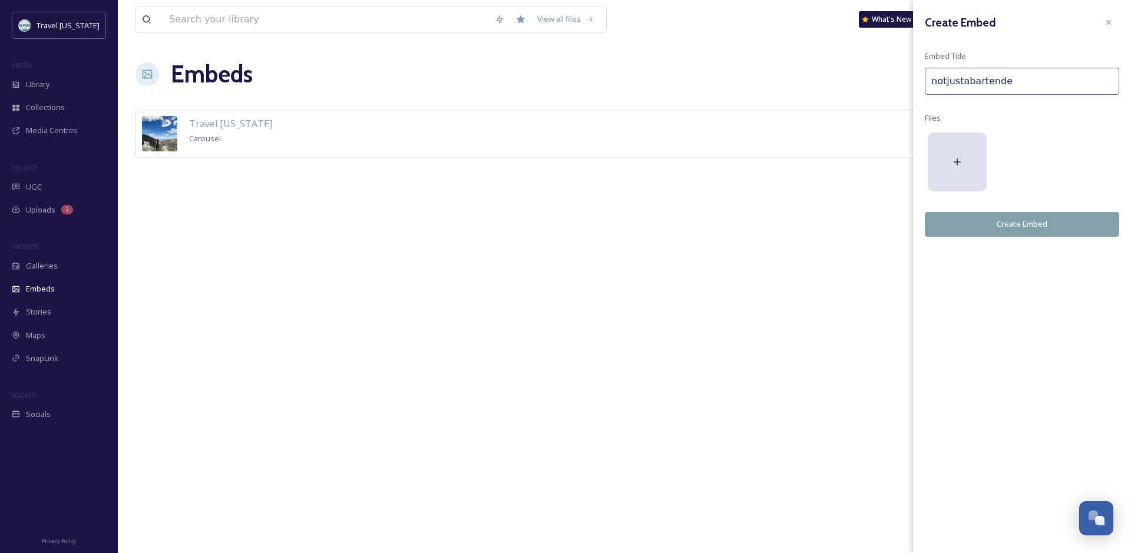
type input "notjustabartender"
click at [211, 120] on span "Travel Nevada" at bounding box center [230, 123] width 83 height 13
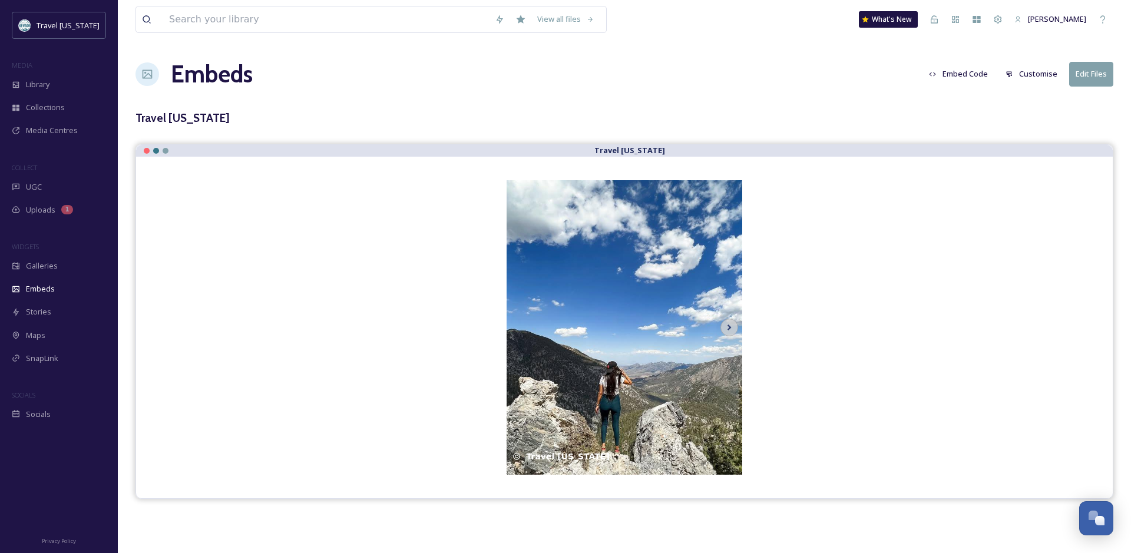
click at [941, 71] on button "Embed Code" at bounding box center [958, 73] width 71 height 23
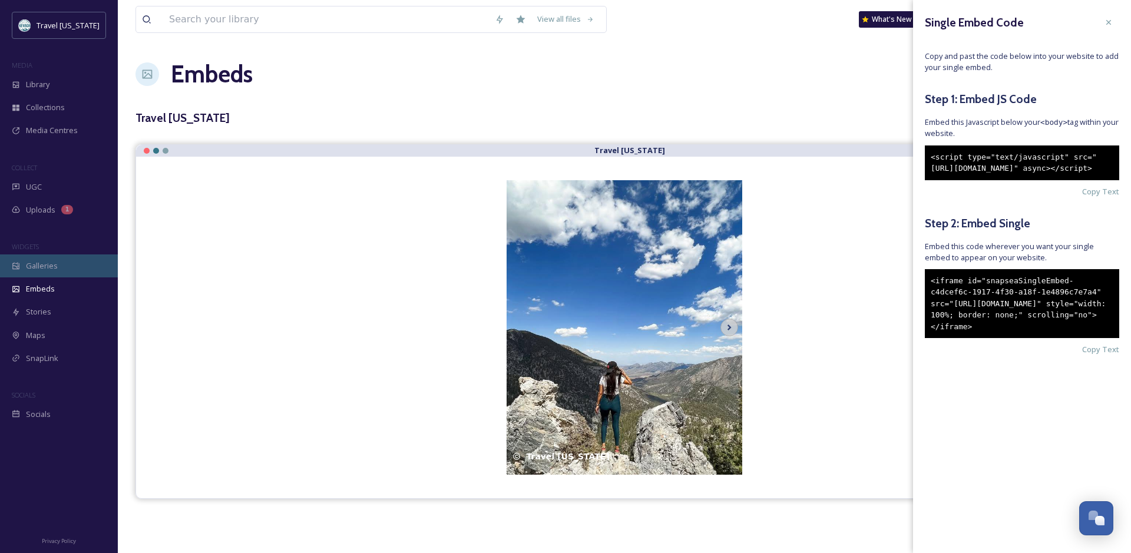
click at [61, 273] on div "Galleries" at bounding box center [59, 265] width 118 height 23
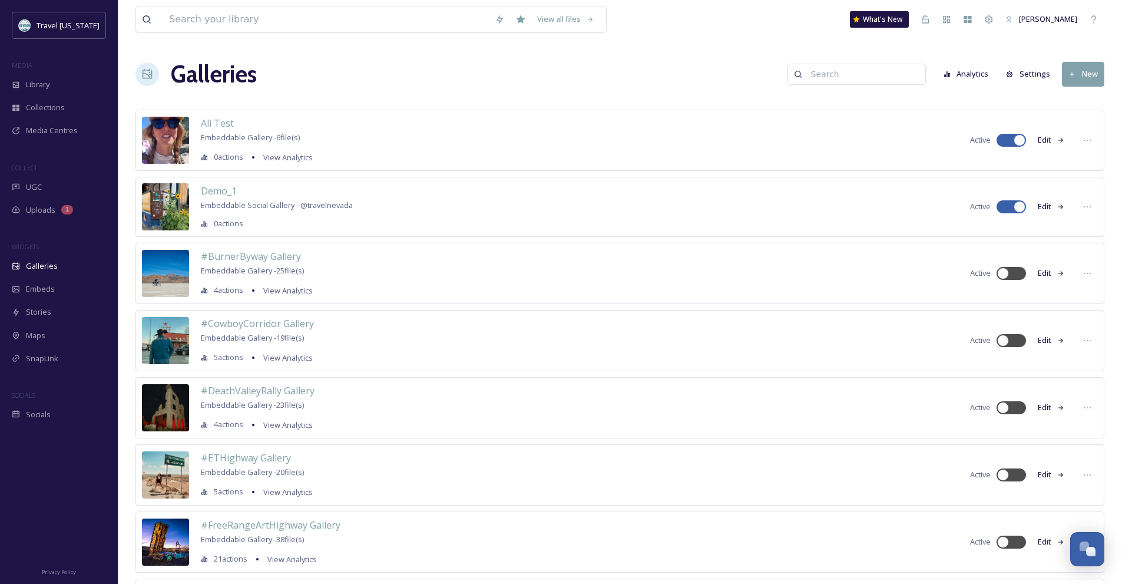
click at [333, 84] on div "Galleries Analytics Settings New" at bounding box center [619, 74] width 969 height 35
click at [231, 120] on span "Ali Test" at bounding box center [217, 123] width 33 height 13
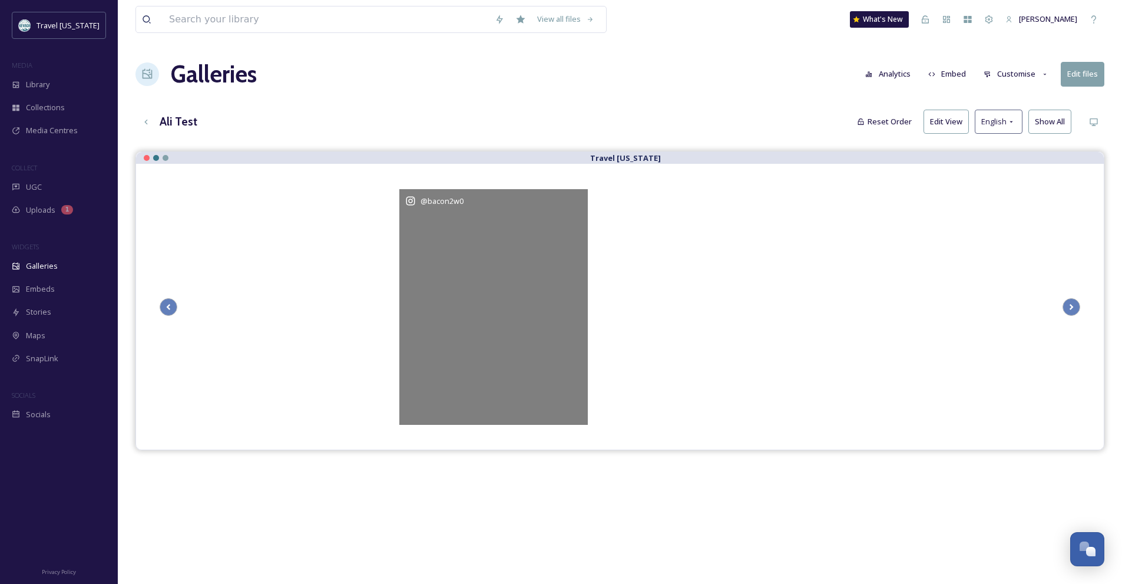
drag, startPoint x: 789, startPoint y: 266, endPoint x: 622, endPoint y: 249, distance: 167.6
click at [588, 249] on div "@ bacon2w0" at bounding box center [493, 307] width 188 height 236
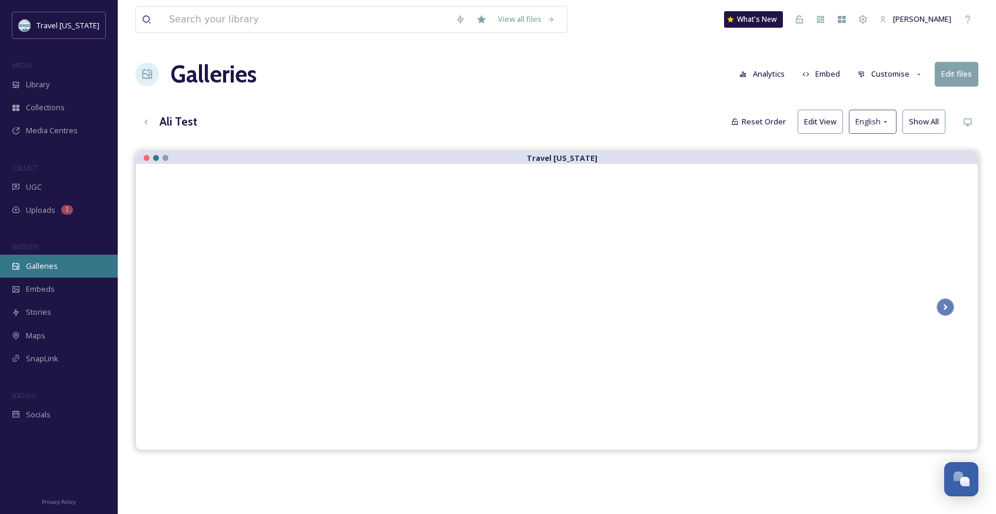
click at [69, 259] on div "Galleries" at bounding box center [59, 265] width 118 height 23
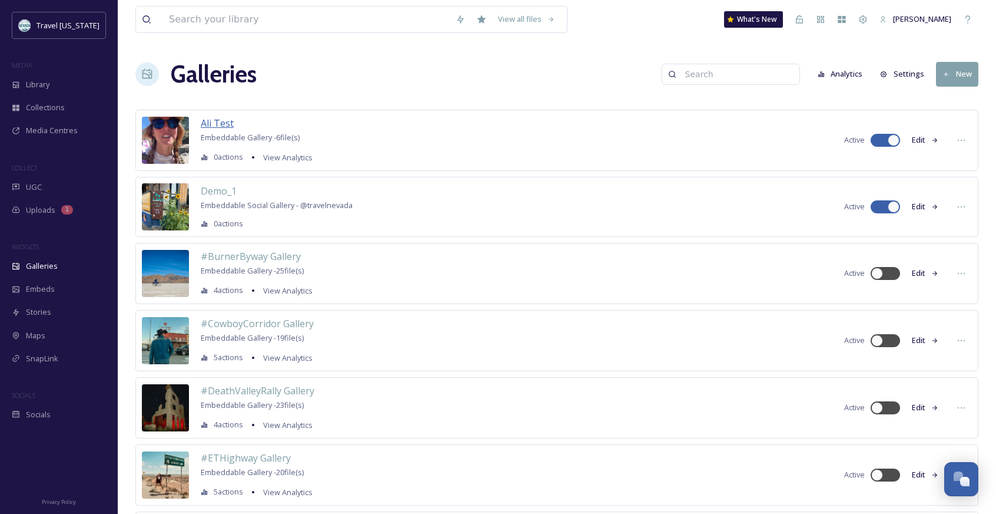
click at [227, 122] on span "Ali Test" at bounding box center [217, 123] width 33 height 13
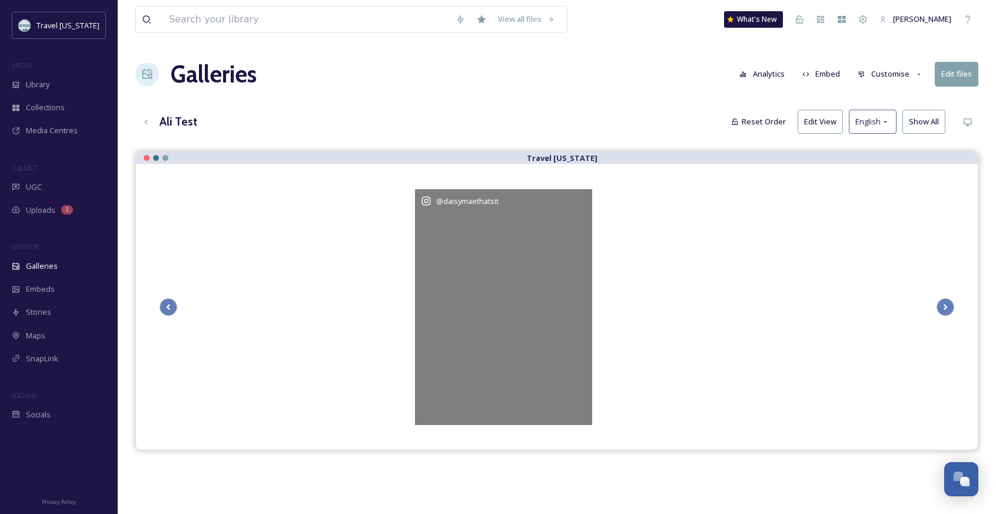
drag, startPoint x: 518, startPoint y: 329, endPoint x: 494, endPoint y: 314, distance: 28.3
click at [481, 309] on div "@ daisymaethatsit" at bounding box center [503, 307] width 177 height 236
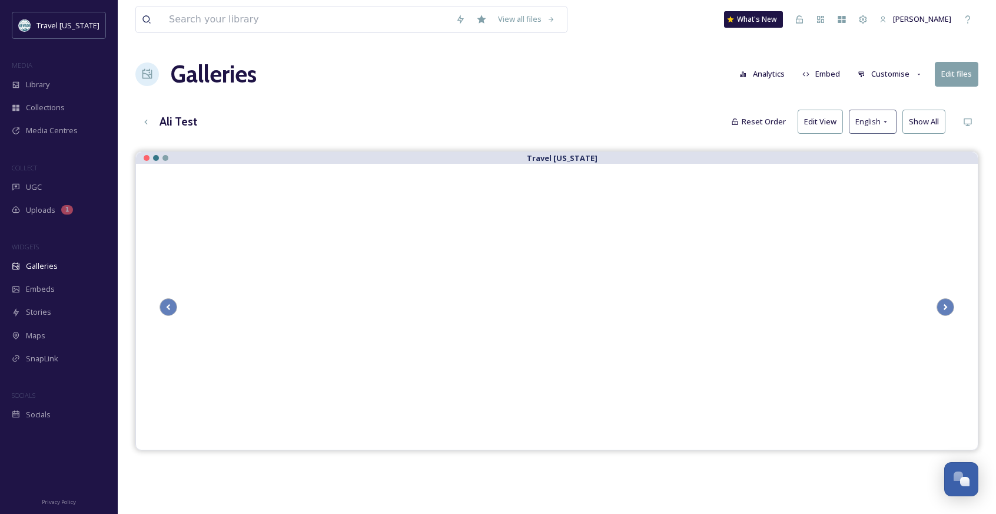
click at [217, 70] on h1 "Galleries" at bounding box center [214, 74] width 86 height 35
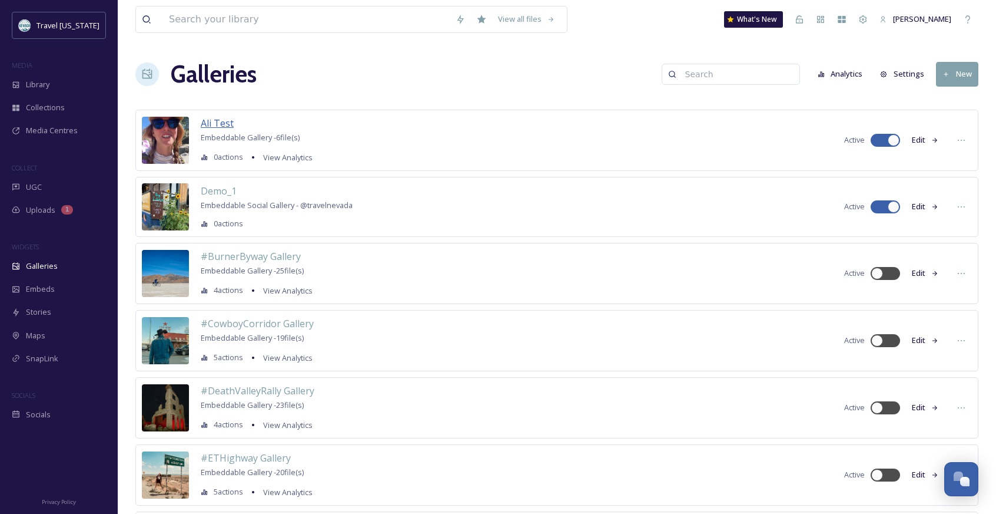
click at [230, 122] on span "Ali Test" at bounding box center [217, 123] width 33 height 13
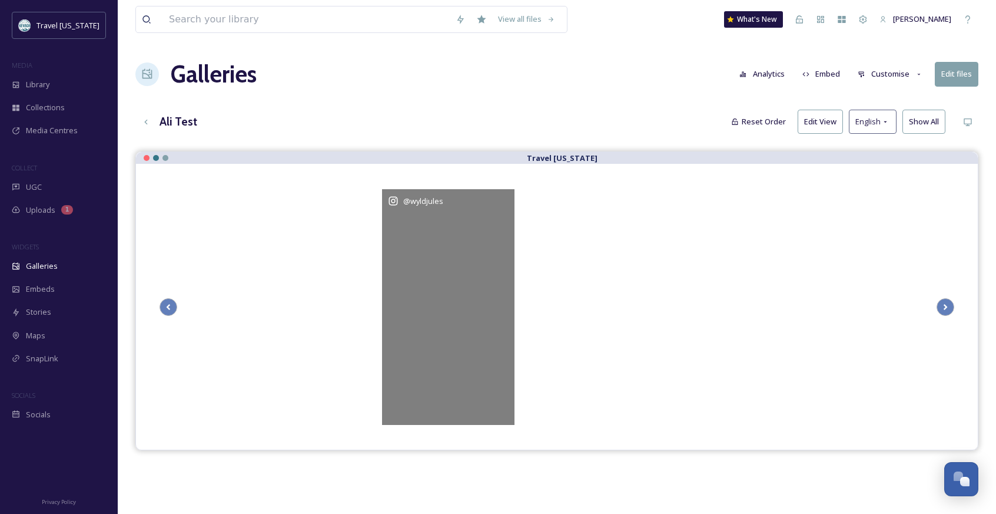
drag, startPoint x: 619, startPoint y: 240, endPoint x: 495, endPoint y: 259, distance: 125.2
click at [495, 259] on div "@ wyldjules" at bounding box center [448, 307] width 133 height 236
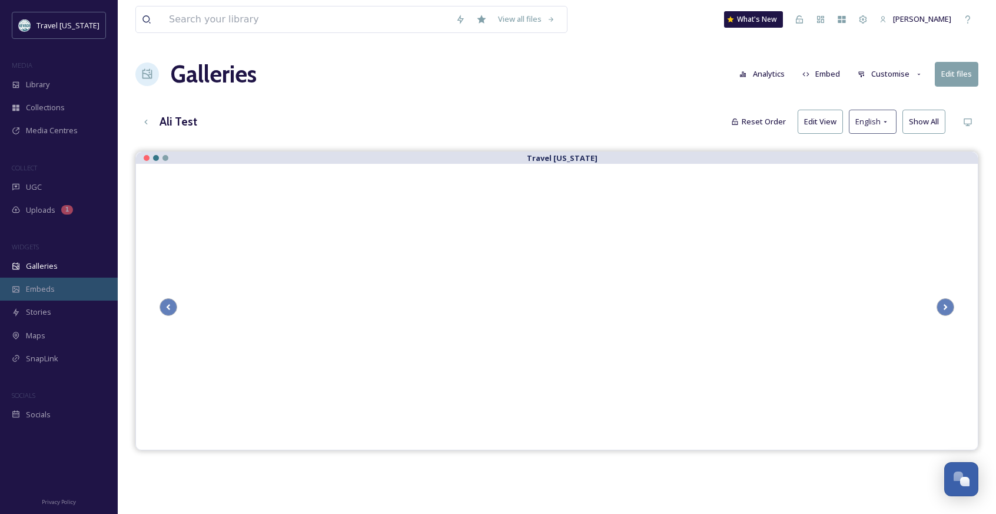
click at [95, 292] on div "Embeds" at bounding box center [59, 288] width 118 height 23
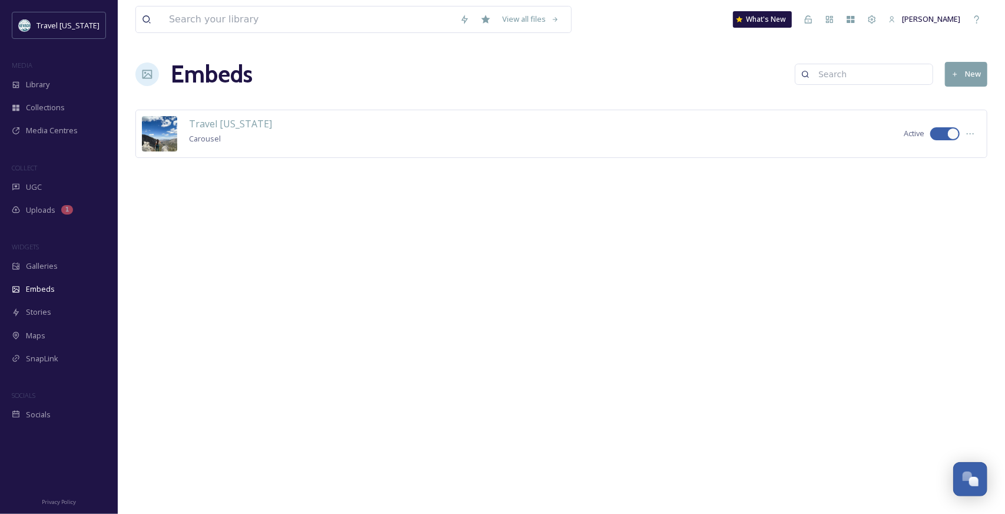
click at [982, 65] on button "New" at bounding box center [966, 74] width 42 height 24
click at [651, 204] on div "View all files What's New Zachary Seet Embeds New Travel Nevada Carousel Active" at bounding box center [561, 257] width 887 height 514
click at [241, 128] on span "Travel Nevada" at bounding box center [230, 123] width 83 height 13
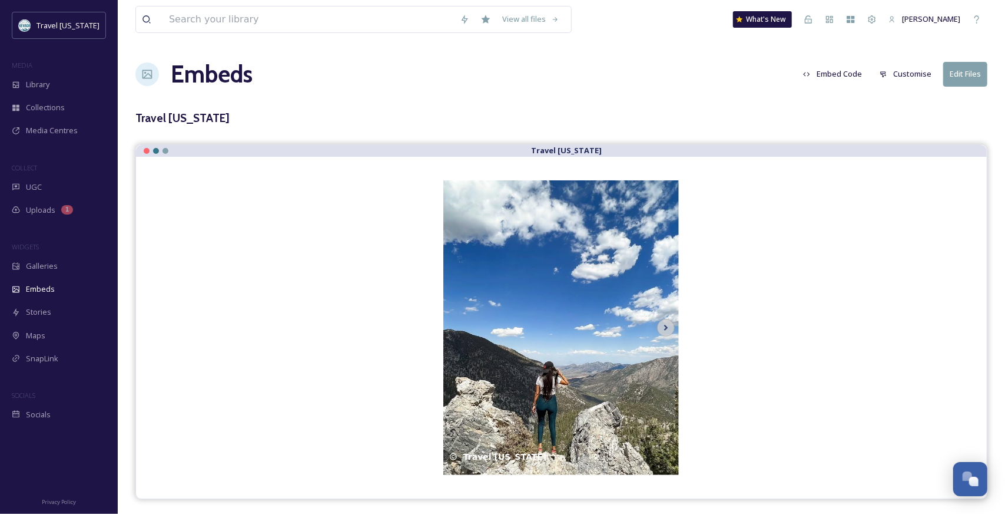
click at [824, 77] on button "Embed Code" at bounding box center [832, 73] width 71 height 23
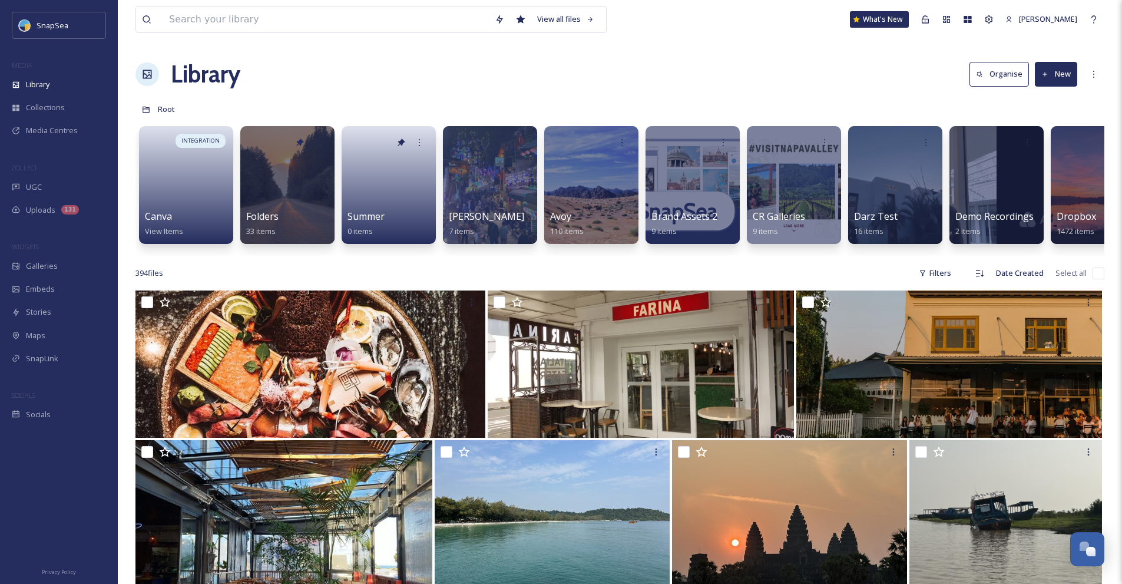
click at [1071, 73] on button "New" at bounding box center [1056, 74] width 42 height 24
click at [1058, 99] on span "File Upload" at bounding box center [1050, 101] width 39 height 11
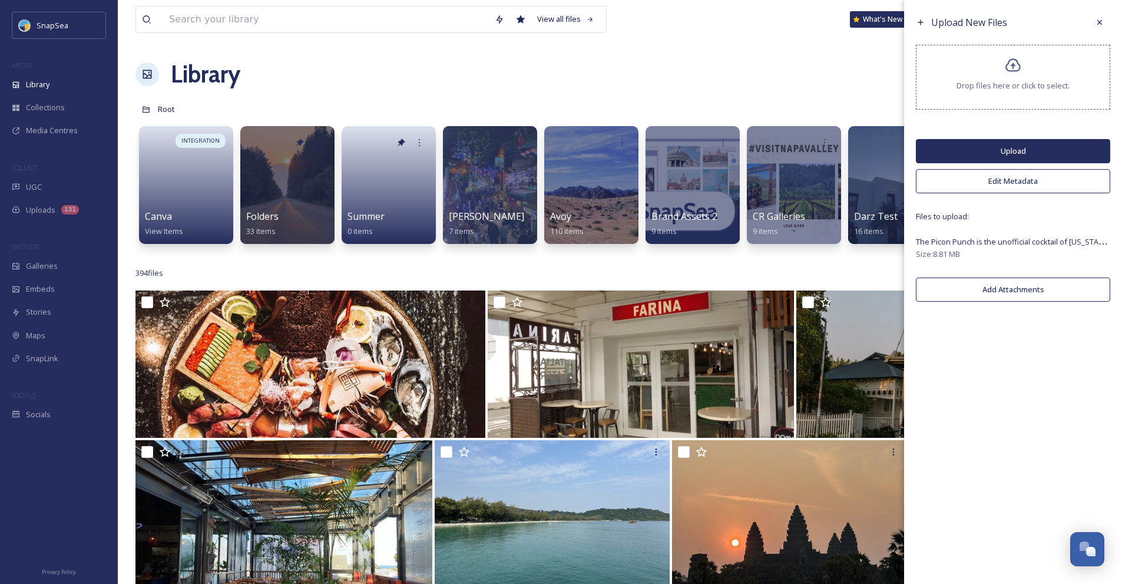
click at [1061, 144] on button "Upload" at bounding box center [1013, 151] width 194 height 24
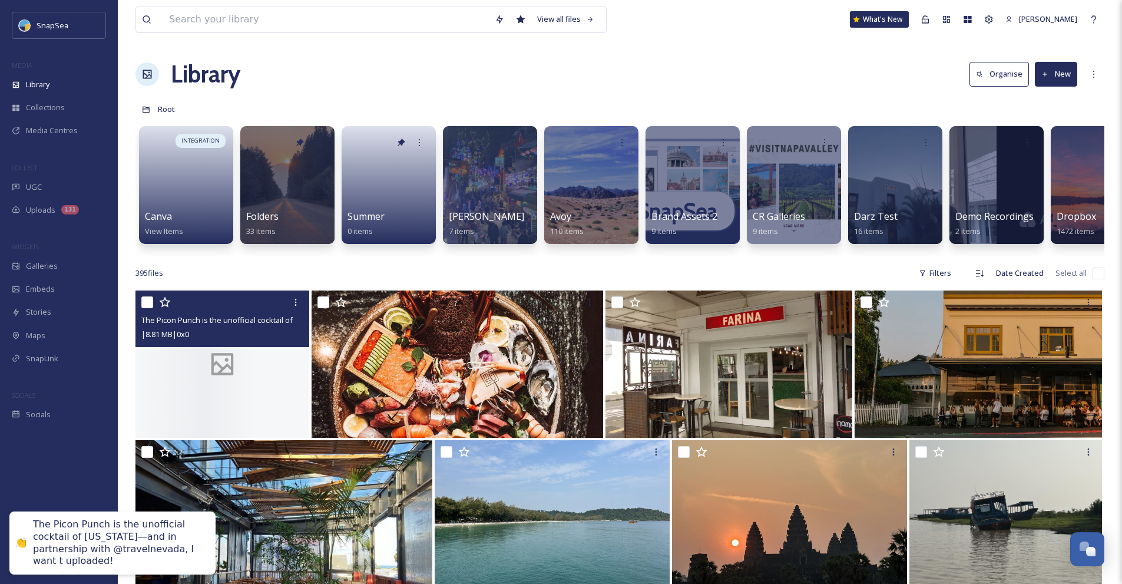
click at [246, 382] on div at bounding box center [222, 363] width 174 height 147
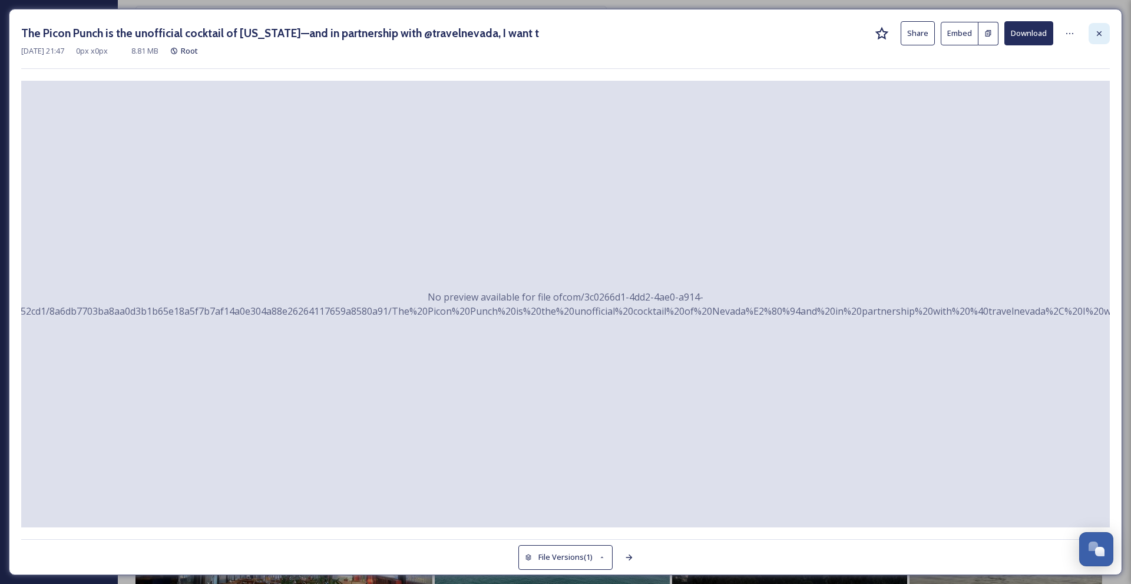
click at [1099, 38] on div at bounding box center [1098, 33] width 21 height 21
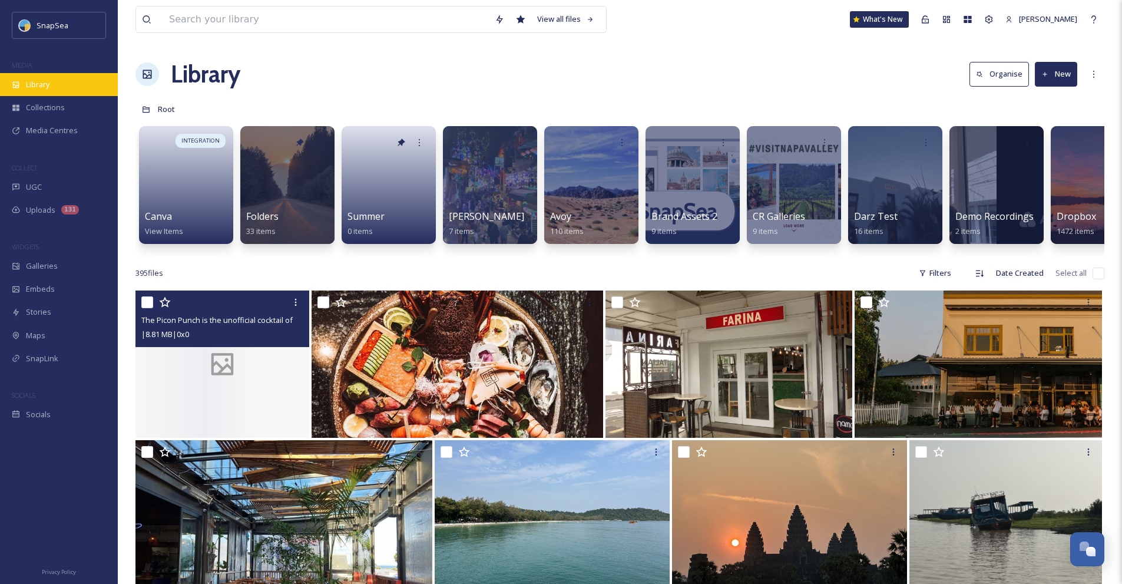
click at [73, 87] on div "Library" at bounding box center [59, 84] width 118 height 23
click at [237, 379] on icon at bounding box center [222, 363] width 35 height 29
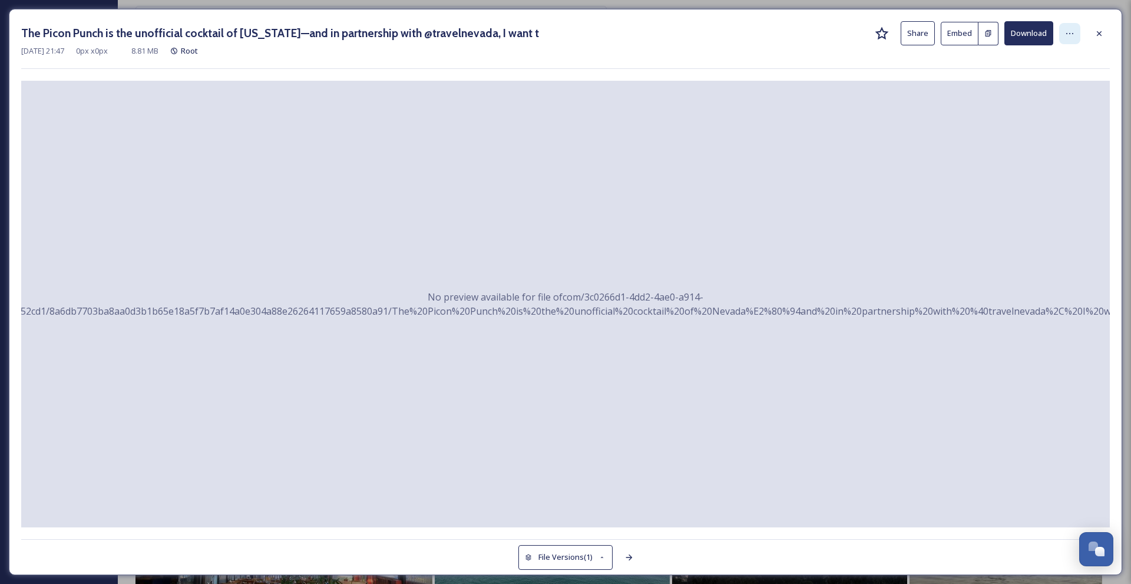
click at [1075, 40] on div at bounding box center [1069, 33] width 21 height 21
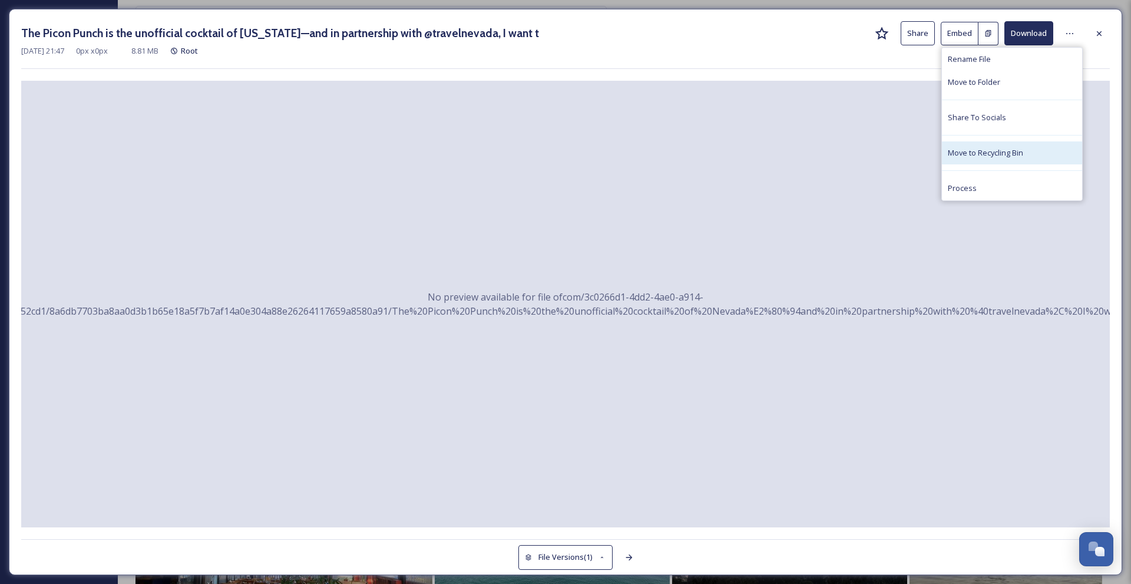
click at [1008, 152] on span "Move to Recycling Bin" at bounding box center [985, 152] width 75 height 11
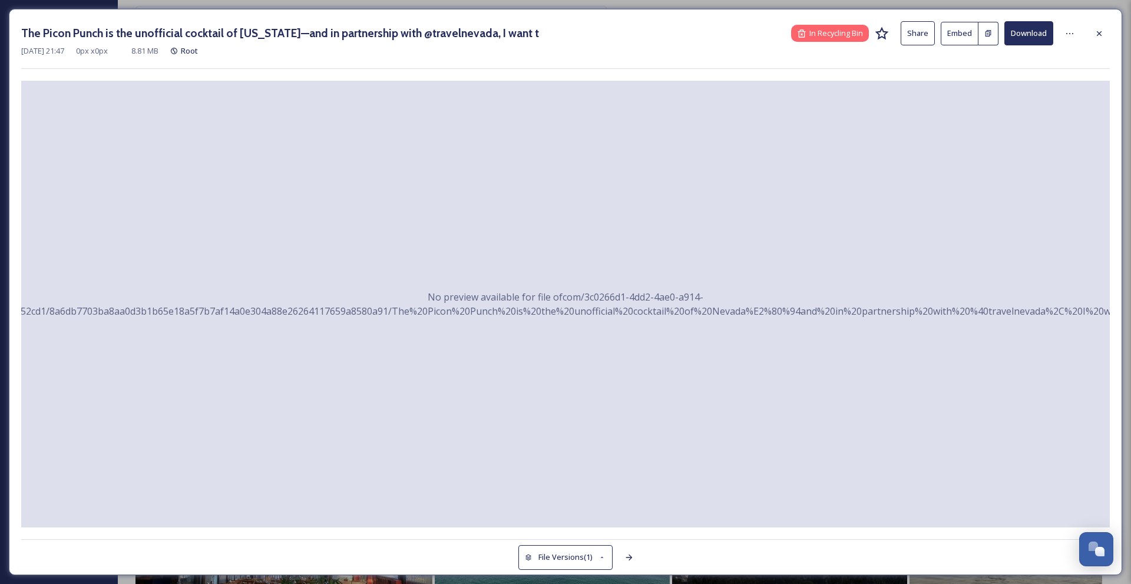
click at [1110, 37] on div "The Picon Punch is the unofficial cocktail of [US_STATE]—and in partnership wit…" at bounding box center [565, 292] width 1113 height 566
click at [1094, 37] on div at bounding box center [1098, 33] width 21 height 21
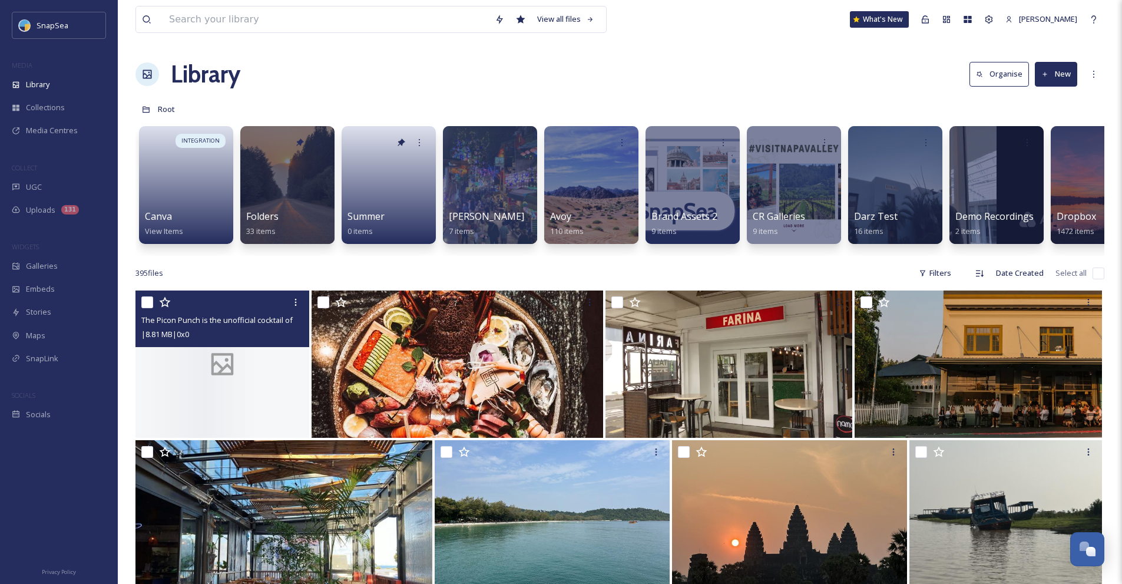
click at [1066, 82] on button "New" at bounding box center [1056, 74] width 42 height 24
click at [1025, 103] on icon at bounding box center [1020, 102] width 9 height 8
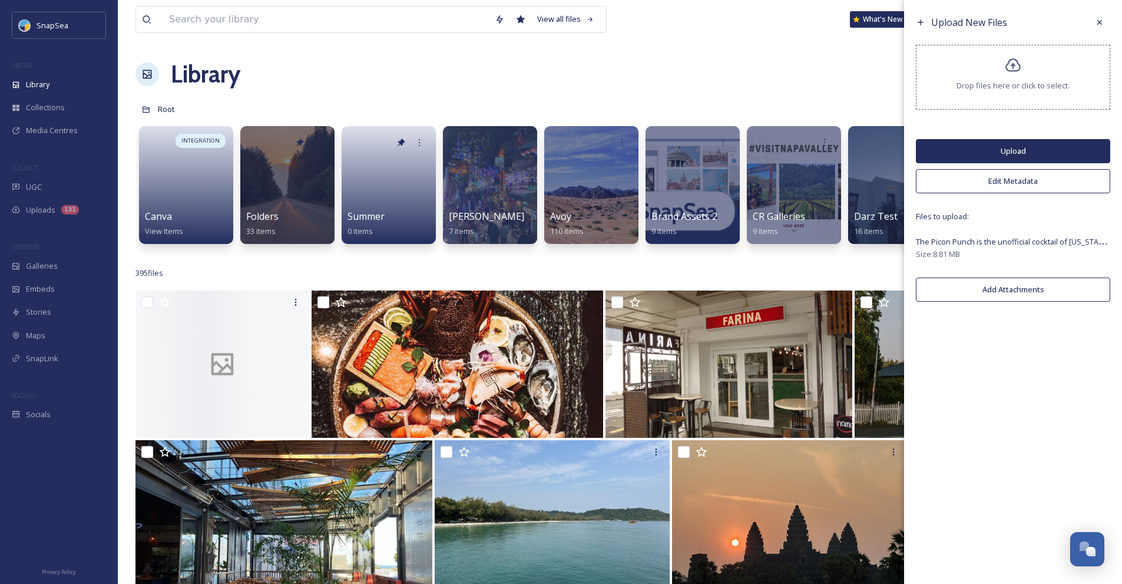
click at [1045, 150] on button "Upload" at bounding box center [1013, 151] width 194 height 24
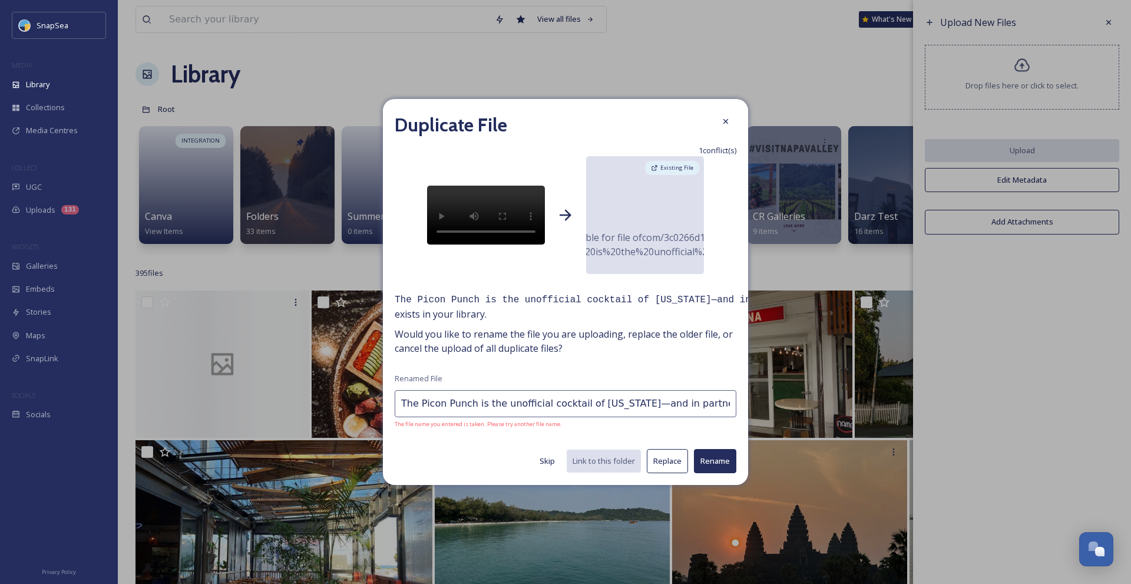
click at [682, 456] on button "Replace" at bounding box center [667, 461] width 41 height 24
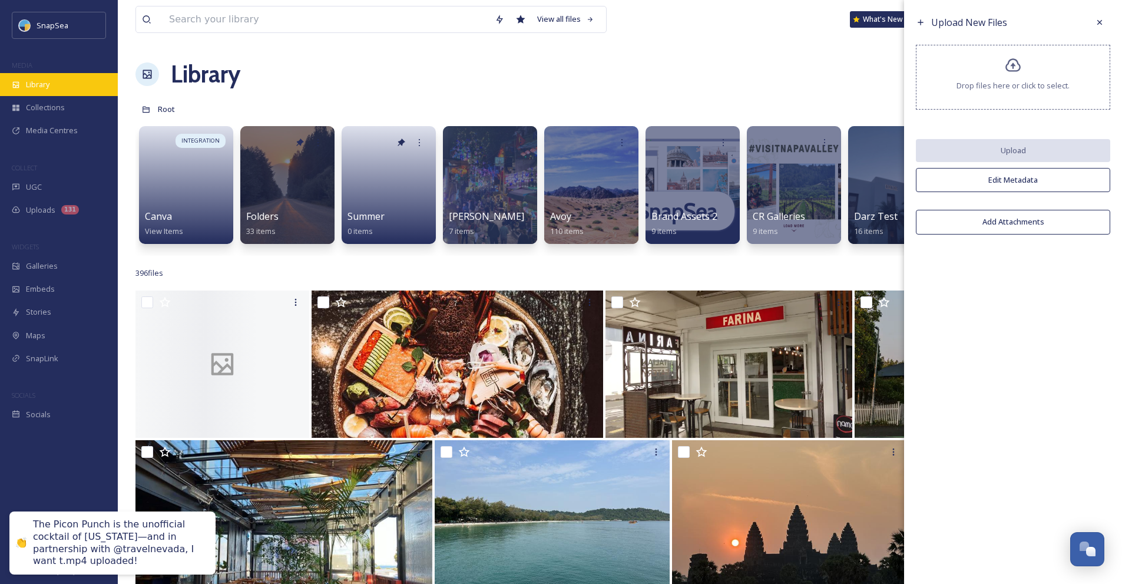
click at [68, 85] on div "Library" at bounding box center [59, 84] width 118 height 23
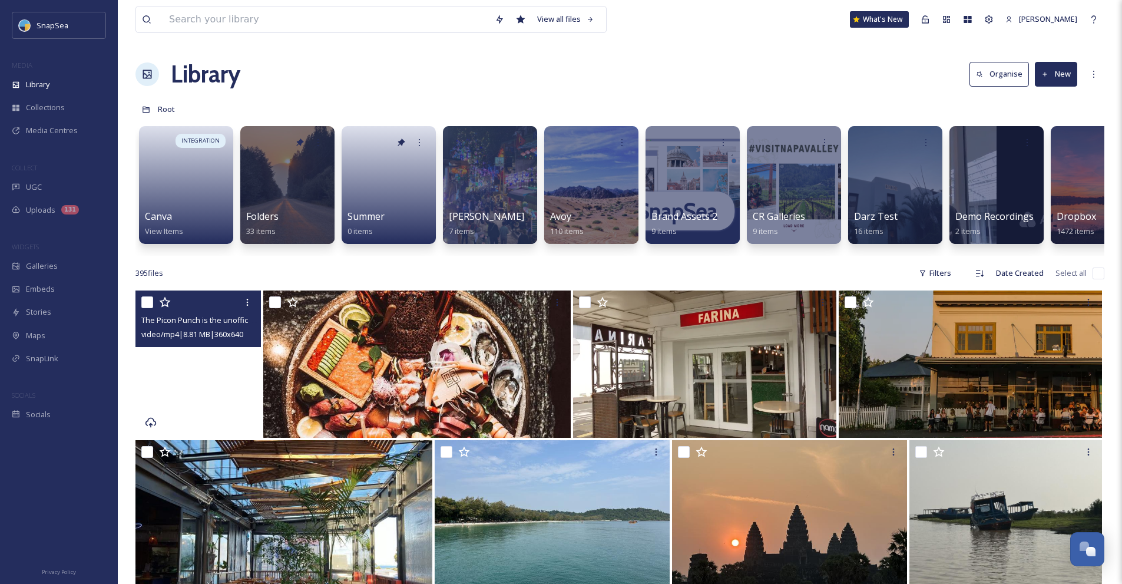
click at [184, 403] on video "The Picon Punch is the unofficial cocktail of Nevada—and in partnership with @t…" at bounding box center [197, 363] width 125 height 147
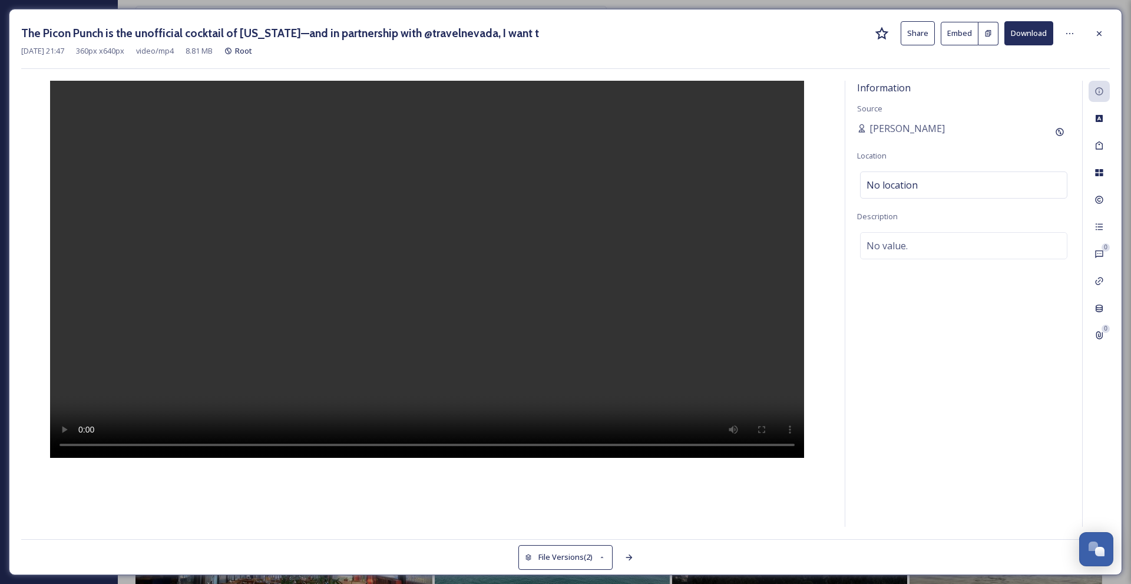
click at [438, 307] on video at bounding box center [427, 269] width 754 height 377
click at [410, 327] on video at bounding box center [427, 269] width 754 height 377
click at [1103, 25] on div at bounding box center [1098, 33] width 21 height 21
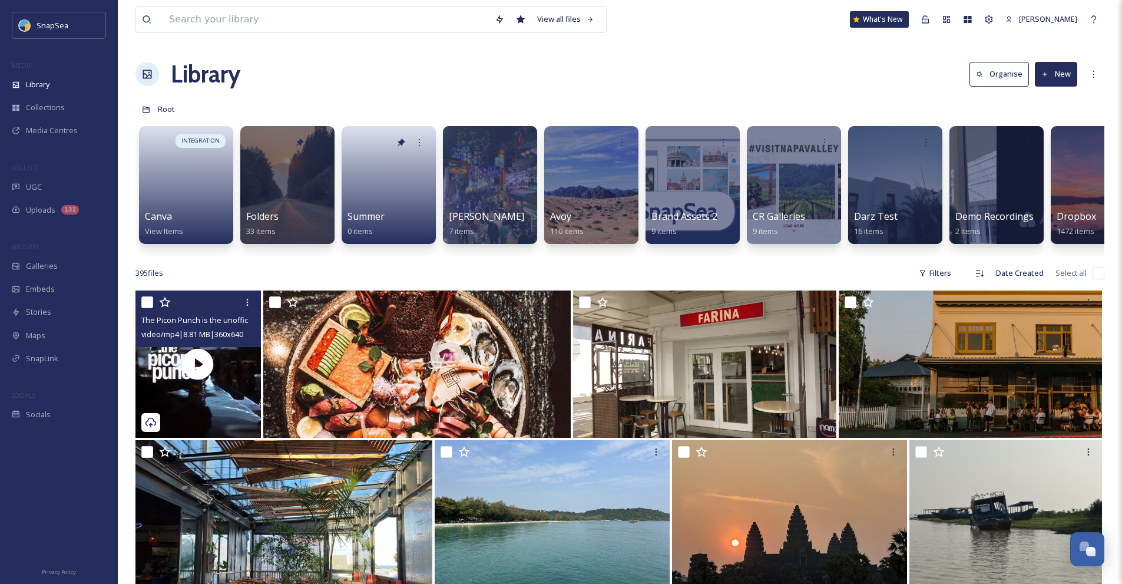
click at [1064, 70] on button "New" at bounding box center [1056, 74] width 42 height 24
click at [1054, 91] on div "File Upload" at bounding box center [1043, 101] width 67 height 23
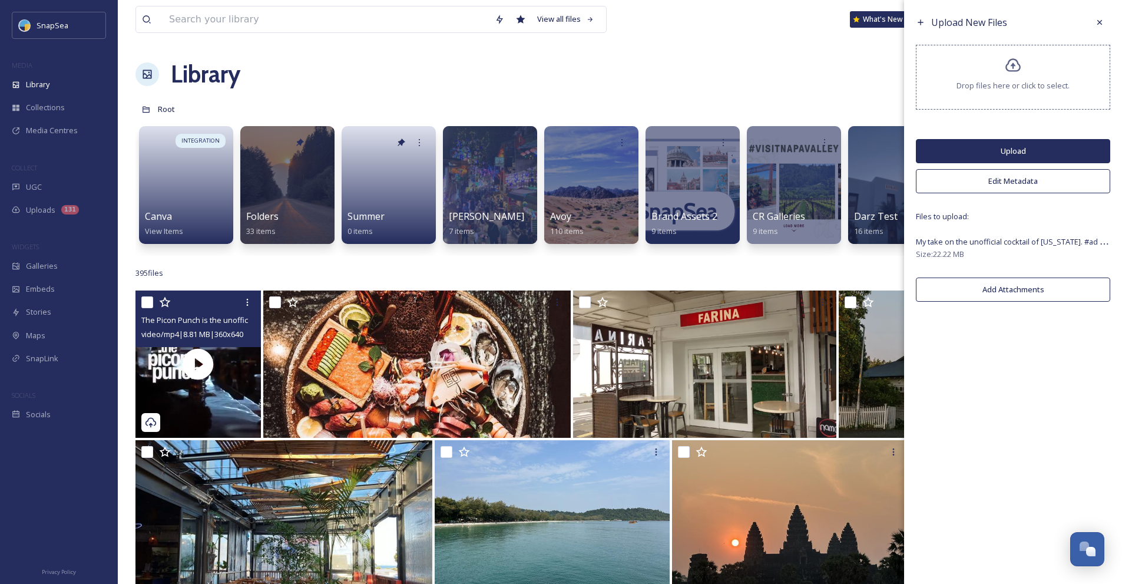
click at [1035, 157] on button "Upload" at bounding box center [1013, 151] width 194 height 24
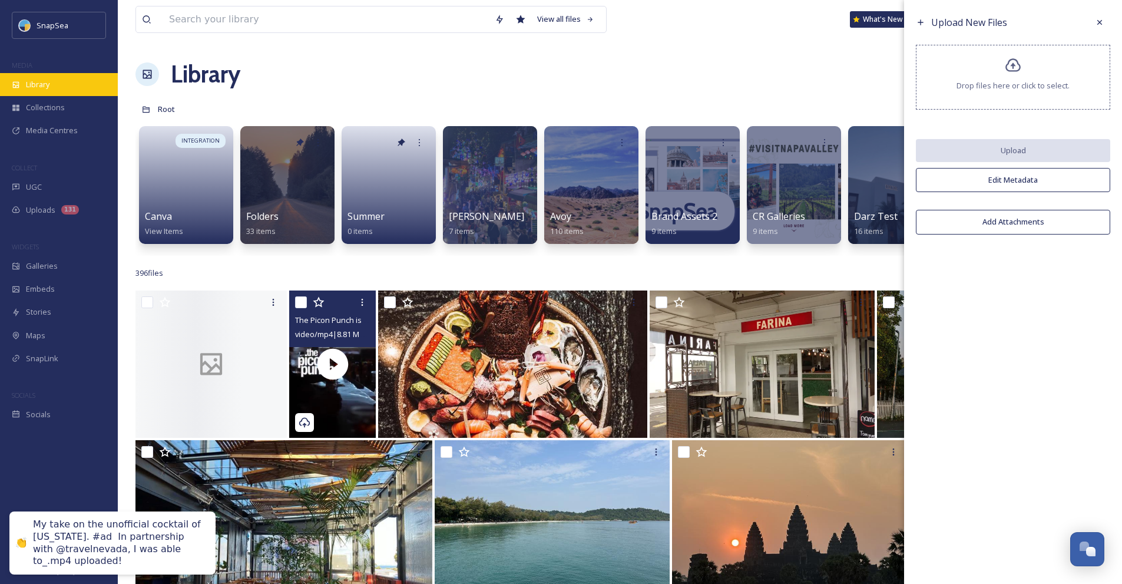
click at [72, 90] on div "Library" at bounding box center [59, 84] width 118 height 23
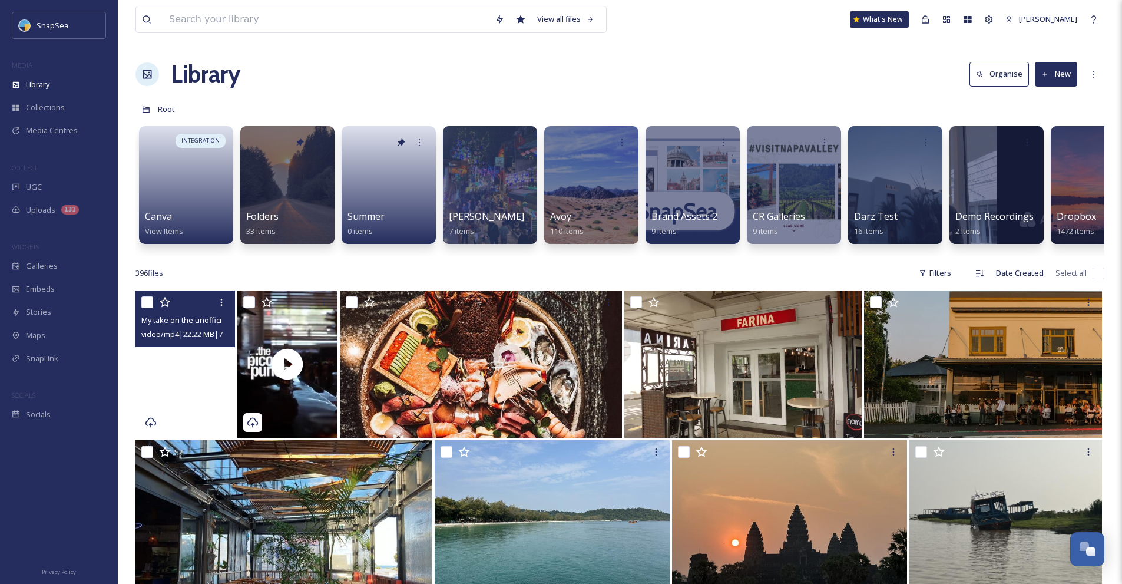
click at [198, 380] on video "My take on the unofficial cocktail of Nevada. #ad  In partnership with @traveln…" at bounding box center [185, 363] width 100 height 147
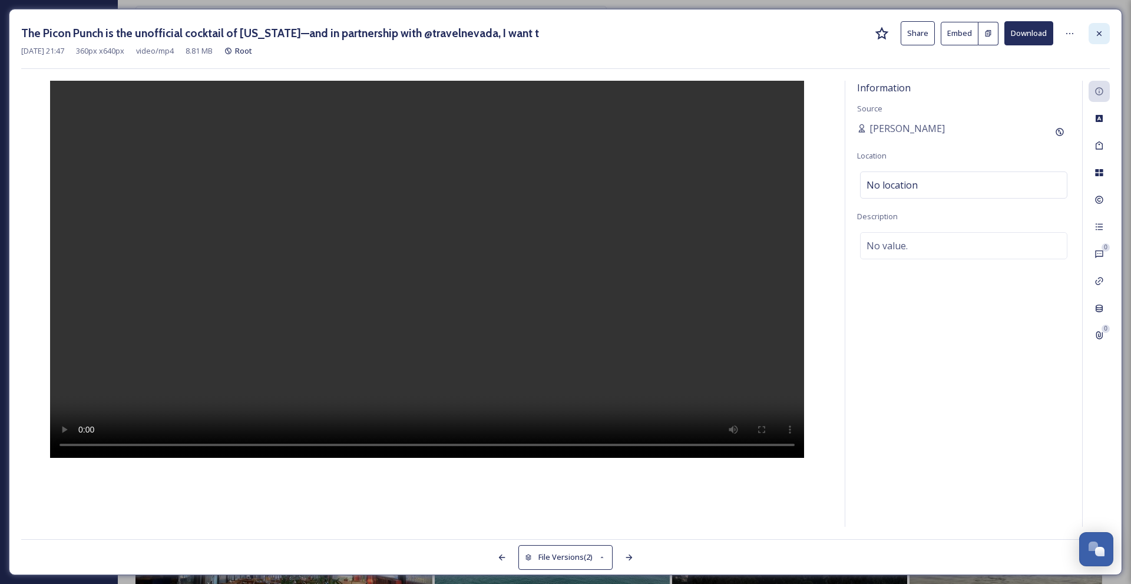
click at [1104, 31] on div at bounding box center [1098, 33] width 21 height 21
